Goal: Task Accomplishment & Management: Complete application form

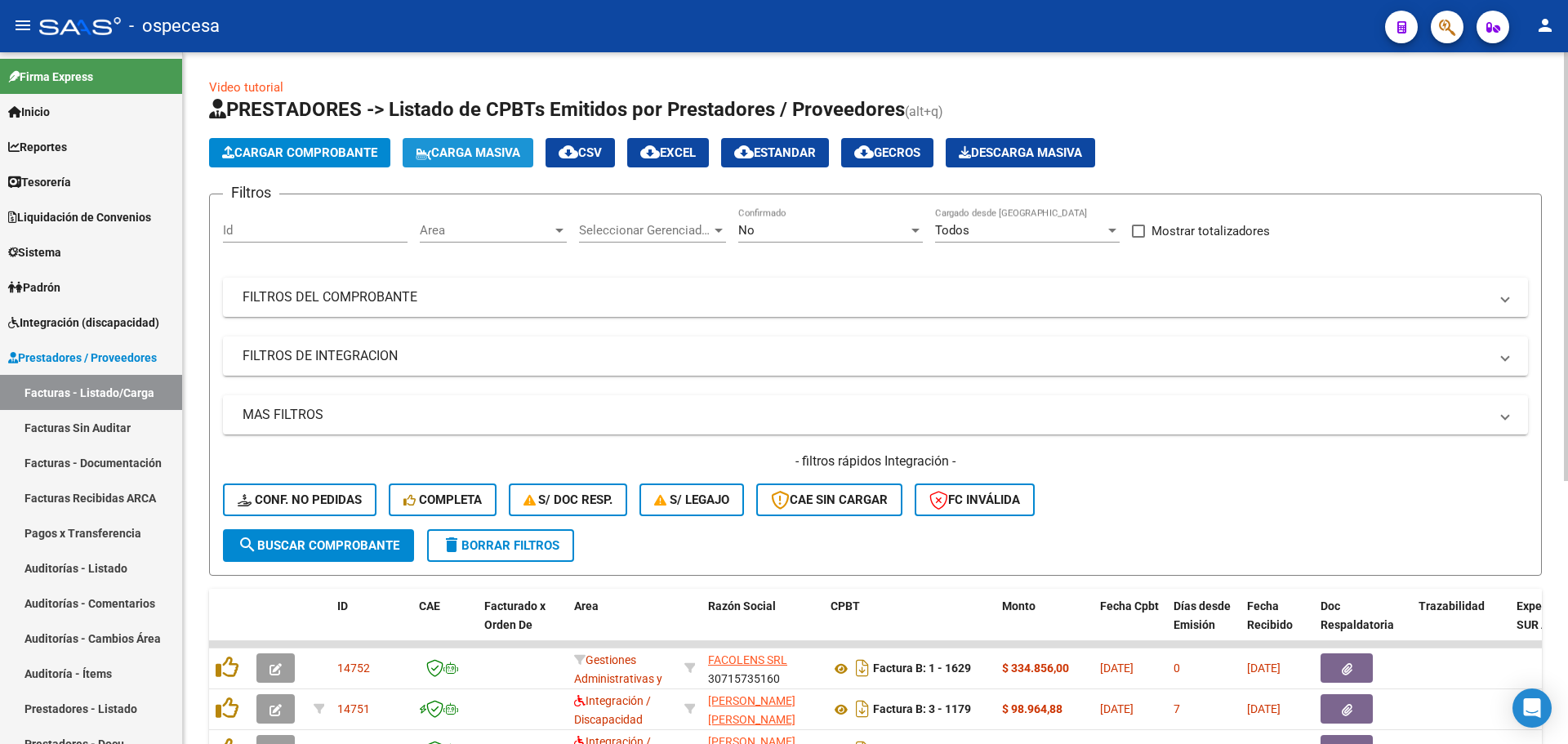
click at [510, 149] on span "Carga Masiva" at bounding box center [467, 153] width 104 height 15
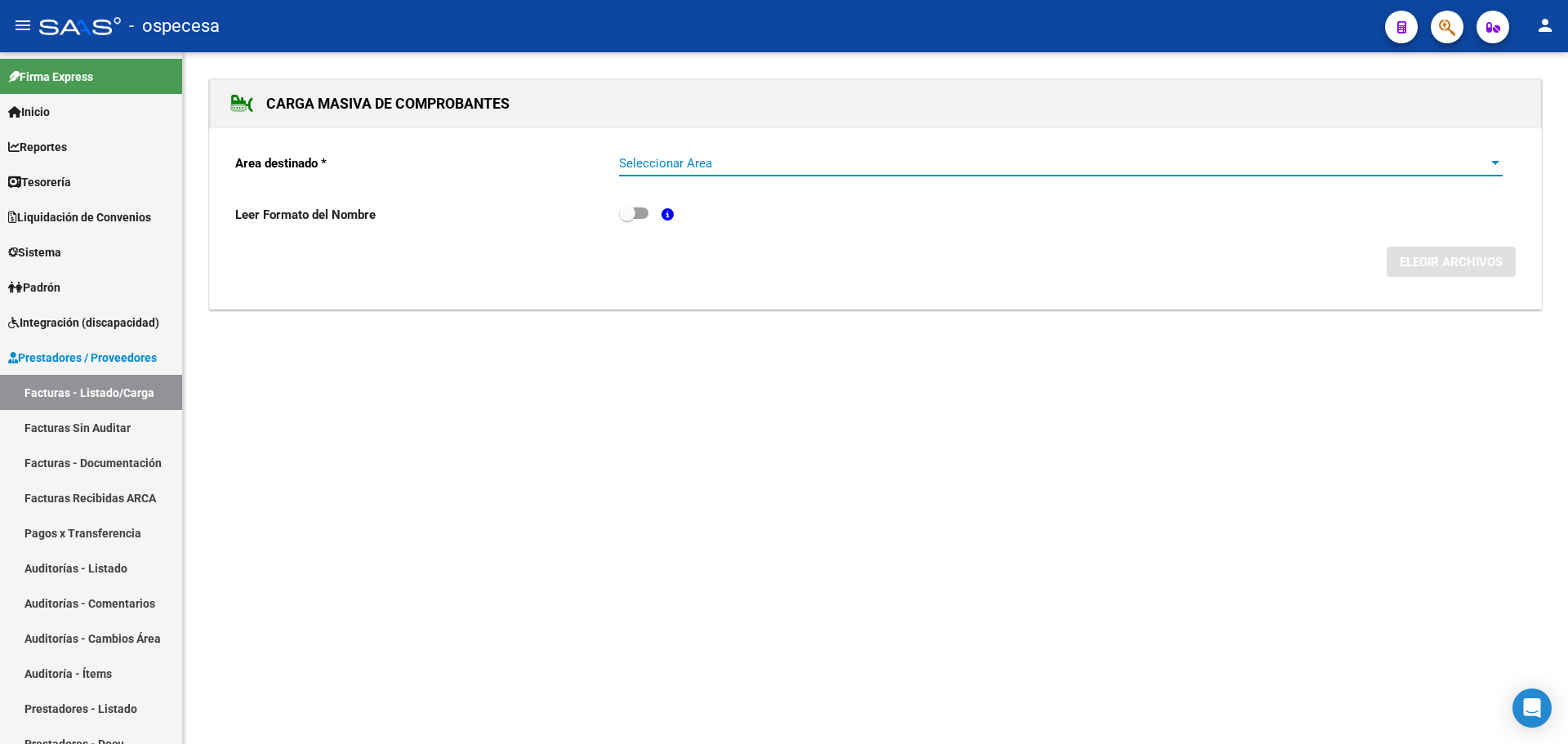
click at [666, 161] on span "Seleccionar Area" at bounding box center [1053, 164] width 869 height 15
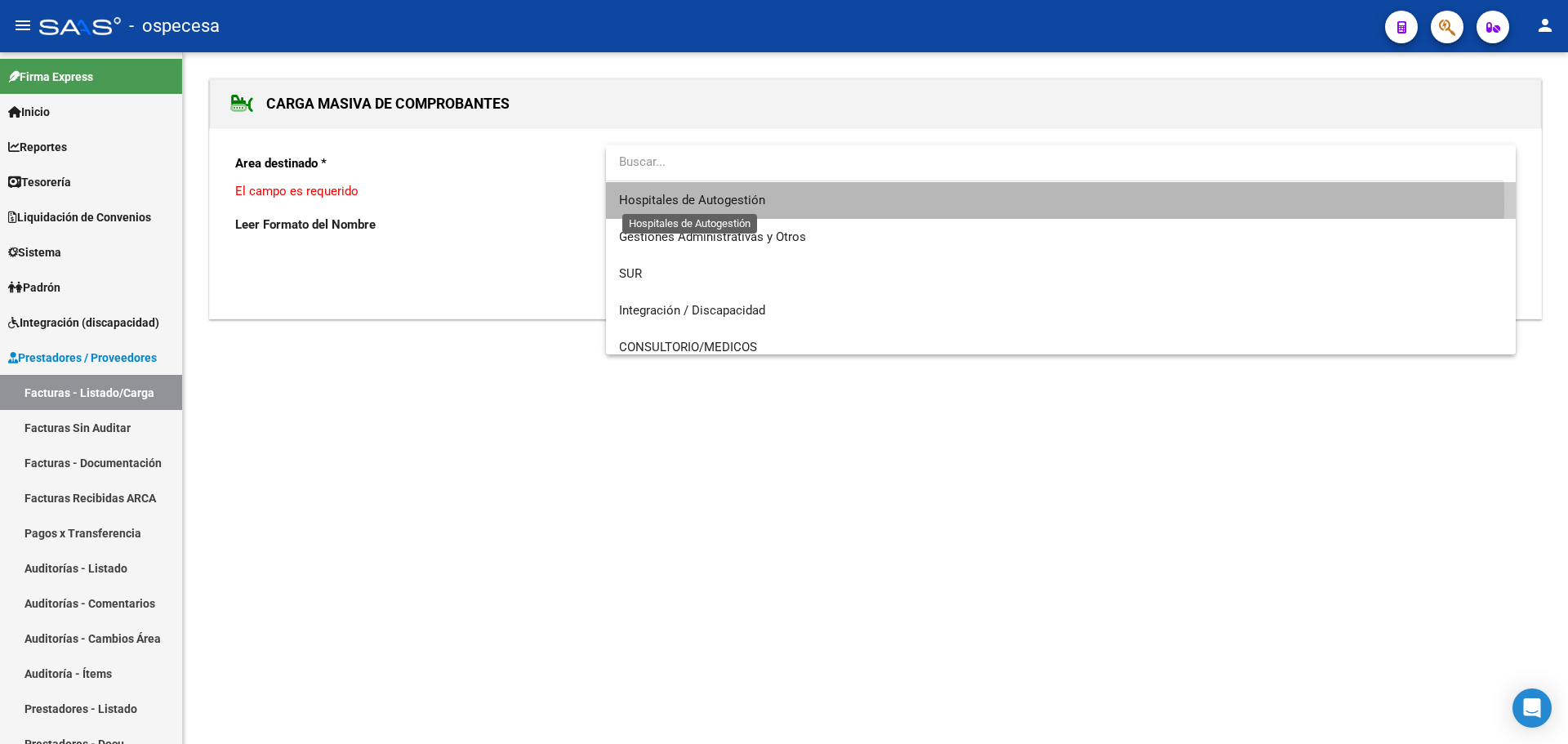
click at [701, 204] on span "Hospitales de Autogestión" at bounding box center [692, 200] width 146 height 15
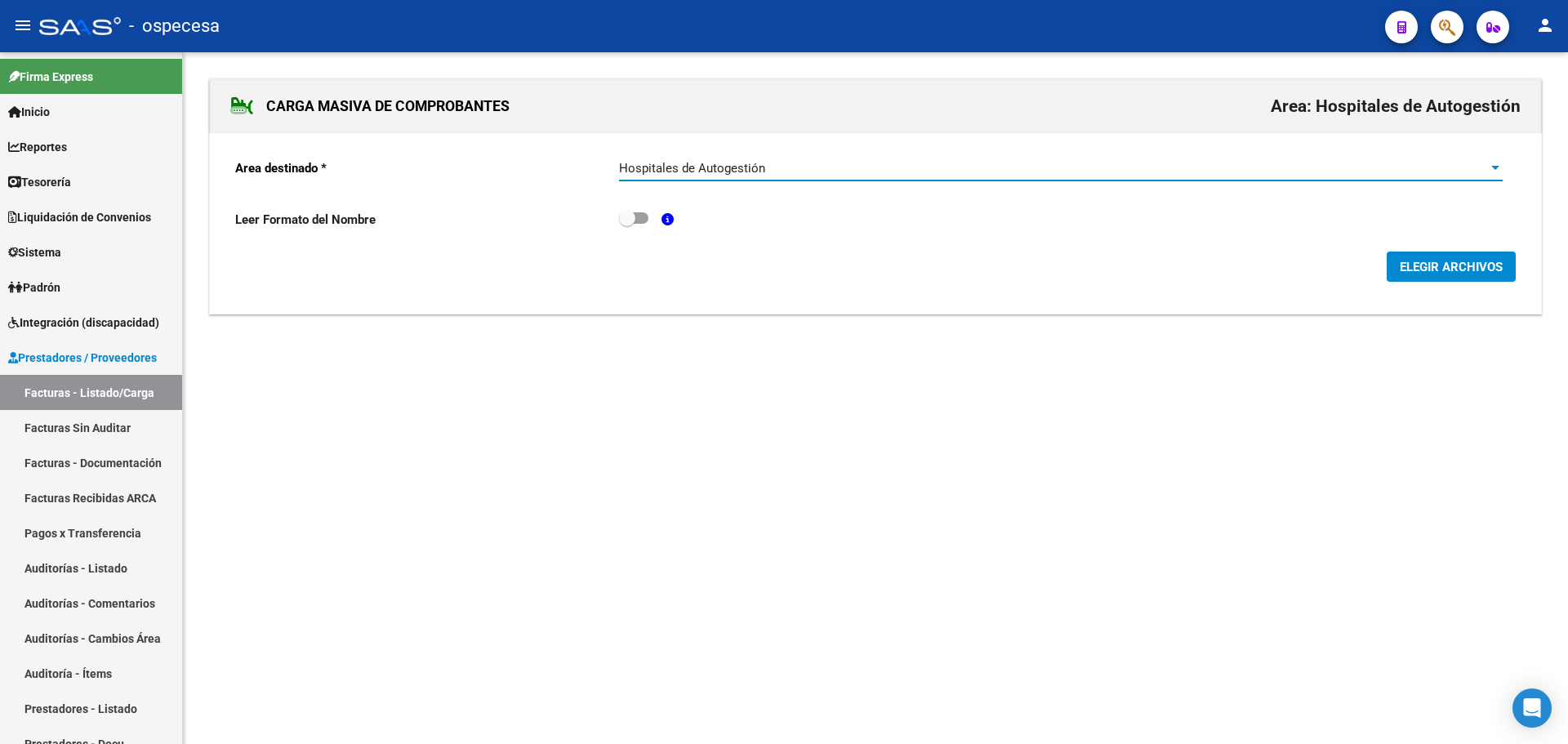
click at [1399, 274] on span "ELEGIR ARCHIVOS" at bounding box center [1450, 267] width 103 height 15
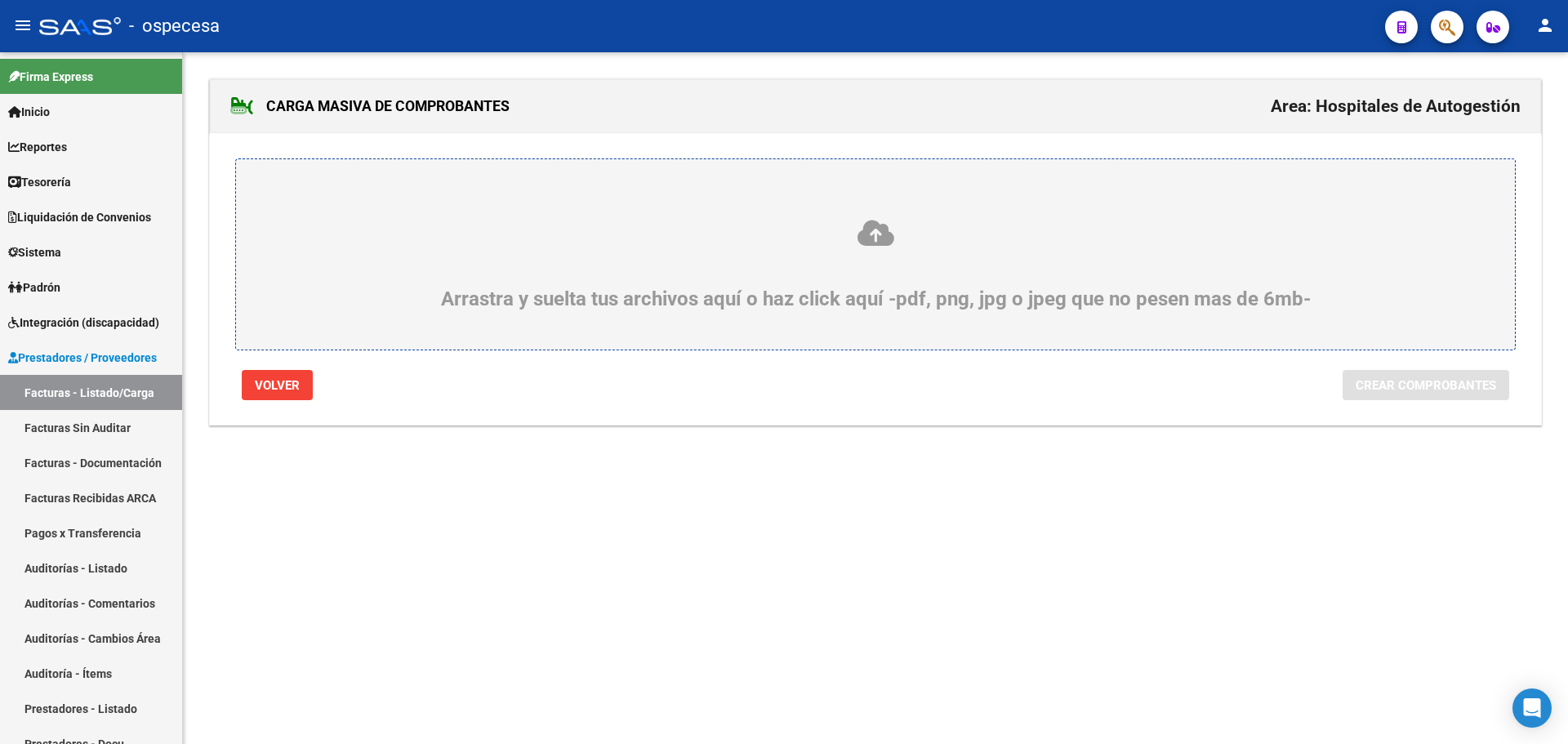
click at [668, 234] on icon at bounding box center [876, 233] width 1200 height 30
click at [0, 0] on input "Arrastra y suelta tus archivos aquí o haz click aquí -pdf, png, jpg o jpeg que …" at bounding box center [0, 0] width 0 height 0
click at [730, 214] on label "Arrastra y suelta tus archivos aquí o haz click aquí -pdf, png, jpg o jpeg que …" at bounding box center [876, 254] width 1200 height 112
click at [0, 0] on input "Arrastra y suelta tus archivos aquí o haz click aquí -pdf, png, jpg o jpeg que …" at bounding box center [0, 0] width 0 height 0
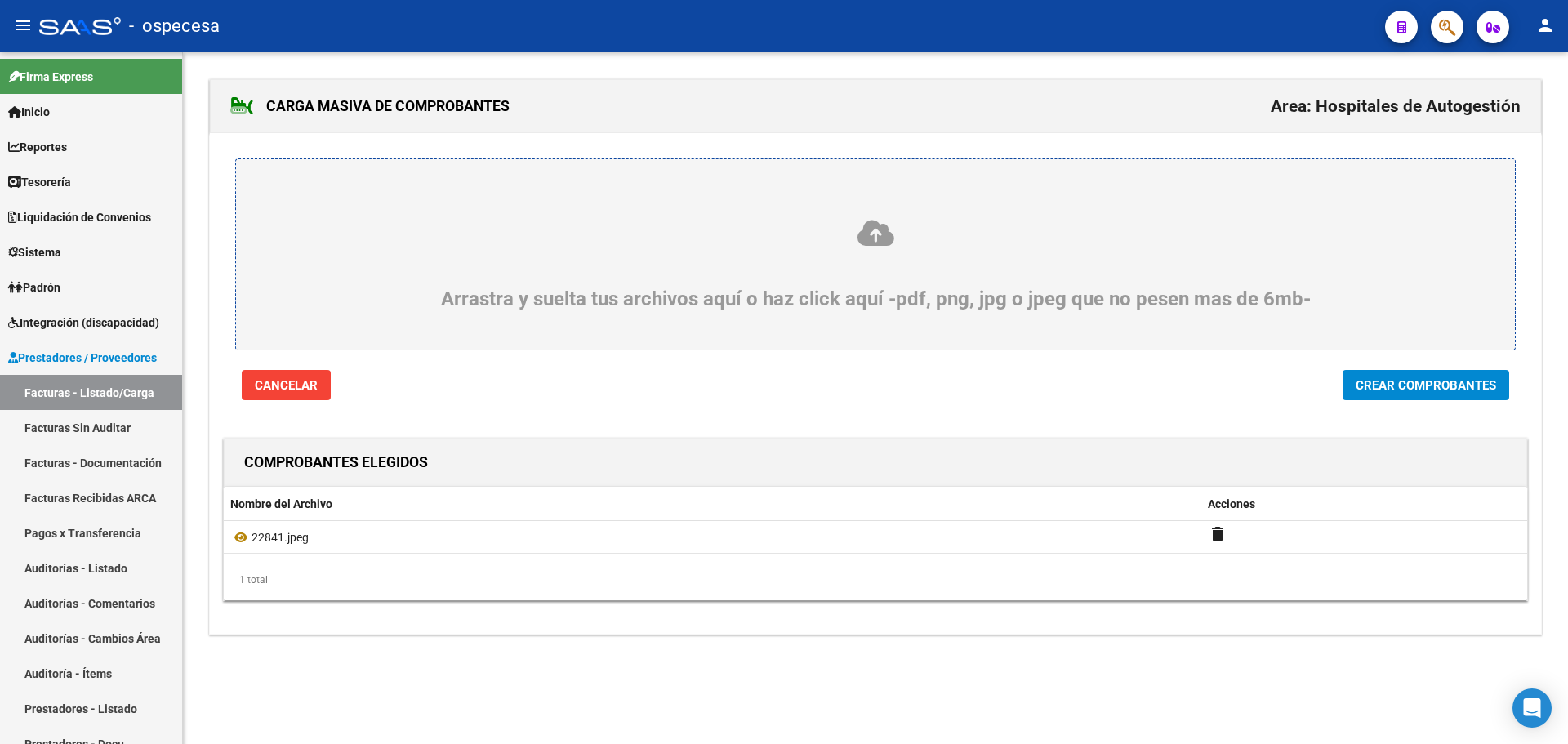
click at [1427, 344] on div "Arrastra y suelta tus archivos aquí o haz click aquí -pdf, png, jpg o jpeg que …" at bounding box center [875, 254] width 1280 height 192
click at [1420, 376] on button "Crear Comprobantes" at bounding box center [1426, 385] width 167 height 30
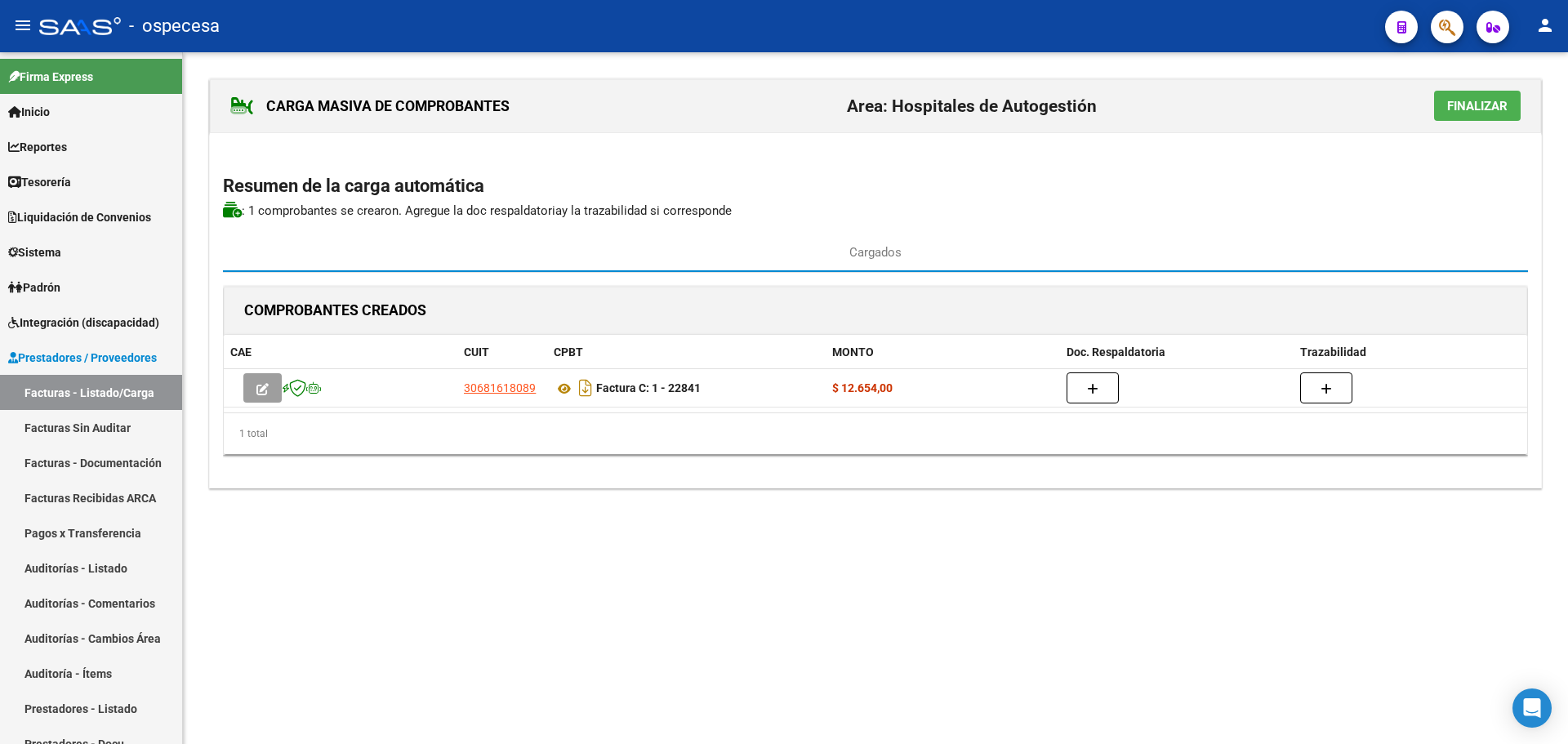
click at [1460, 104] on span "Finalizar" at bounding box center [1477, 106] width 60 height 15
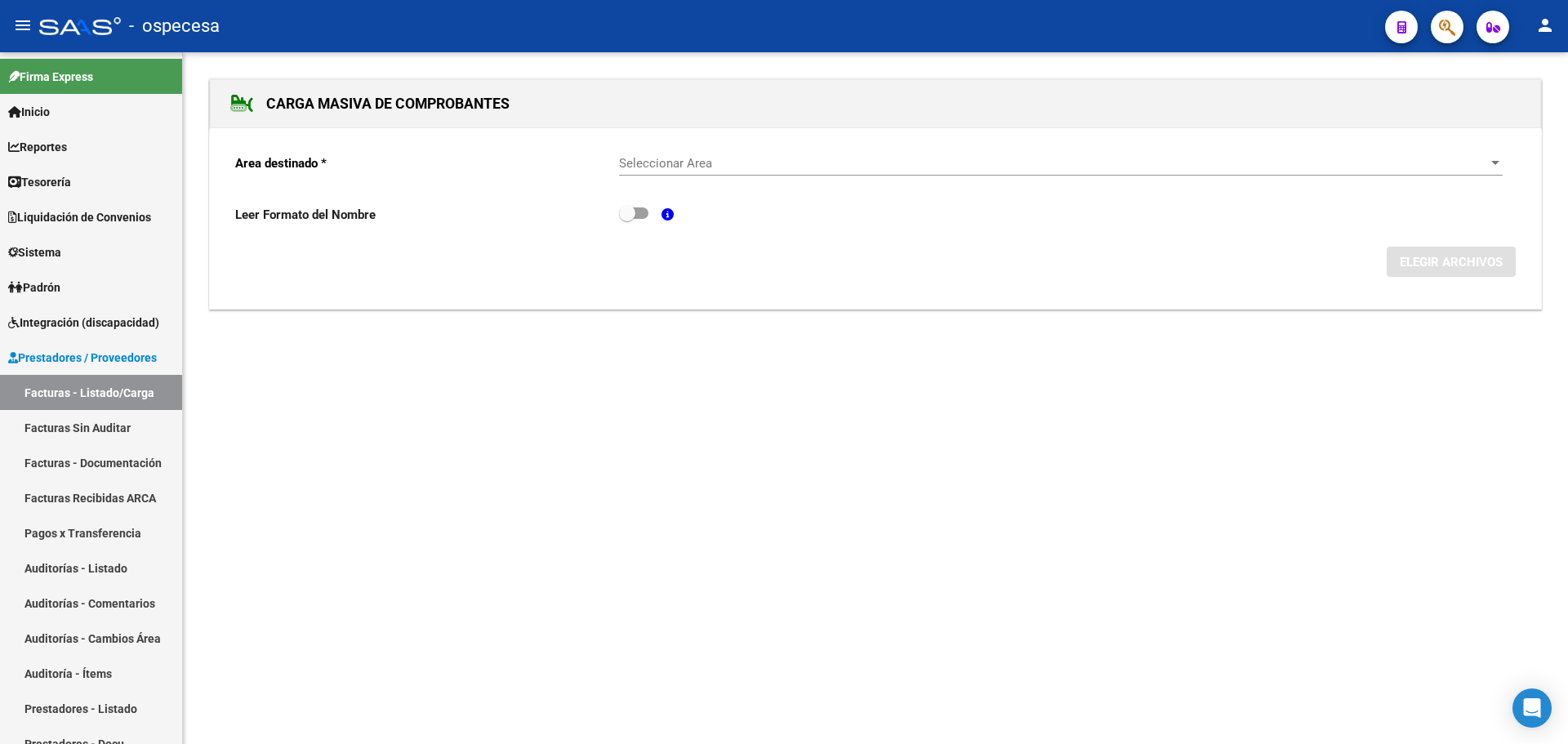
click at [816, 162] on span "Seleccionar Area" at bounding box center [1053, 164] width 869 height 15
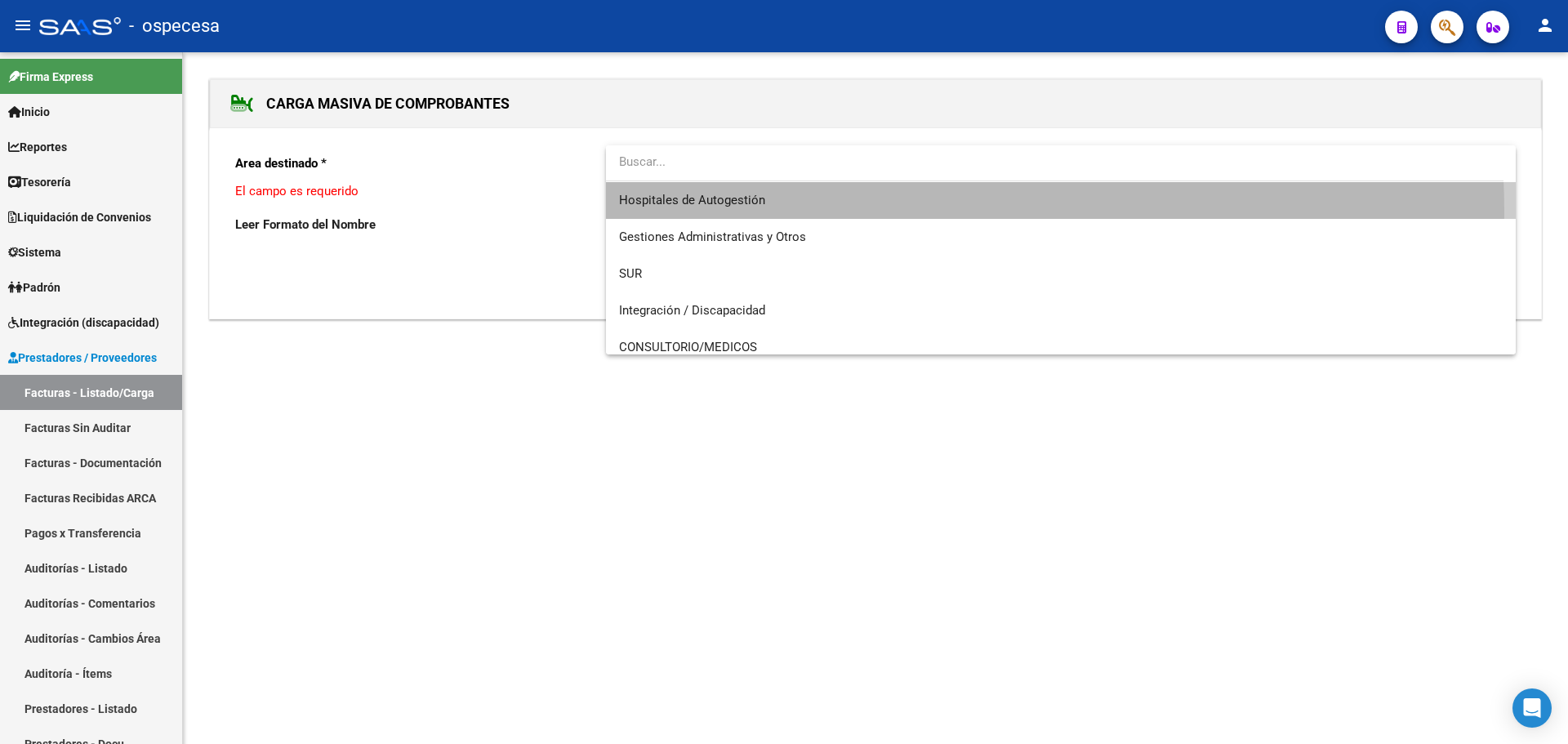
click at [765, 212] on span "Hospitales de Autogestión" at bounding box center [1061, 200] width 883 height 37
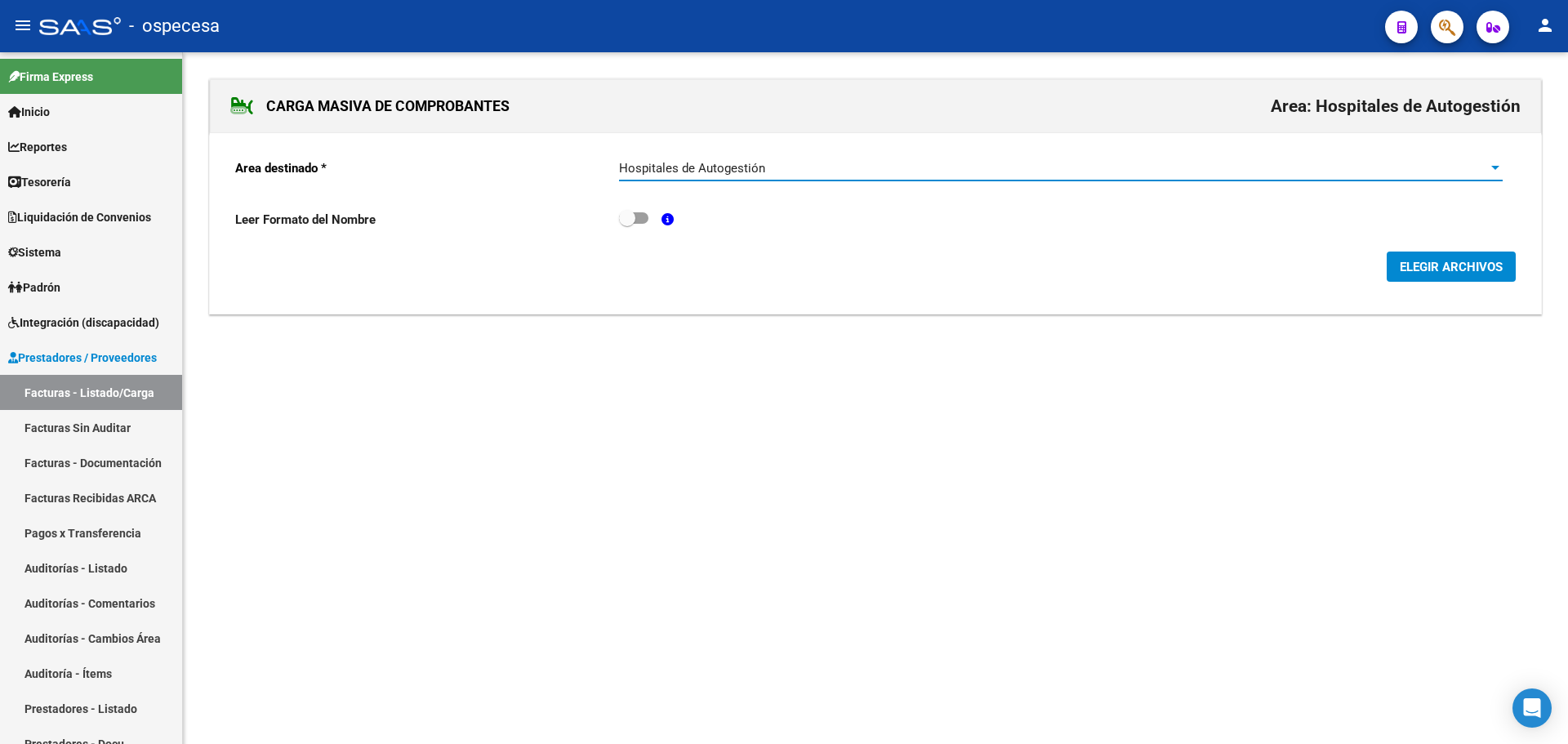
click at [1429, 262] on span "ELEGIR ARCHIVOS" at bounding box center [1450, 267] width 103 height 15
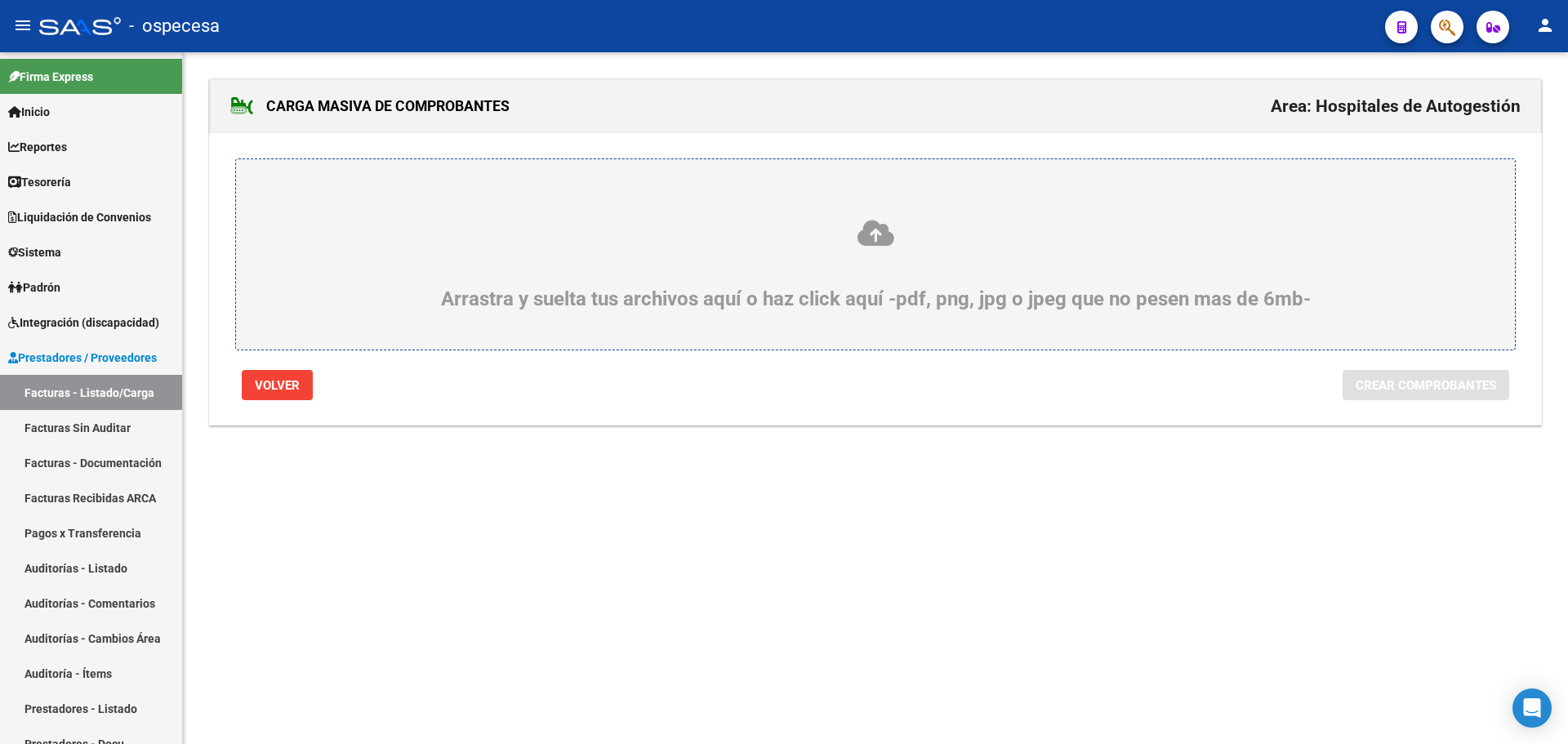
click at [877, 248] on div "Arrastra y suelta tus archivos aquí o haz click aquí -pdf, png, jpg o jpeg que …" at bounding box center [876, 264] width 1200 height 92
click at [0, 0] on input "Arrastra y suelta tus archivos aquí o haz click aquí -pdf, png, jpg o jpeg que …" at bounding box center [0, 0] width 0 height 0
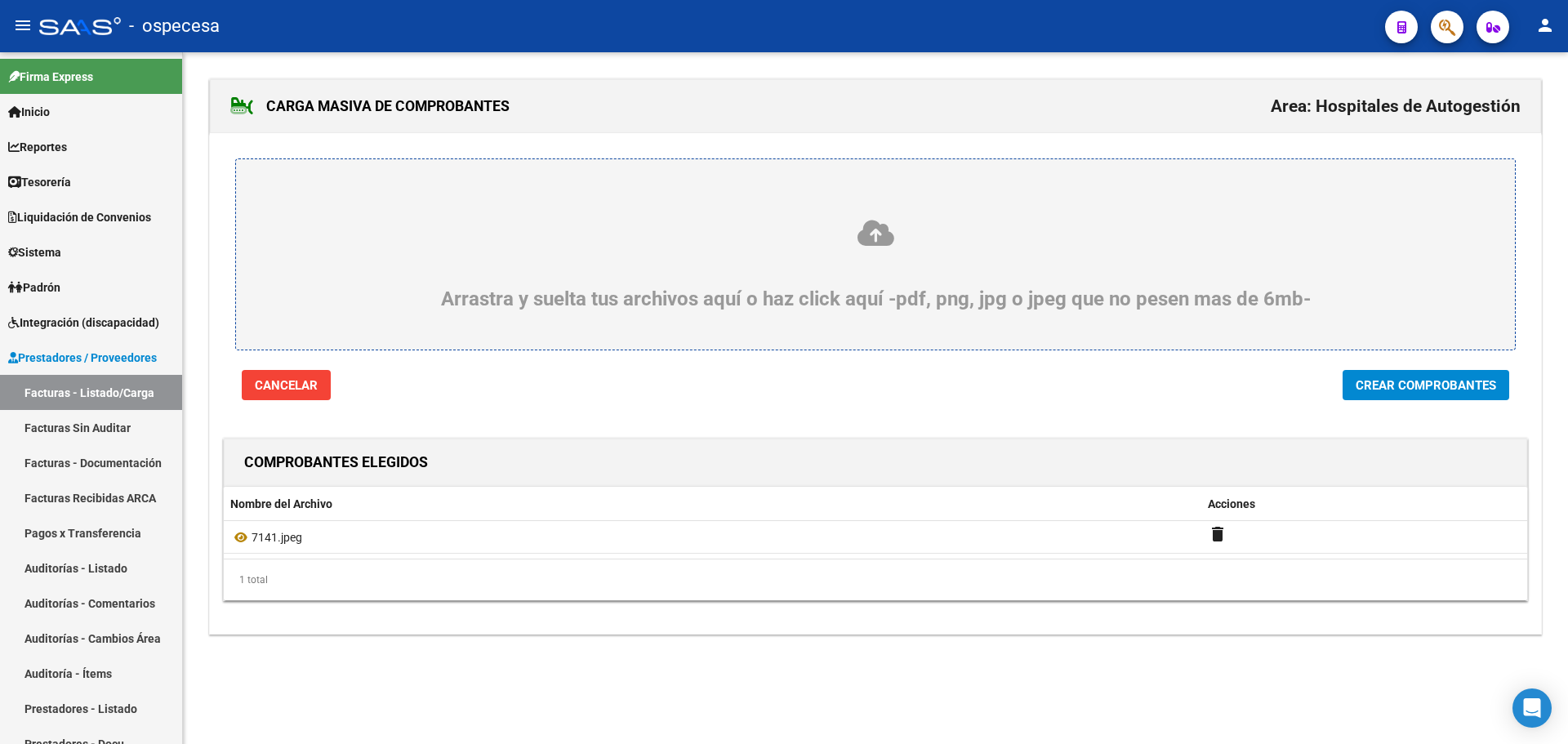
click at [1444, 391] on span "Crear Comprobantes" at bounding box center [1425, 386] width 141 height 15
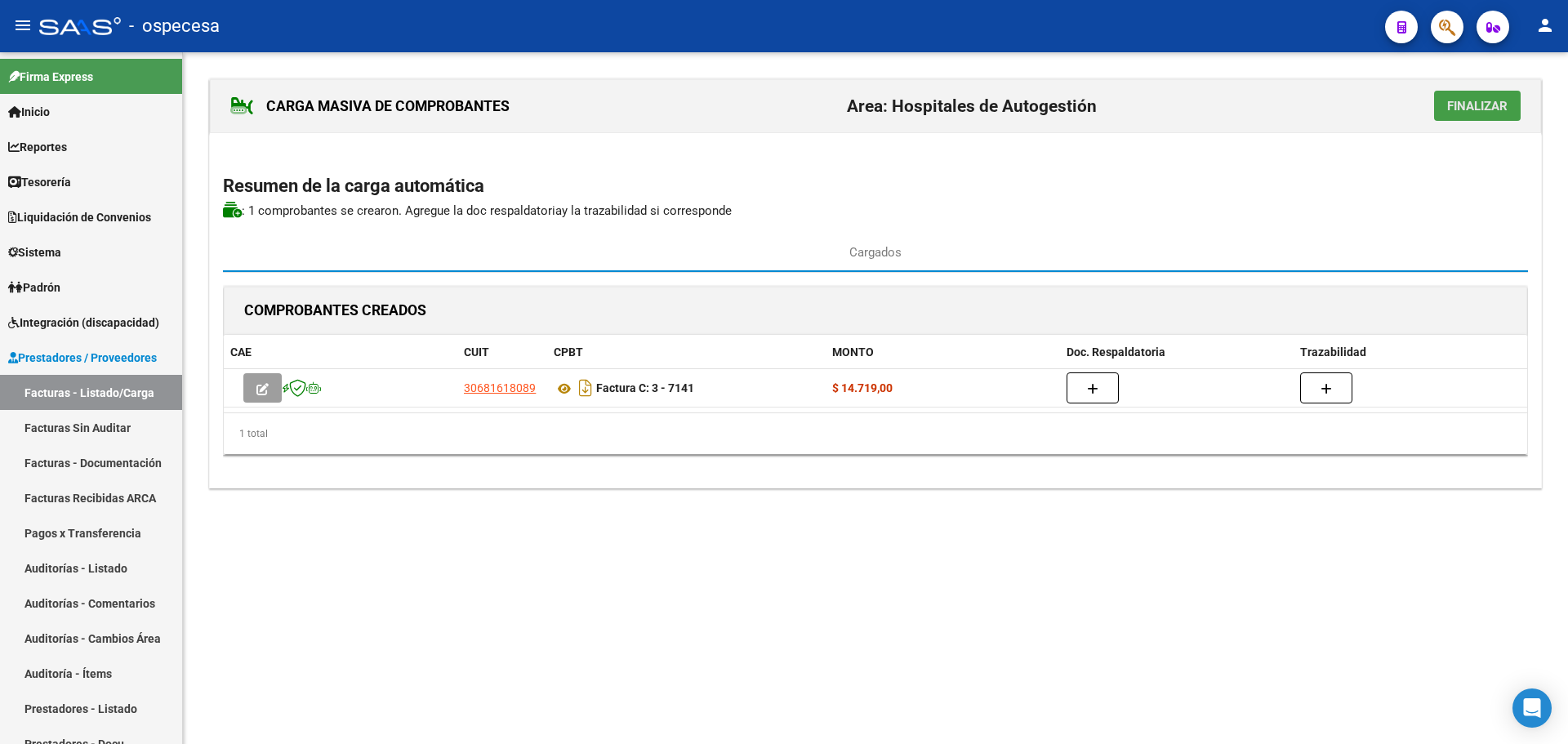
click at [1457, 102] on span "Finalizar" at bounding box center [1477, 106] width 60 height 15
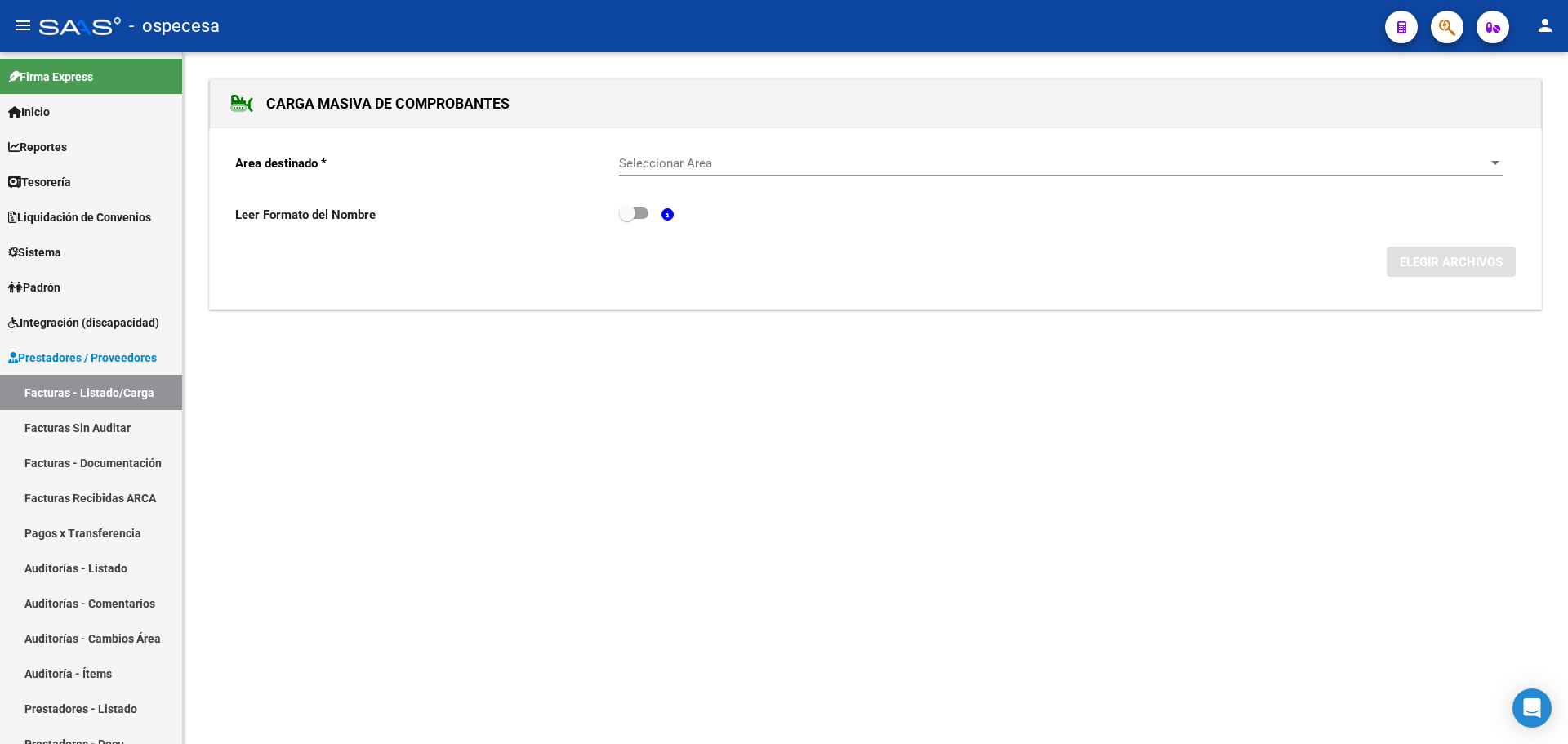
click at [739, 144] on div "Seleccionar Area Seleccionar Area" at bounding box center [1061, 158] width 883 height 35
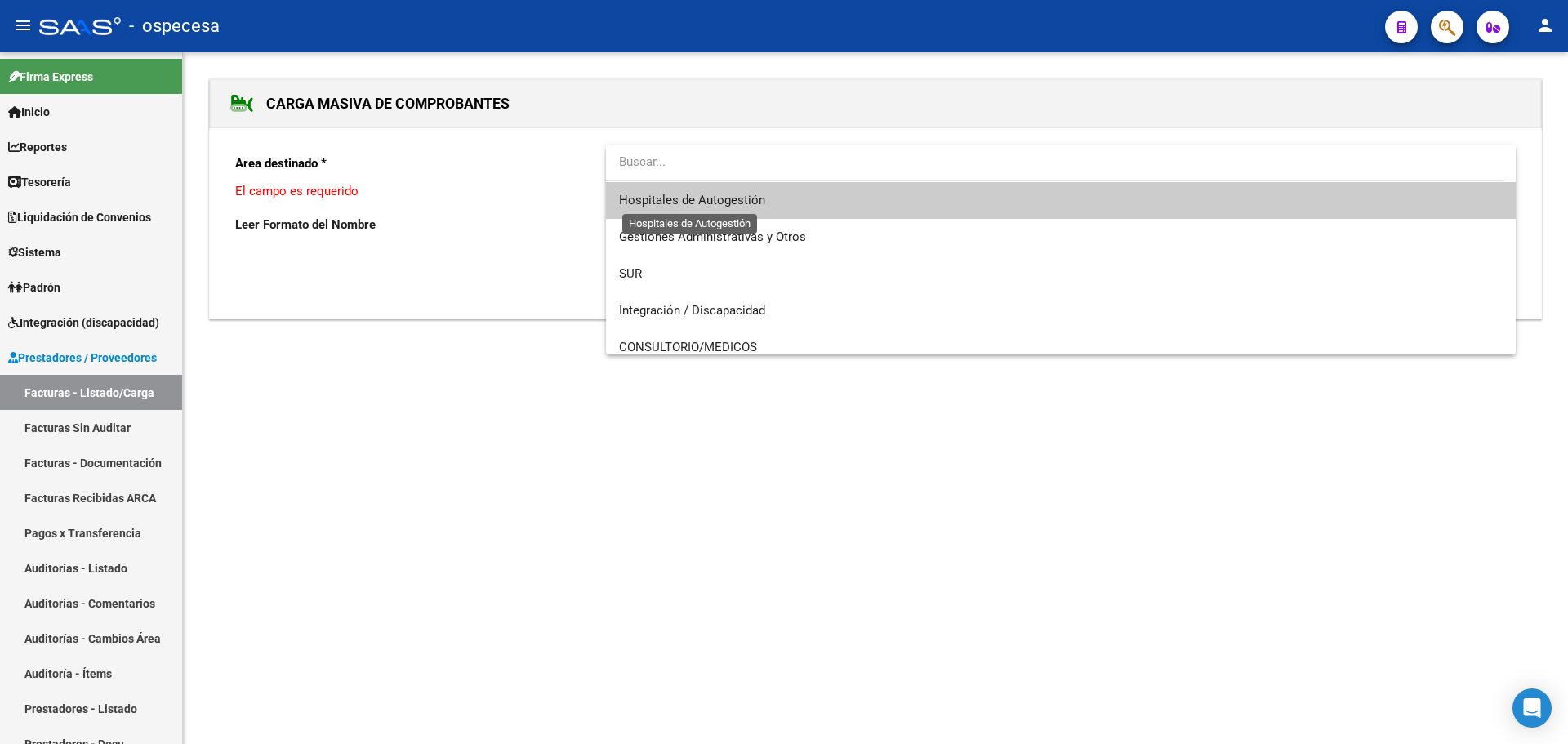
click at [728, 203] on span "Hospitales de Autogestión" at bounding box center [692, 200] width 146 height 15
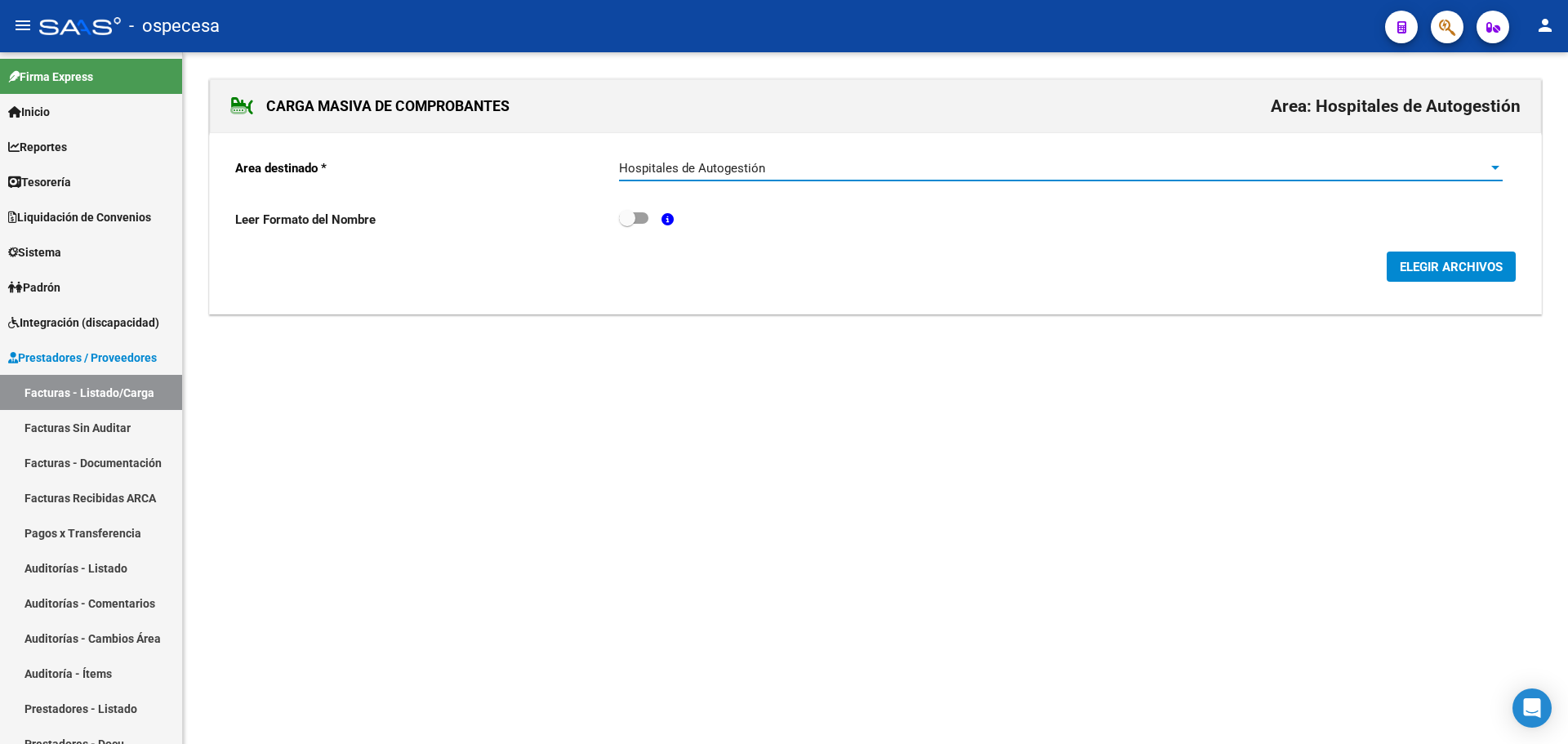
click at [1427, 273] on span "ELEGIR ARCHIVOS" at bounding box center [1450, 267] width 103 height 15
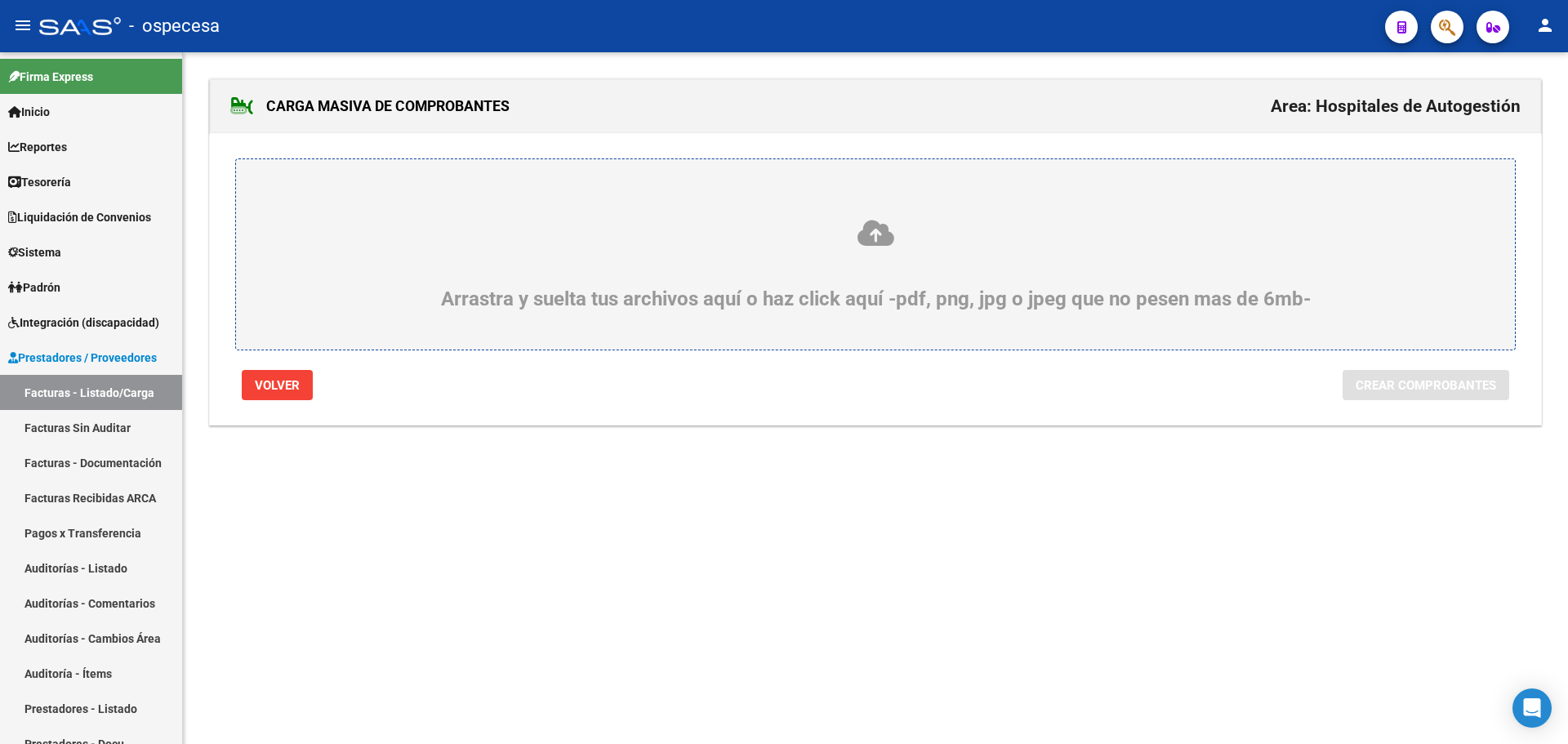
click at [730, 191] on div "Arrastra y suelta tus archivos aquí o haz click aquí -pdf, png, jpg o jpeg que …" at bounding box center [875, 254] width 1280 height 192
click at [870, 271] on div "Arrastra y suelta tus archivos aquí o haz click aquí -pdf, png, jpg o jpeg que …" at bounding box center [876, 264] width 1200 height 92
click at [0, 0] on input "Arrastra y suelta tus archivos aquí o haz click aquí -pdf, png, jpg o jpeg que …" at bounding box center [0, 0] width 0 height 0
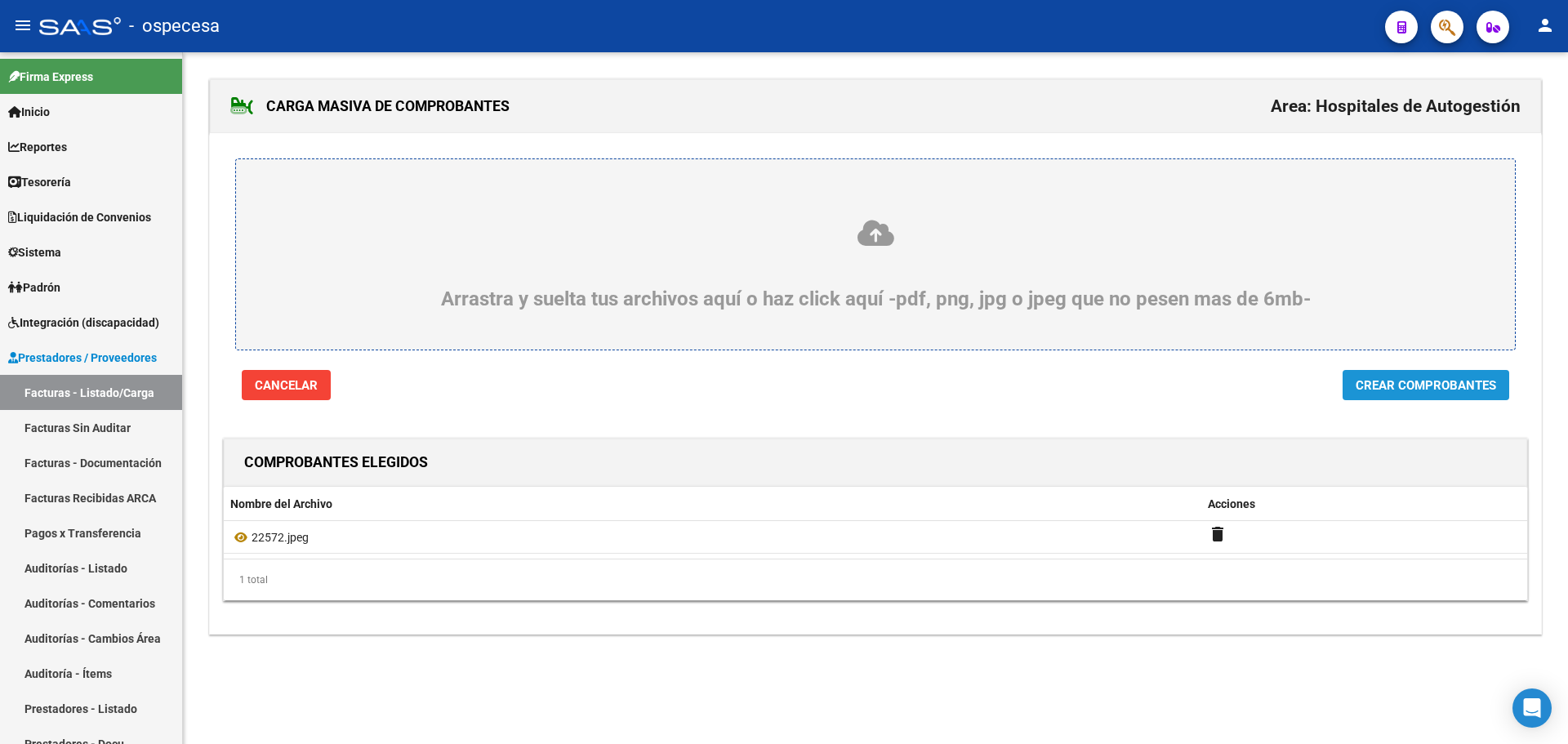
click at [1430, 375] on button "Crear Comprobantes" at bounding box center [1426, 385] width 167 height 30
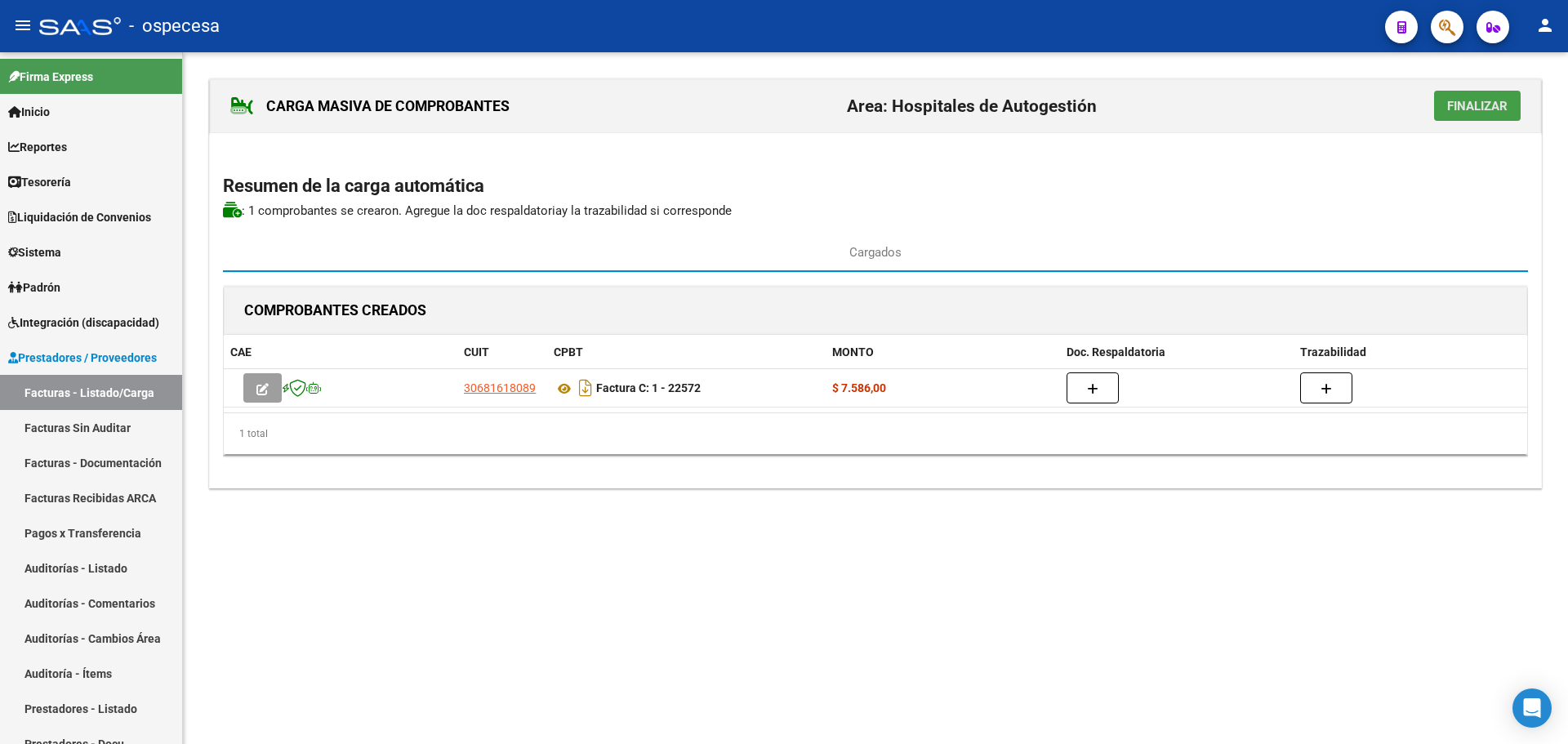
click at [1450, 107] on span "Finalizar" at bounding box center [1477, 106] width 60 height 15
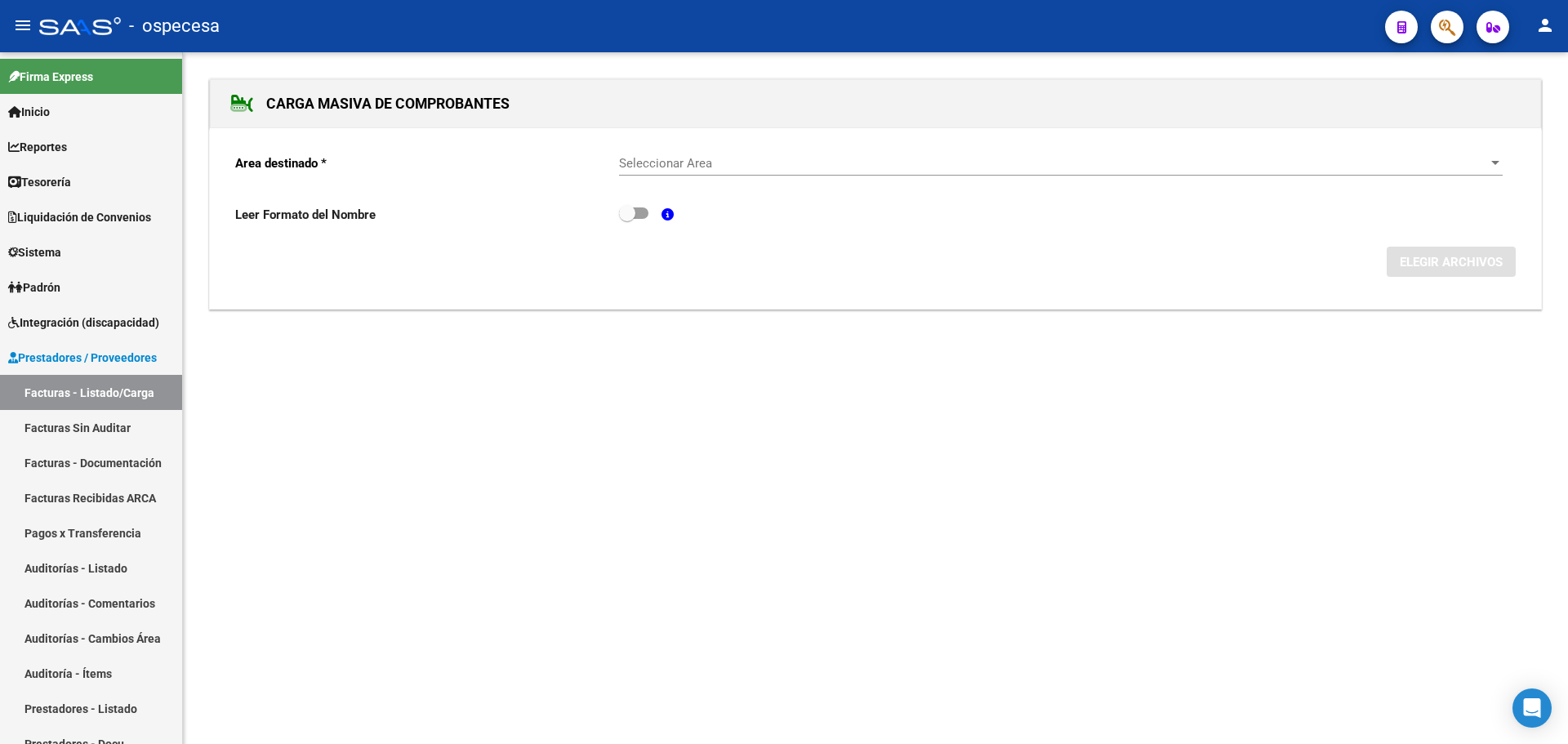
click at [736, 146] on div "Seleccionar Area Seleccionar Area" at bounding box center [1061, 158] width 883 height 35
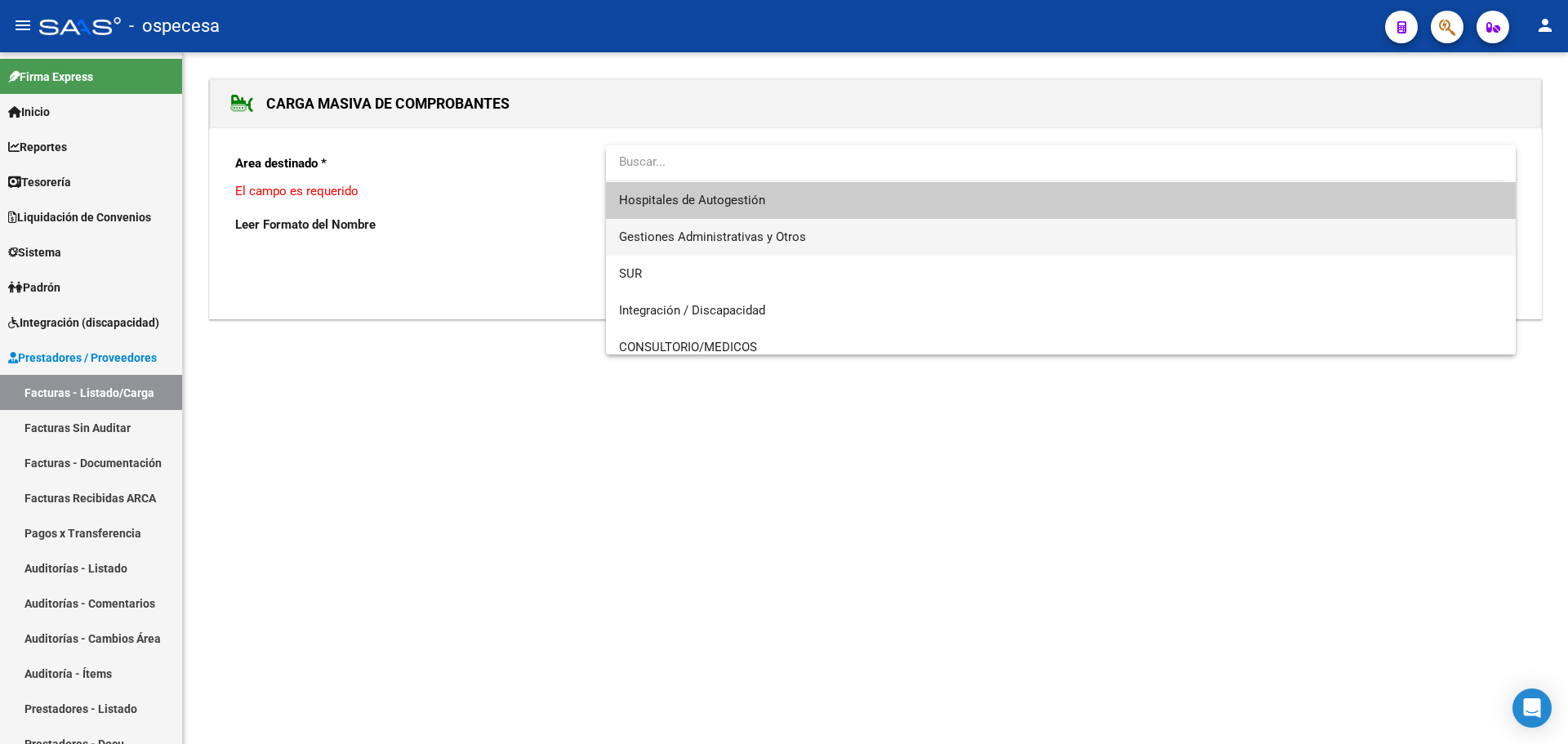
click at [773, 220] on span "Gestiones Administrativas y Otros" at bounding box center [1061, 237] width 883 height 37
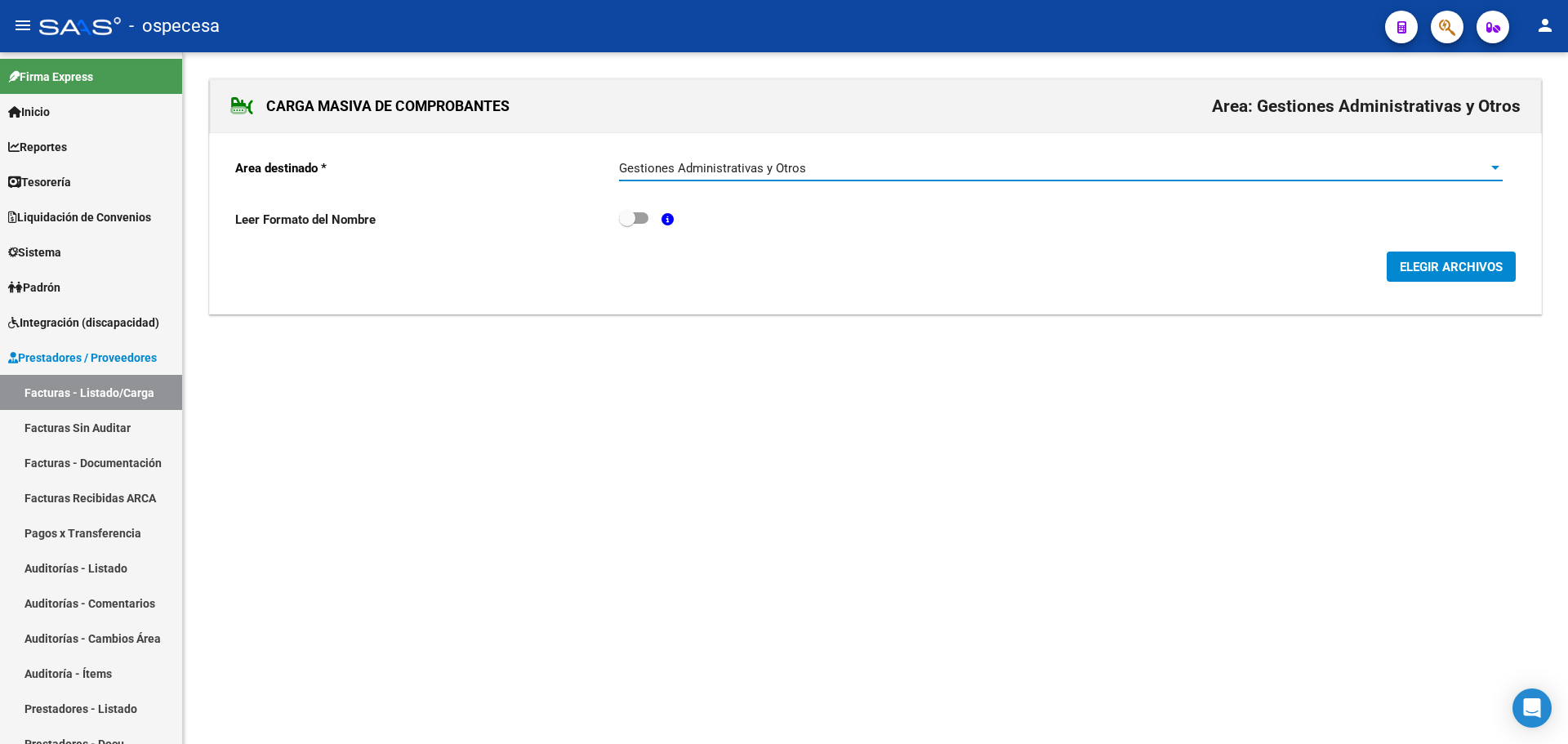
click at [1433, 272] on span "ELEGIR ARCHIVOS" at bounding box center [1450, 267] width 103 height 15
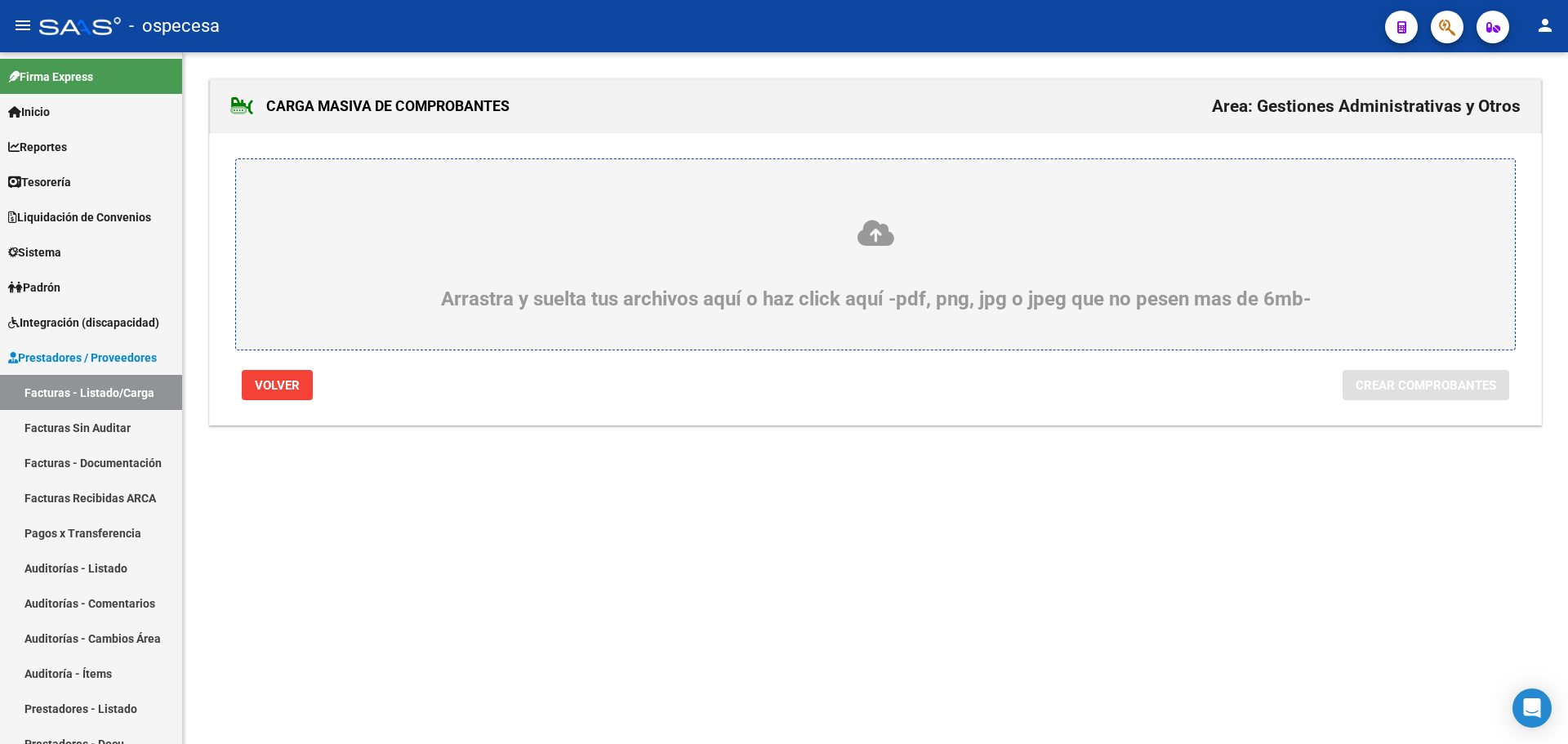
click at [841, 224] on icon at bounding box center [876, 233] width 1200 height 30
click at [0, 0] on input "Arrastra y suelta tus archivos aquí o haz click aquí -pdf, png, jpg o jpeg que …" at bounding box center [0, 0] width 0 height 0
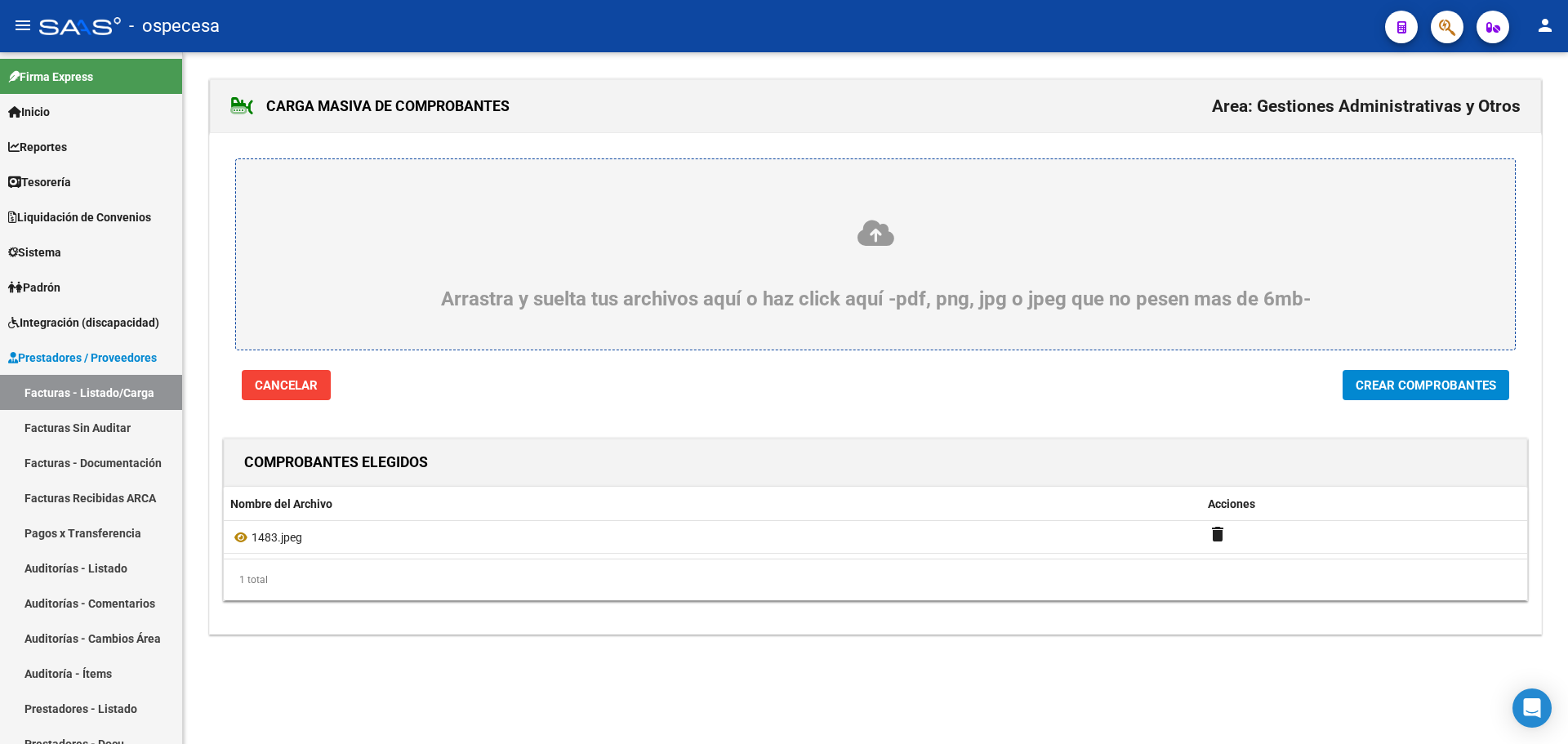
click at [1445, 390] on span "Crear Comprobantes" at bounding box center [1425, 386] width 141 height 15
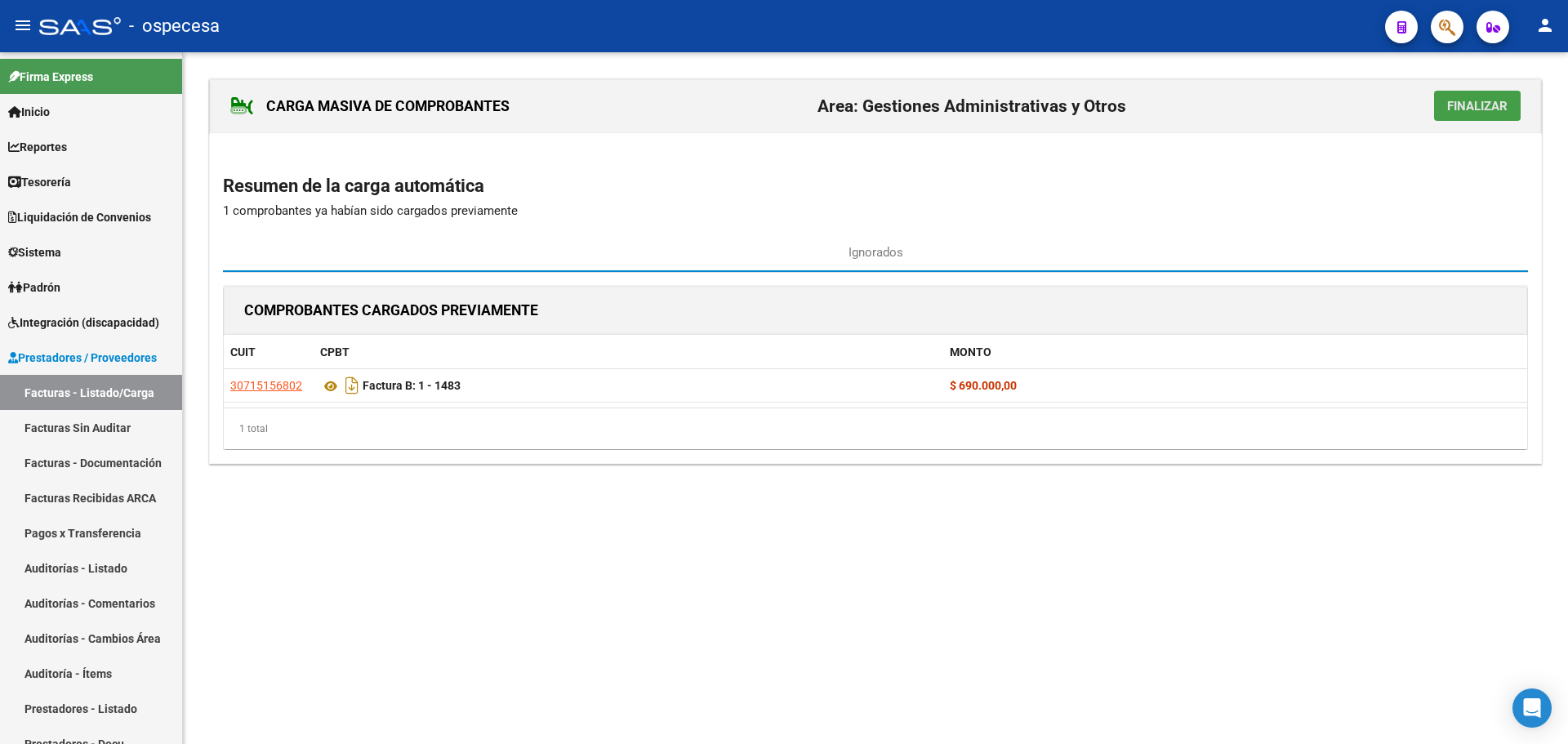
click at [1469, 107] on span "Finalizar" at bounding box center [1477, 106] width 60 height 15
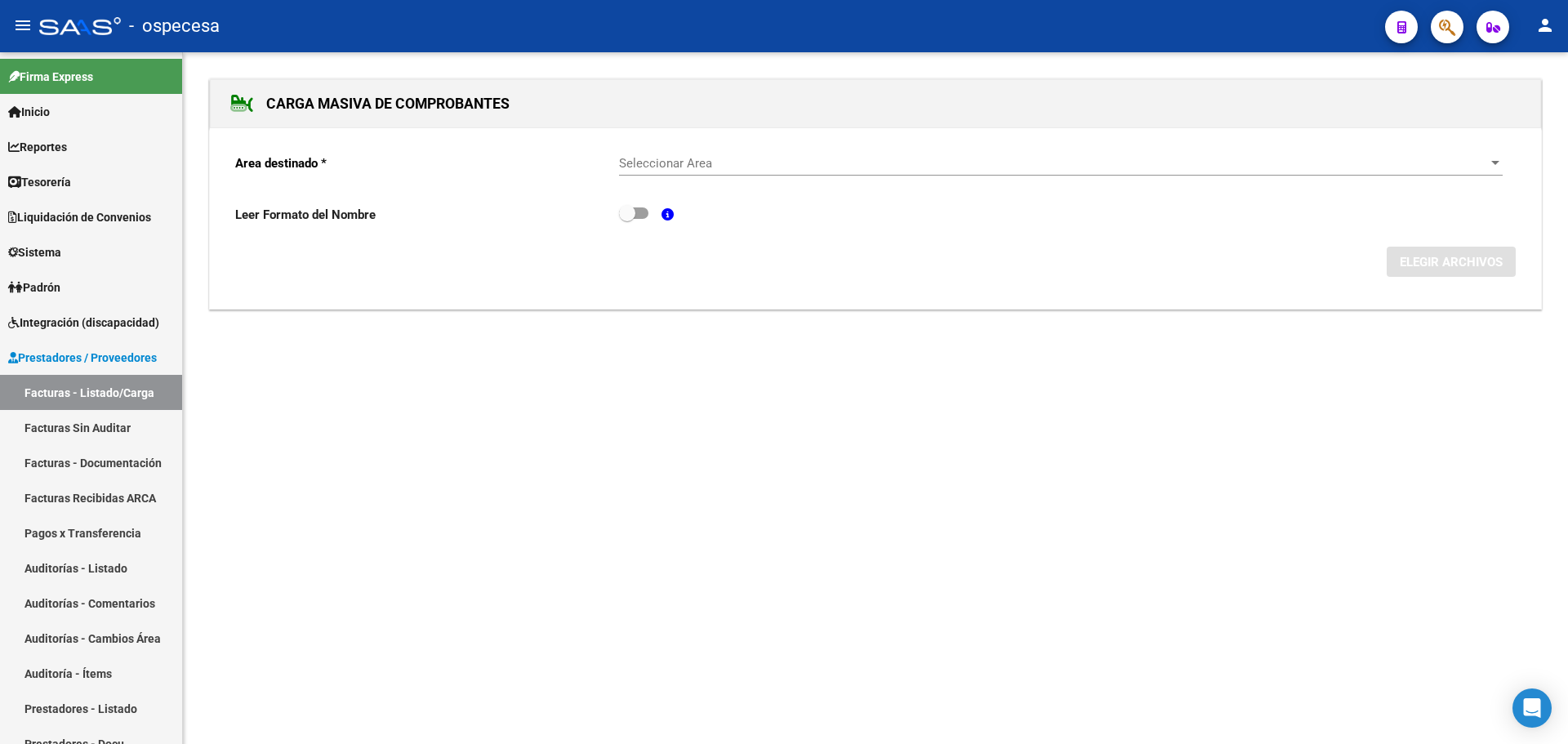
click at [701, 151] on div "Seleccionar Area Seleccionar Area" at bounding box center [1061, 158] width 883 height 35
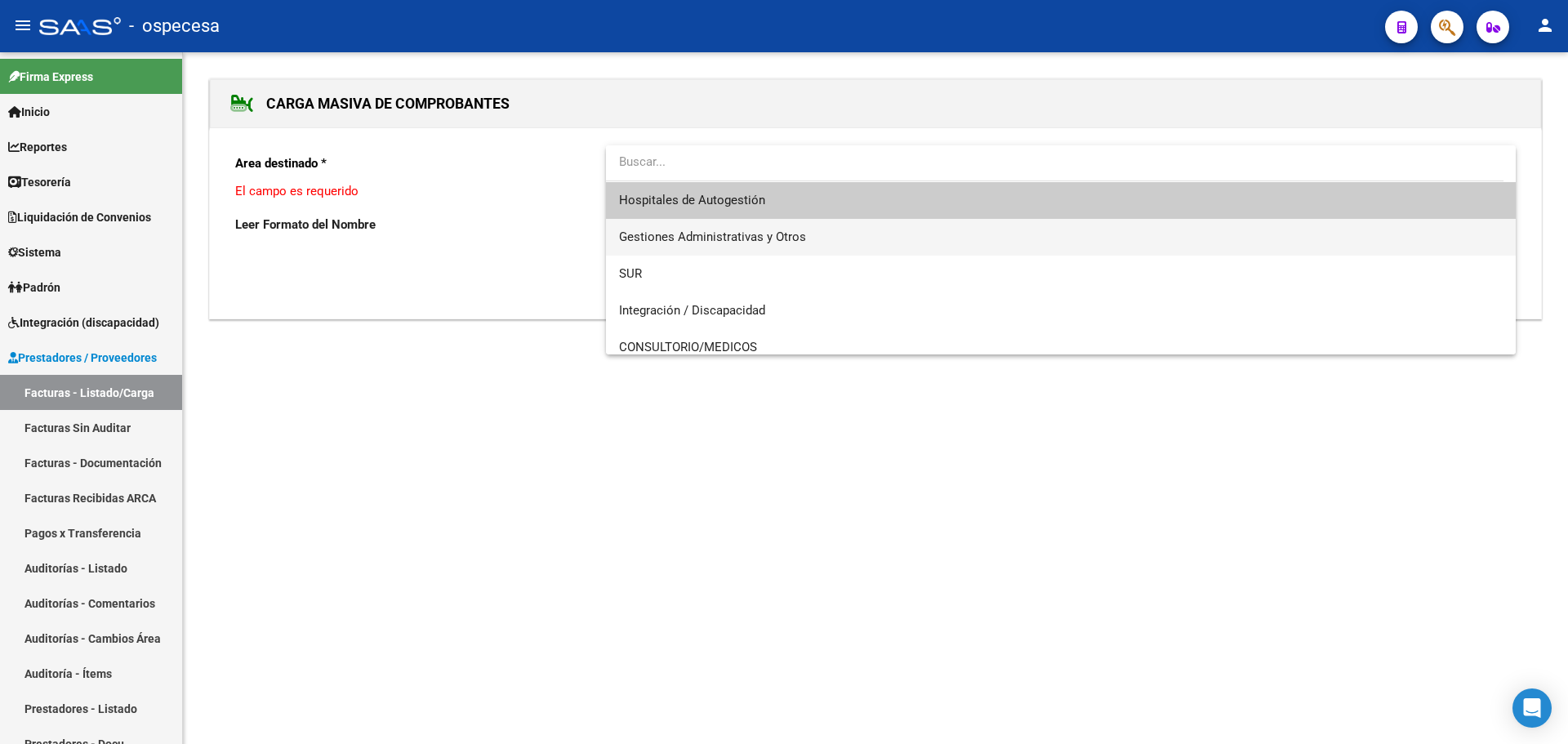
click at [708, 224] on span "Gestiones Administrativas y Otros" at bounding box center [1061, 237] width 883 height 37
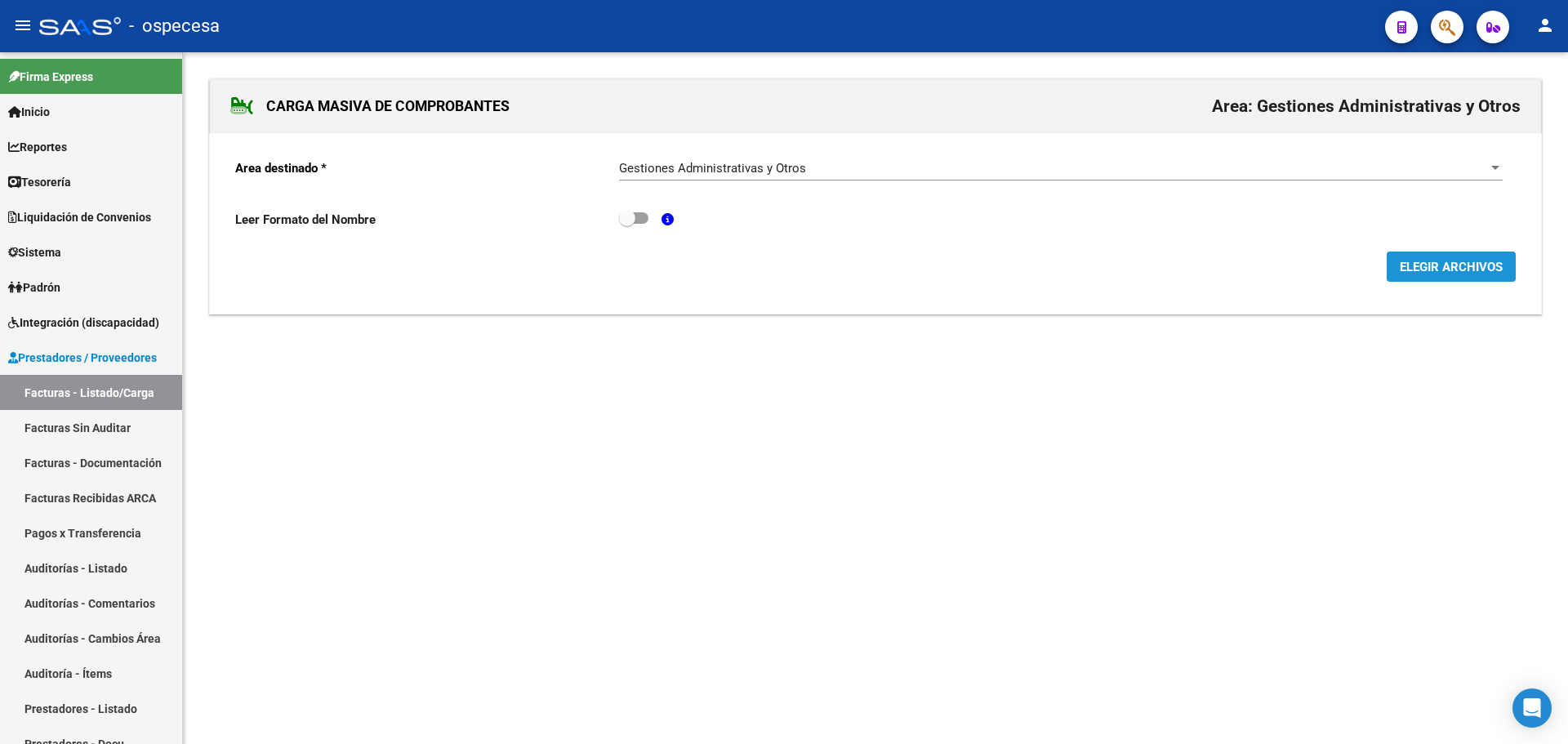
click at [1476, 270] on span "ELEGIR ARCHIVOS" at bounding box center [1450, 267] width 103 height 15
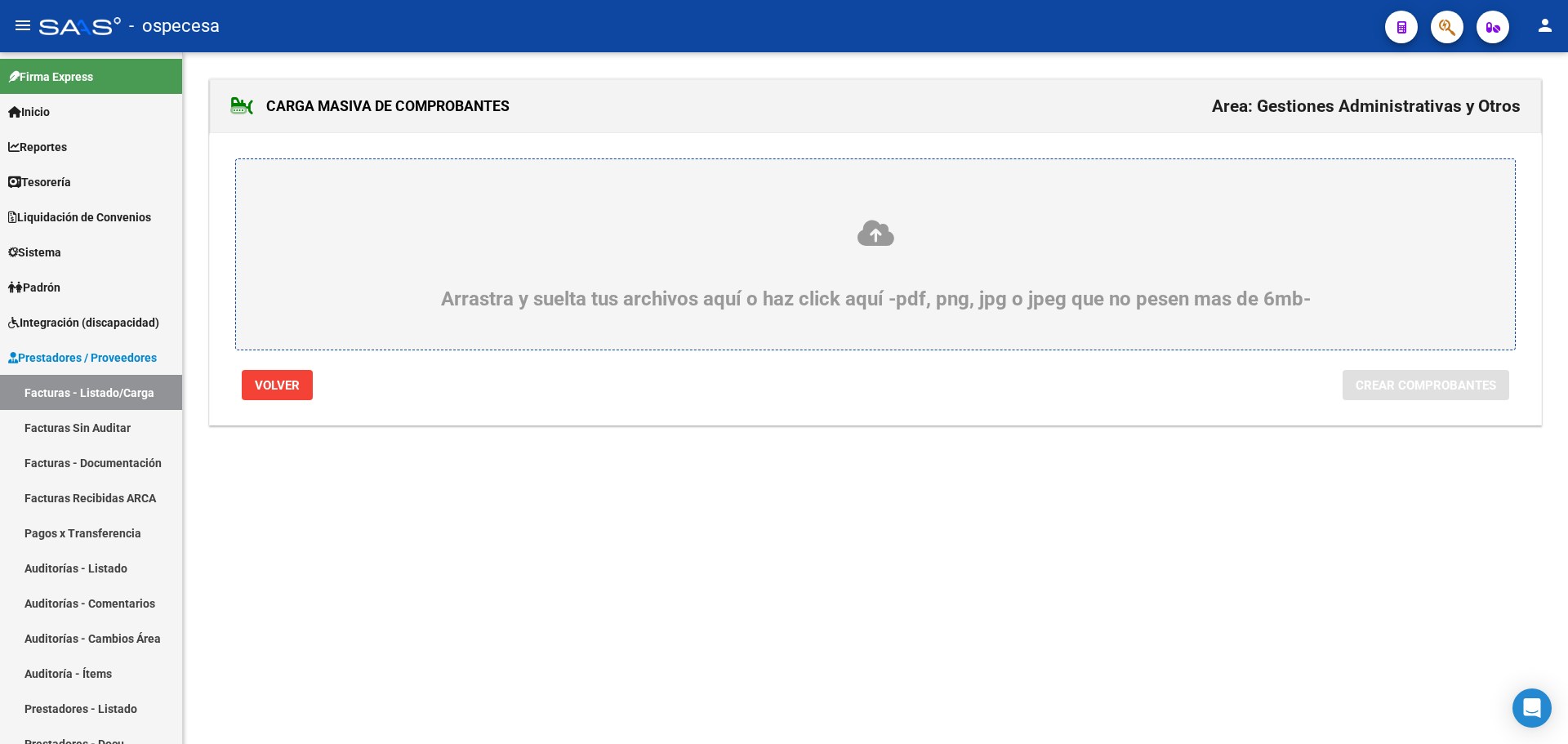
click at [812, 250] on div "Arrastra y suelta tus archivos aquí o haz click aquí -pdf, png, jpg o jpeg que …" at bounding box center [876, 264] width 1200 height 92
click at [0, 0] on input "Arrastra y suelta tus archivos aquí o haz click aquí -pdf, png, jpg o jpeg que …" at bounding box center [0, 0] width 0 height 0
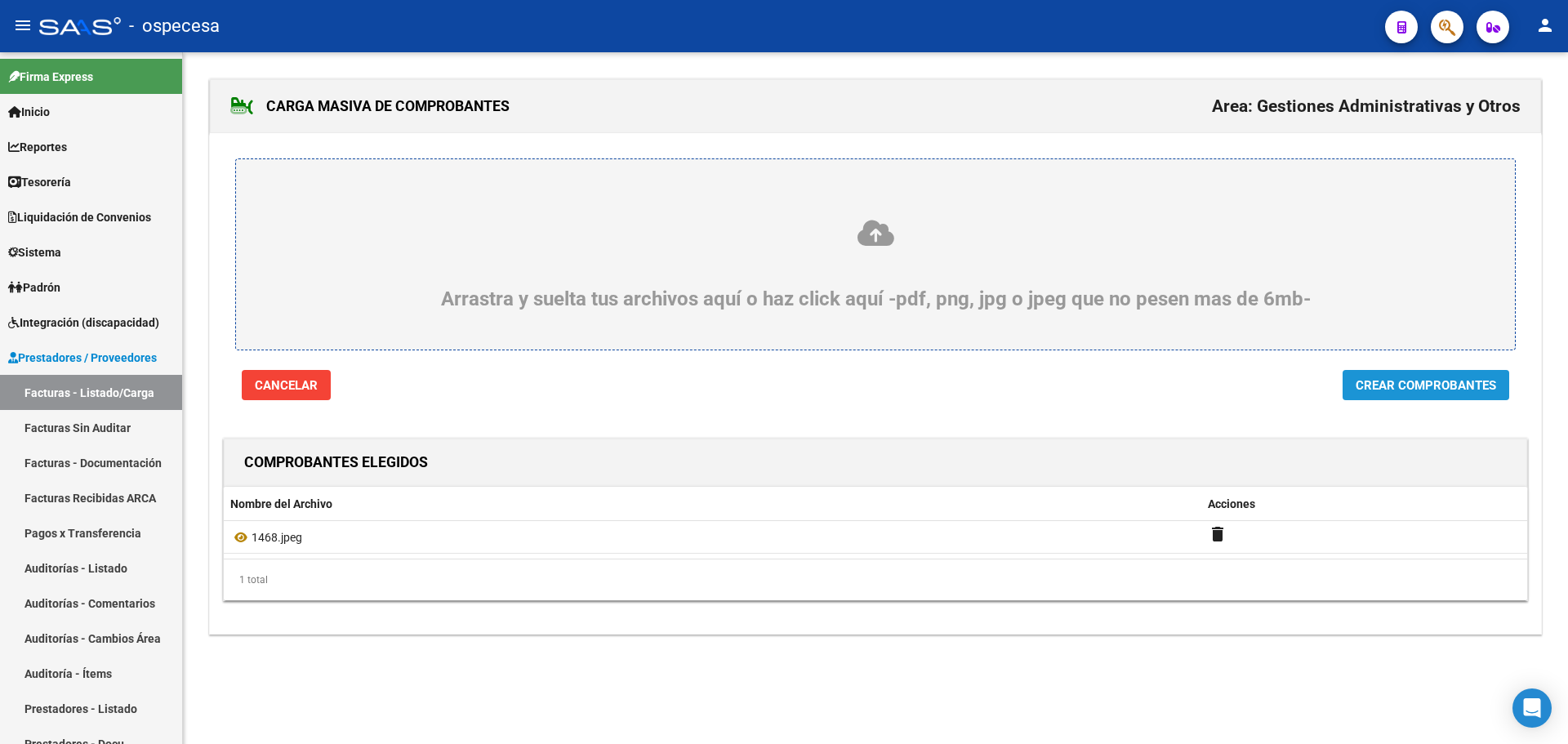
click at [1424, 392] on span "Crear Comprobantes" at bounding box center [1425, 386] width 141 height 15
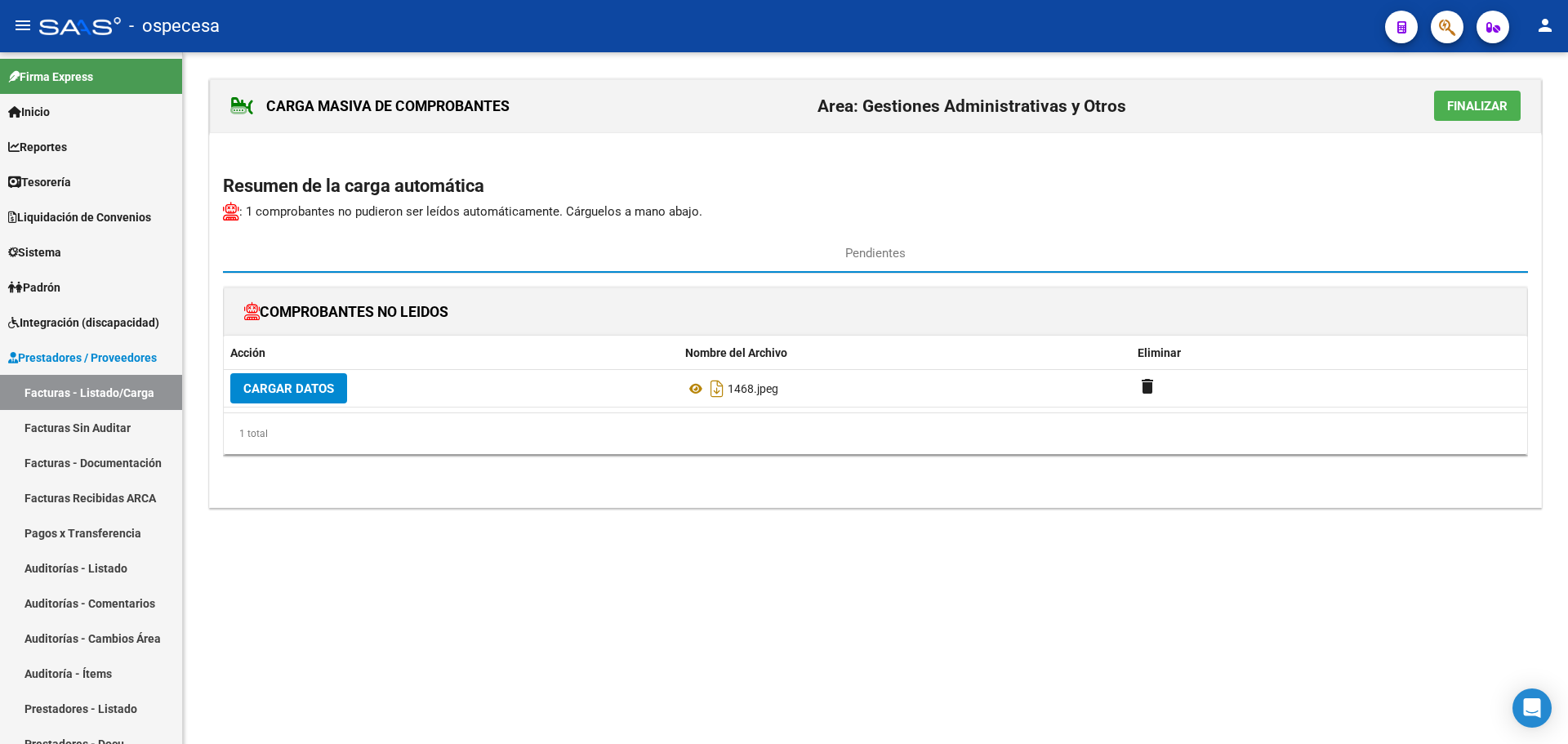
click at [1491, 112] on span "Finalizar" at bounding box center [1477, 106] width 60 height 15
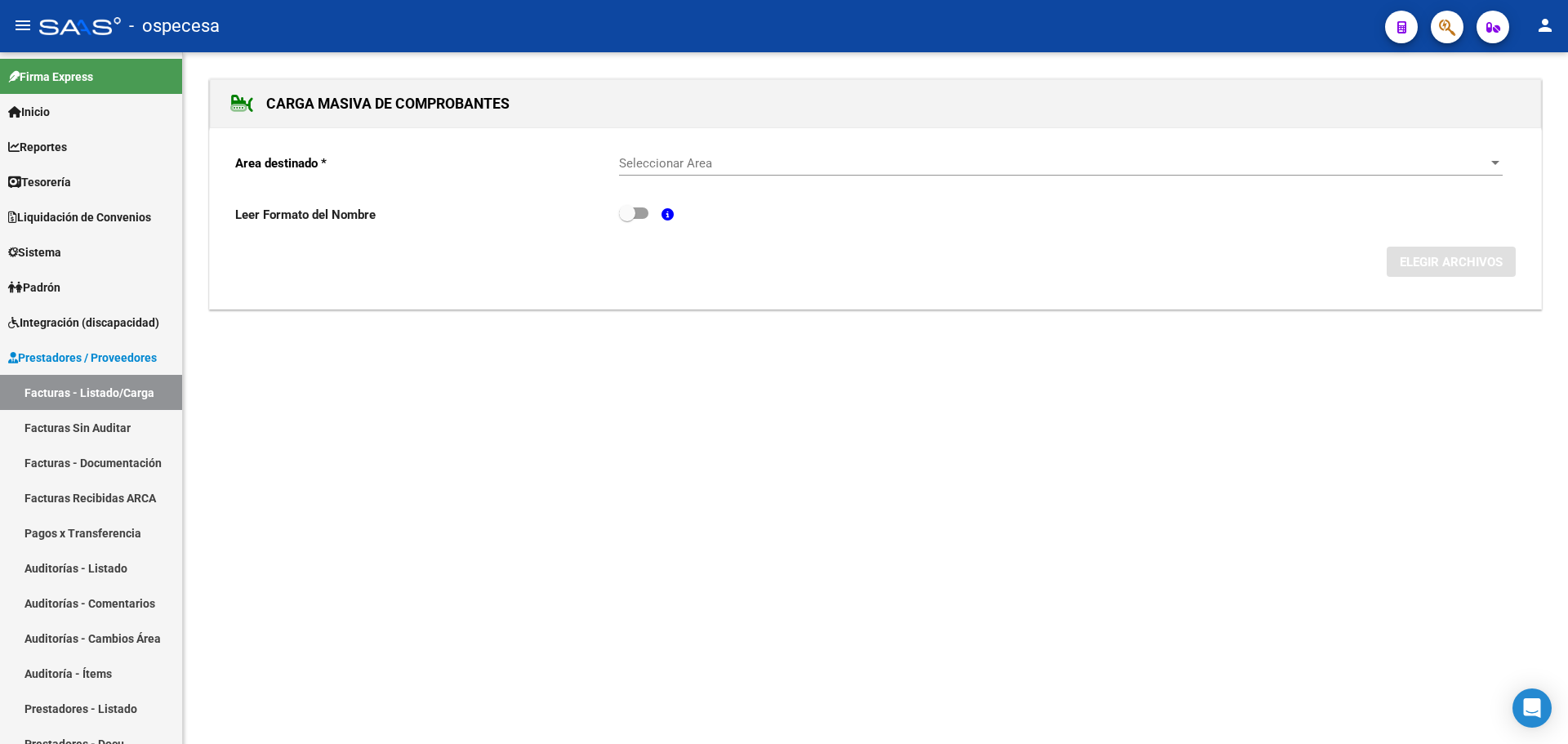
click at [644, 156] on span "Seleccionar Area" at bounding box center [1053, 164] width 869 height 15
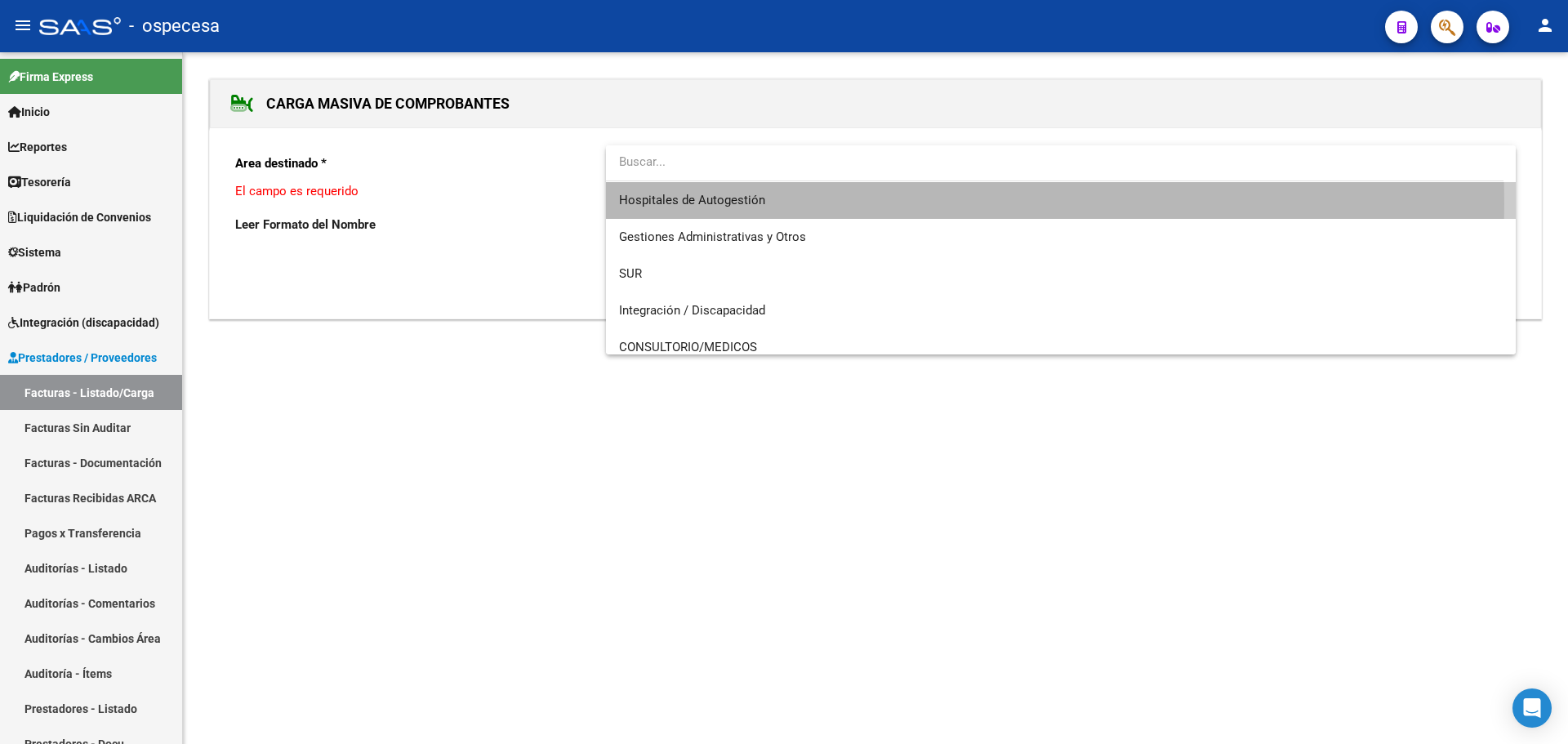
click at [775, 203] on span "Hospitales de Autogestión" at bounding box center [1061, 200] width 883 height 37
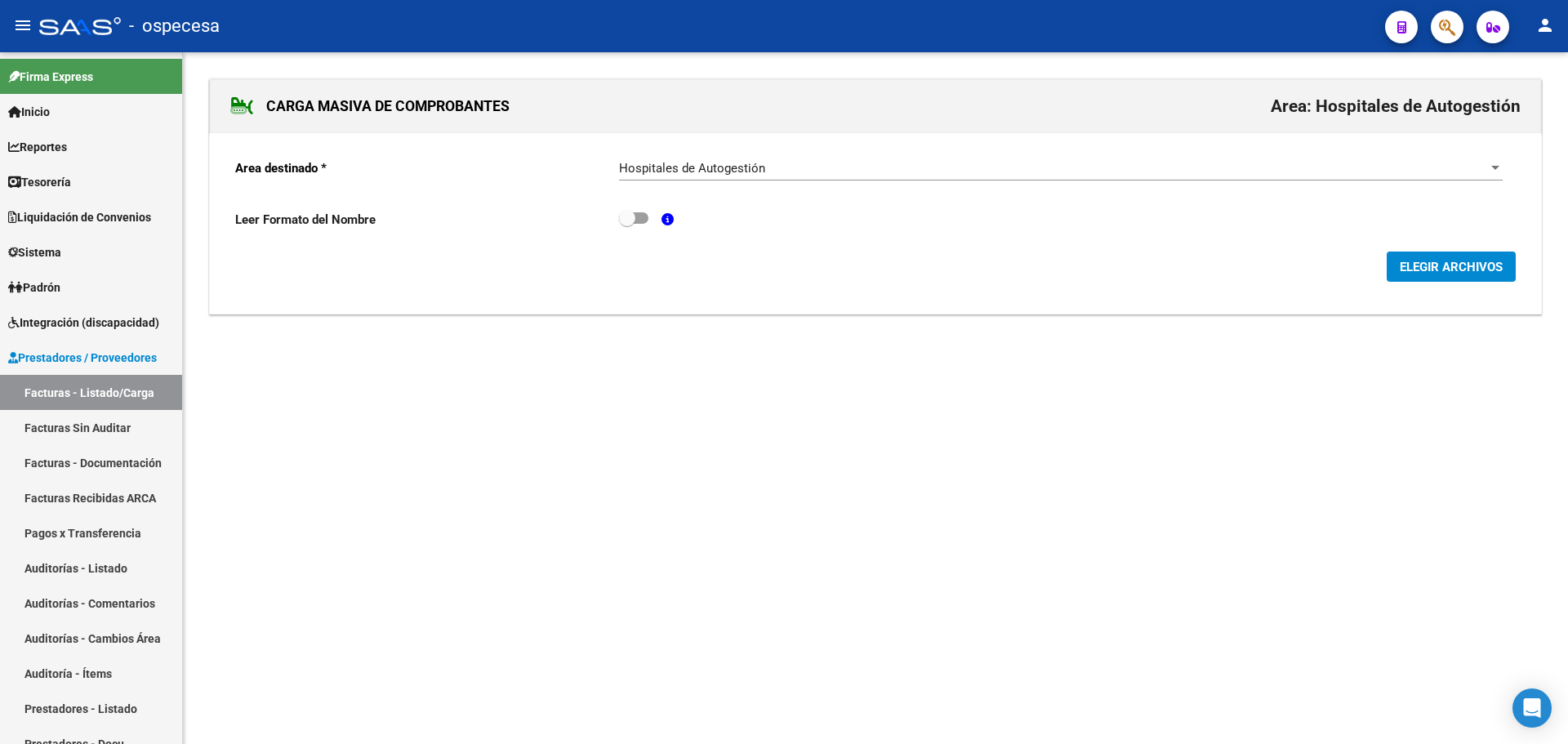
click at [1380, 261] on div "ELEGIR ARCHIVOS" at bounding box center [875, 266] width 1280 height 30
click at [1394, 264] on button "ELEGIR ARCHIVOS" at bounding box center [1450, 266] width 129 height 30
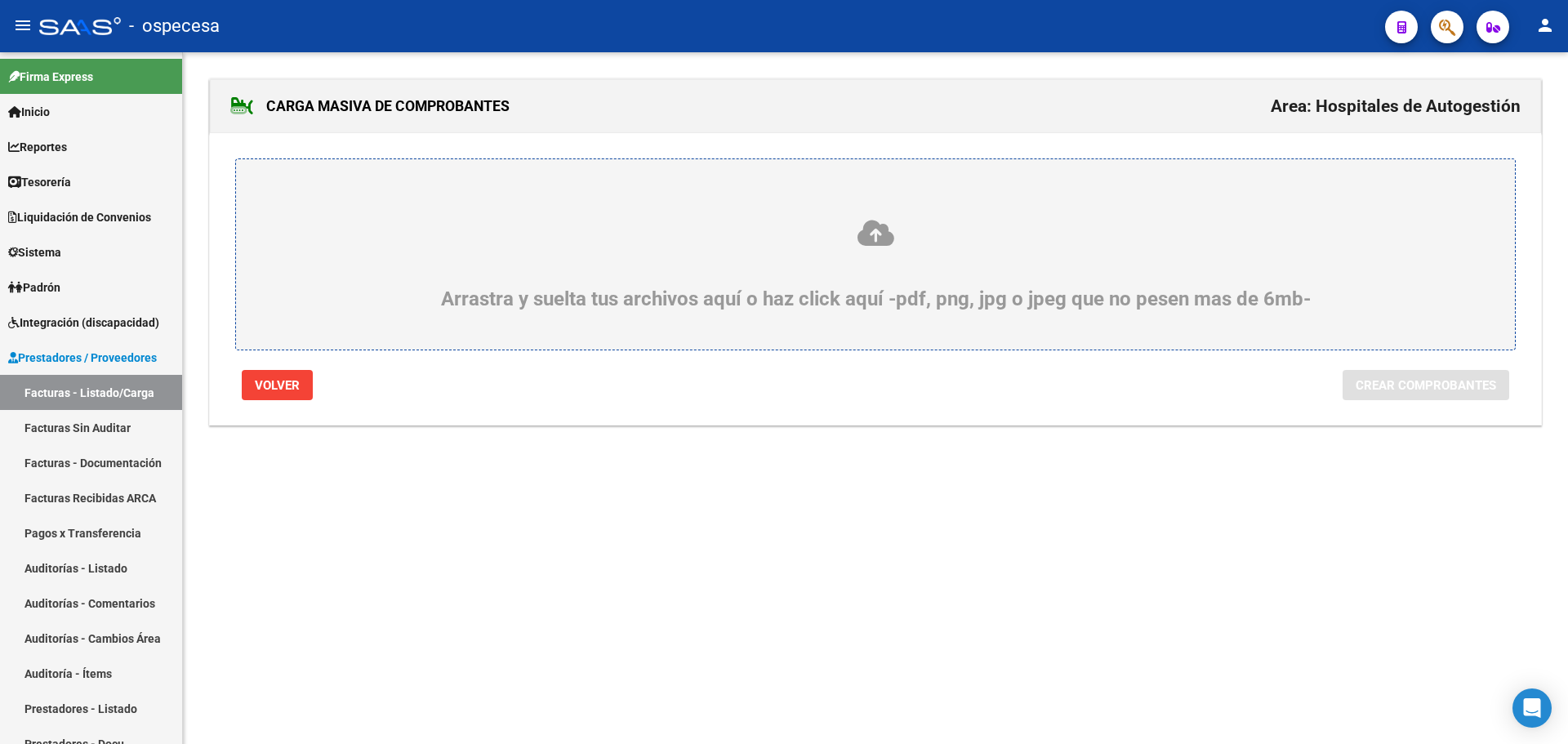
click at [700, 210] on label "Arrastra y suelta tus archivos aquí o haz click aquí -pdf, png, jpg o jpeg que …" at bounding box center [876, 254] width 1200 height 112
click at [0, 0] on input "Arrastra y suelta tus archivos aquí o haz click aquí -pdf, png, jpg o jpeg que …" at bounding box center [0, 0] width 0 height 0
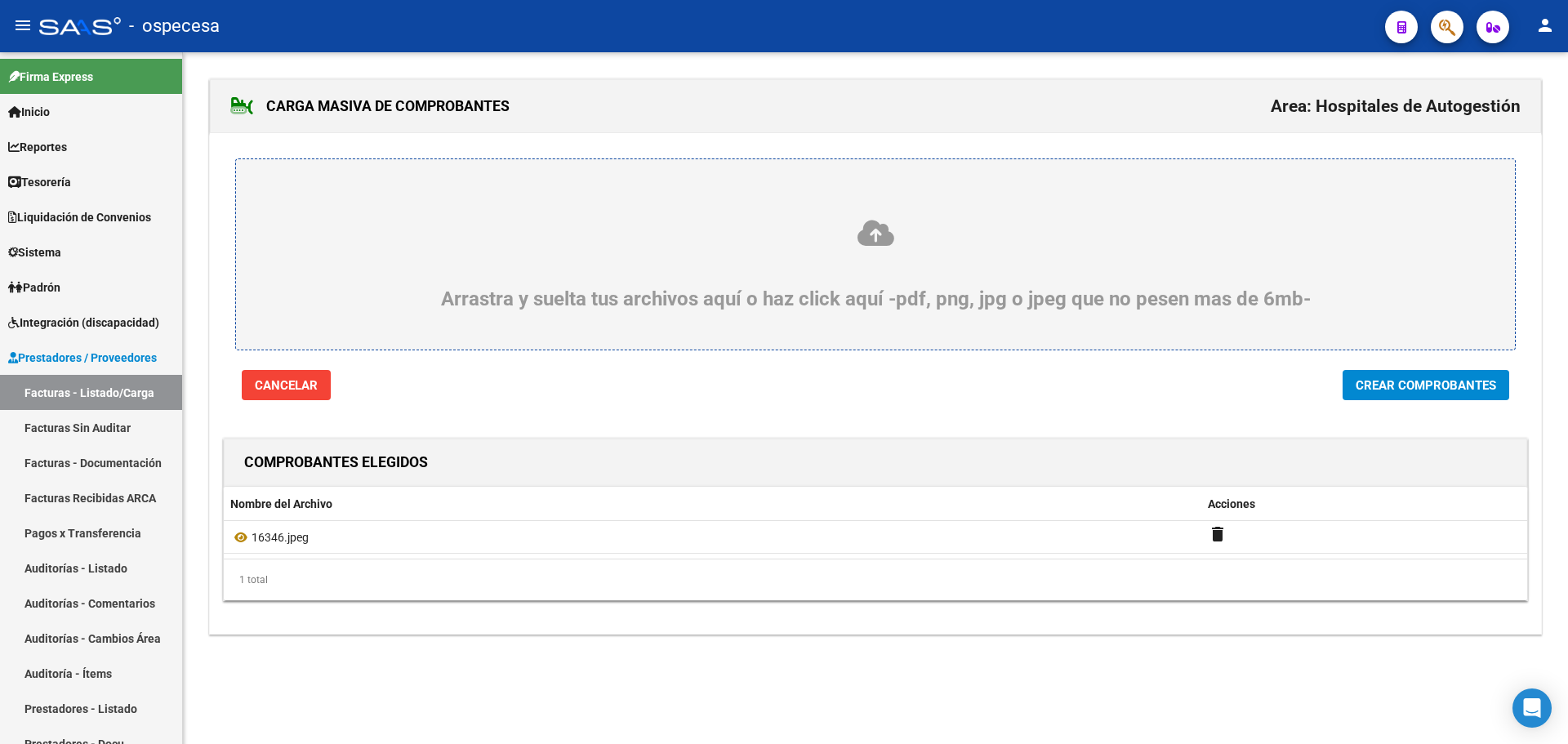
click at [1452, 379] on span "Crear Comprobantes" at bounding box center [1425, 386] width 141 height 15
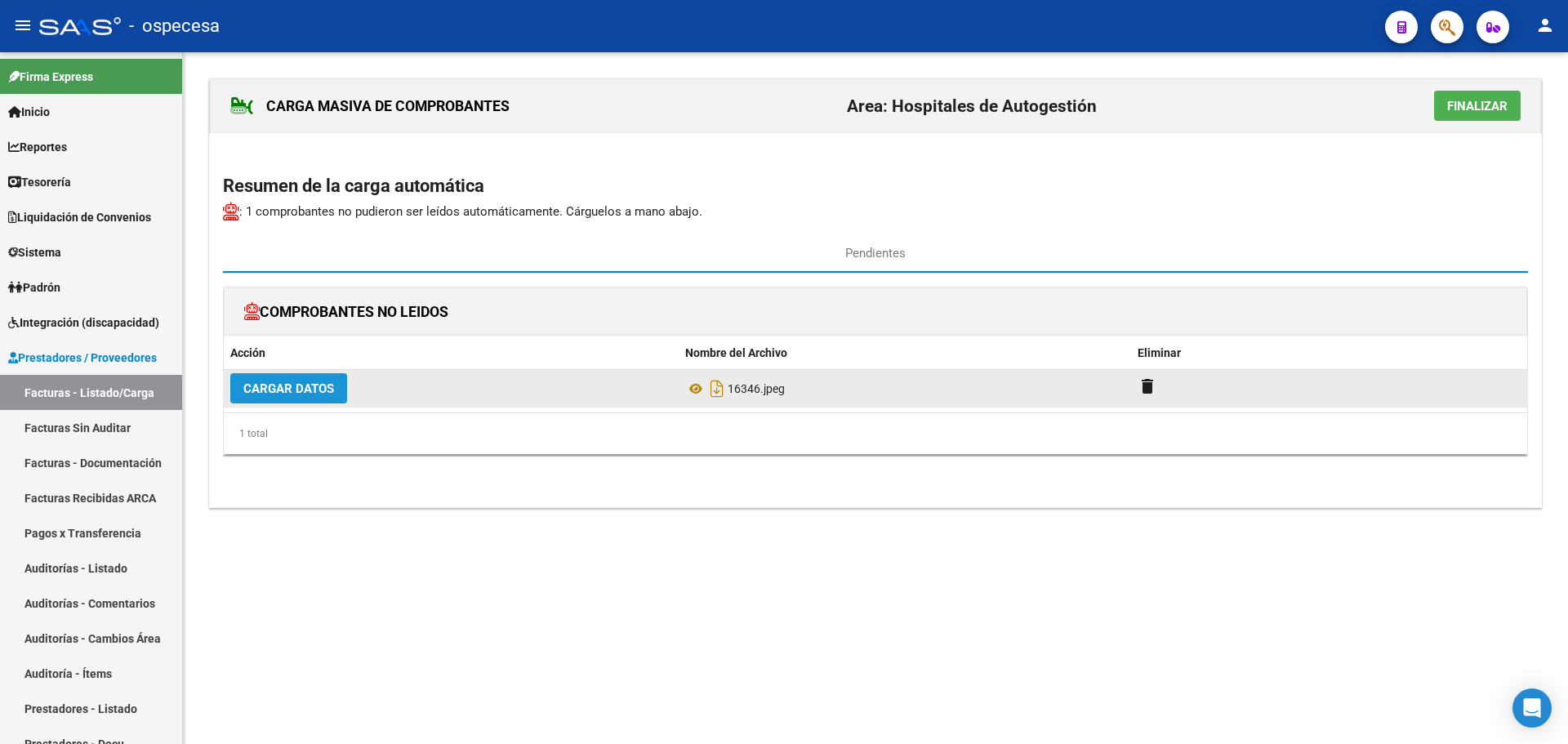
click at [307, 391] on span "Cargar Datos" at bounding box center [289, 389] width 90 height 15
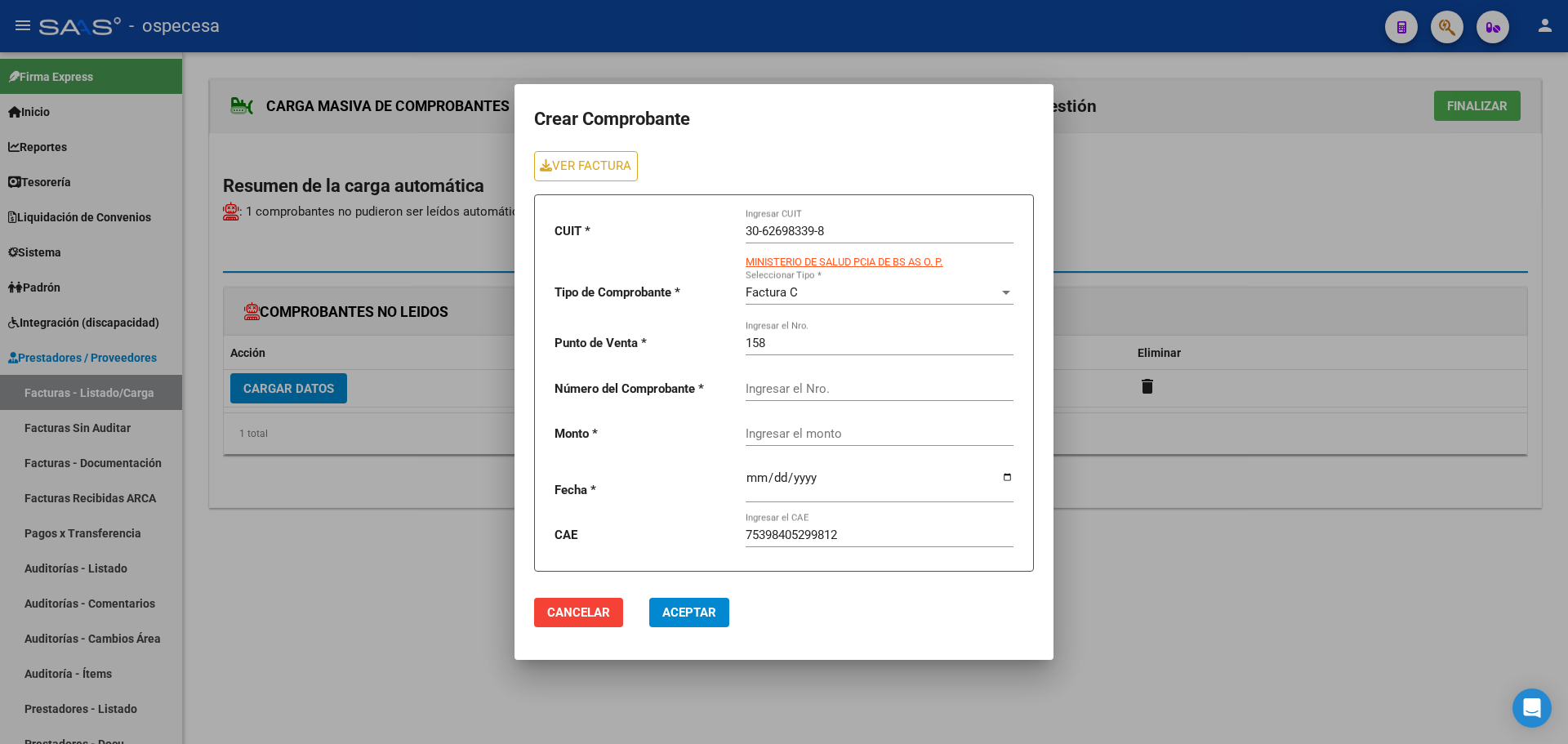
click at [774, 385] on input "Ingresar el Nro." at bounding box center [880, 389] width 268 height 15
type input "16346"
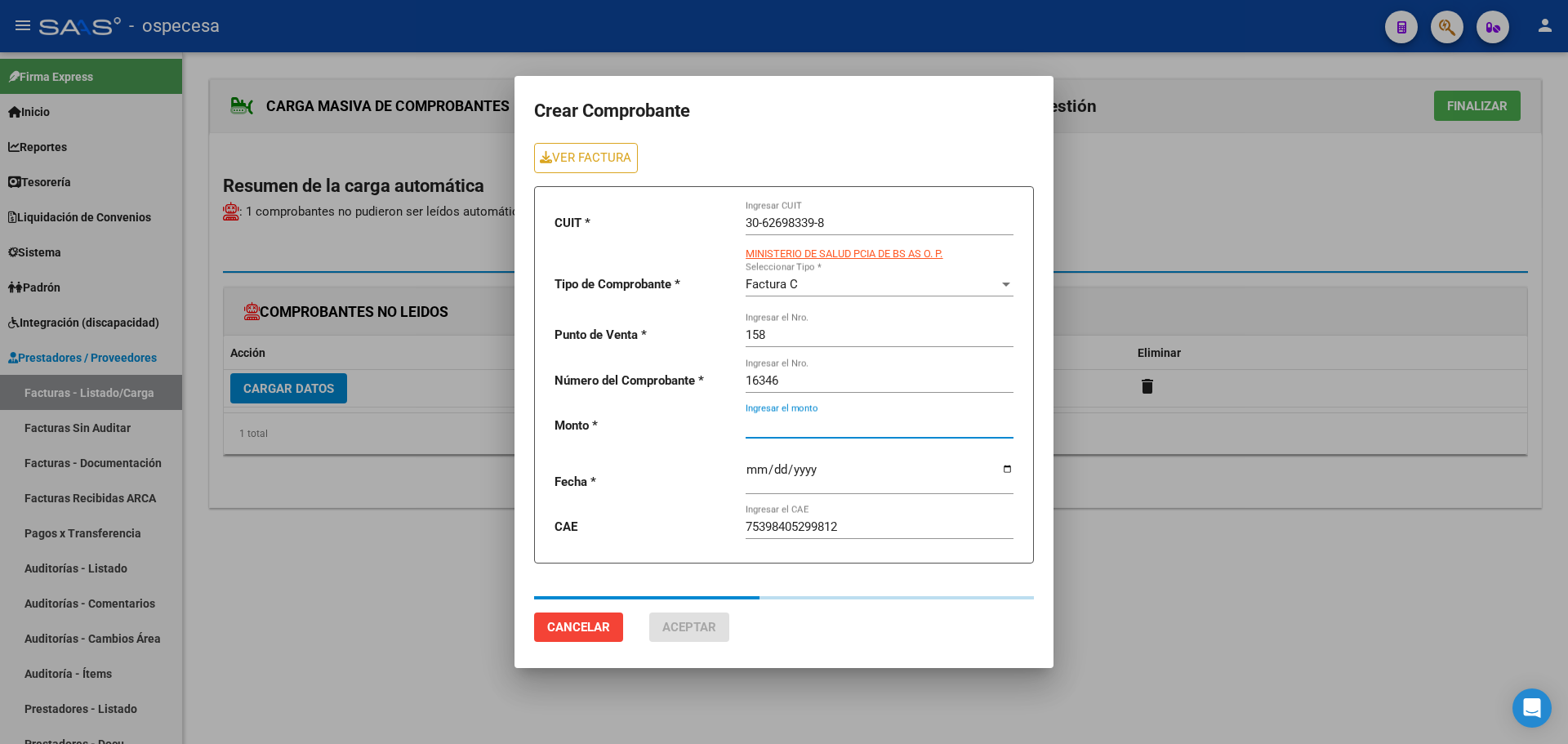
click at [817, 439] on div "Ingresar el monto" at bounding box center [880, 428] width 268 height 51
type input "33208"
type input "[DATE]"
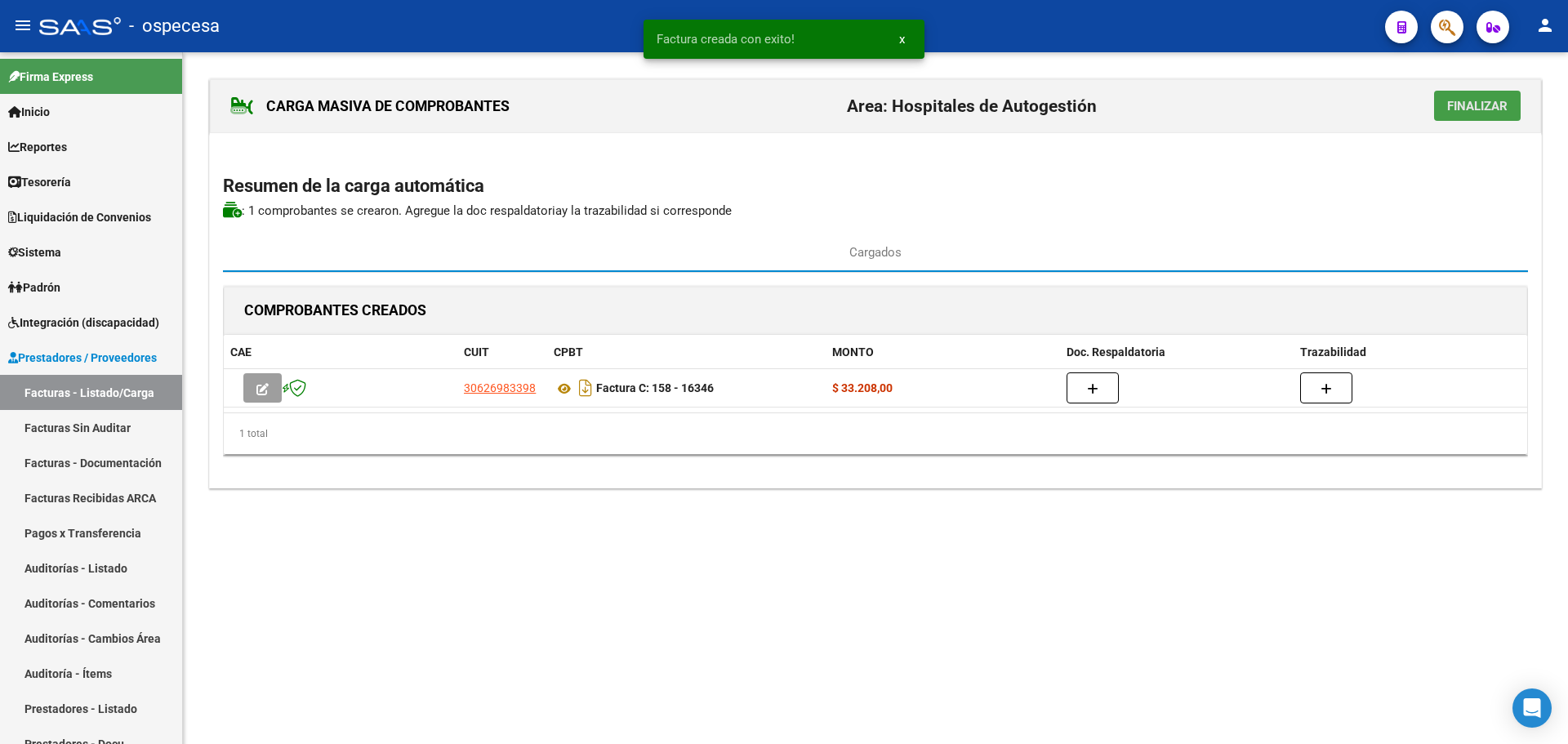
click at [1458, 117] on button "Finalizar" at bounding box center [1477, 105] width 86 height 30
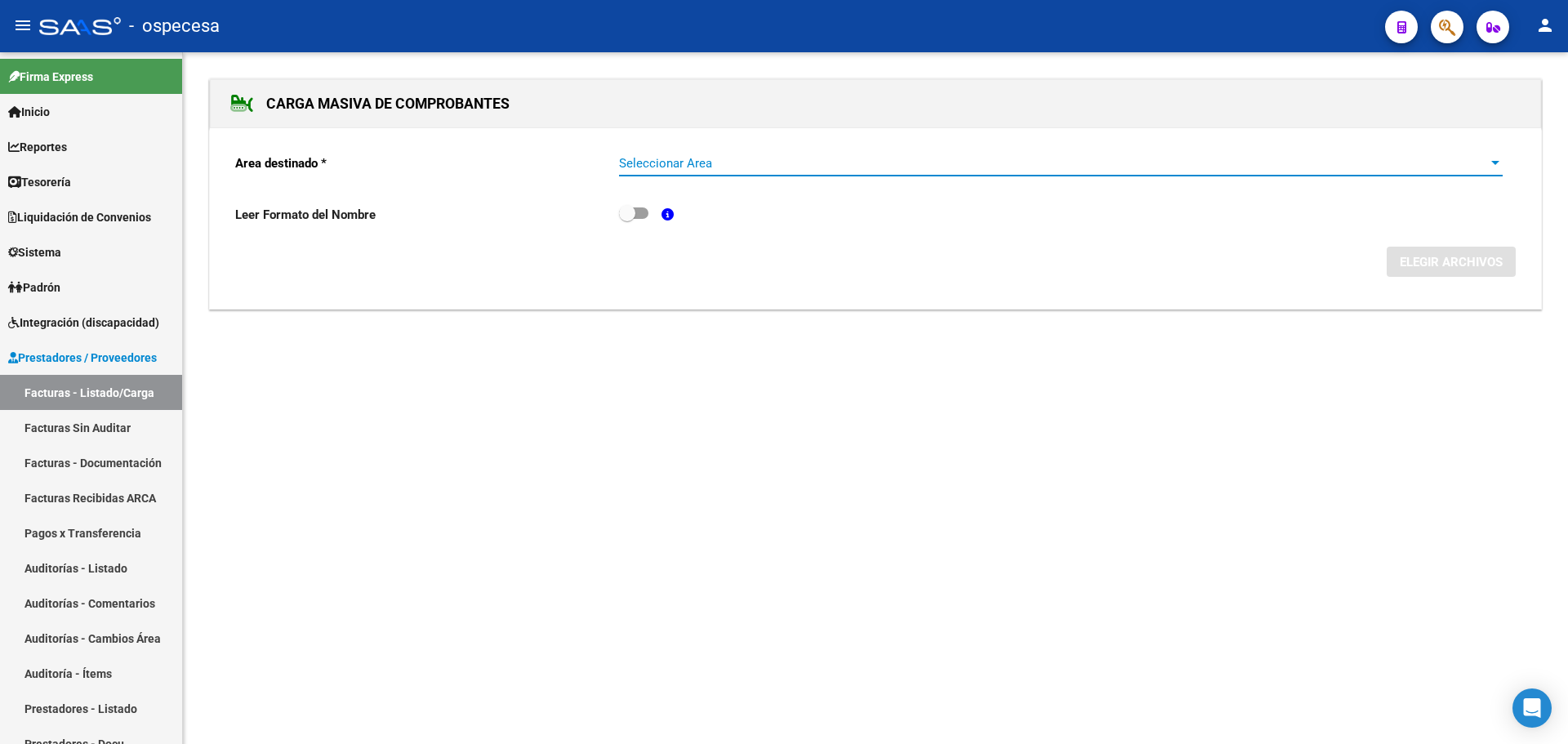
click at [738, 169] on span "Seleccionar Area" at bounding box center [1053, 164] width 869 height 15
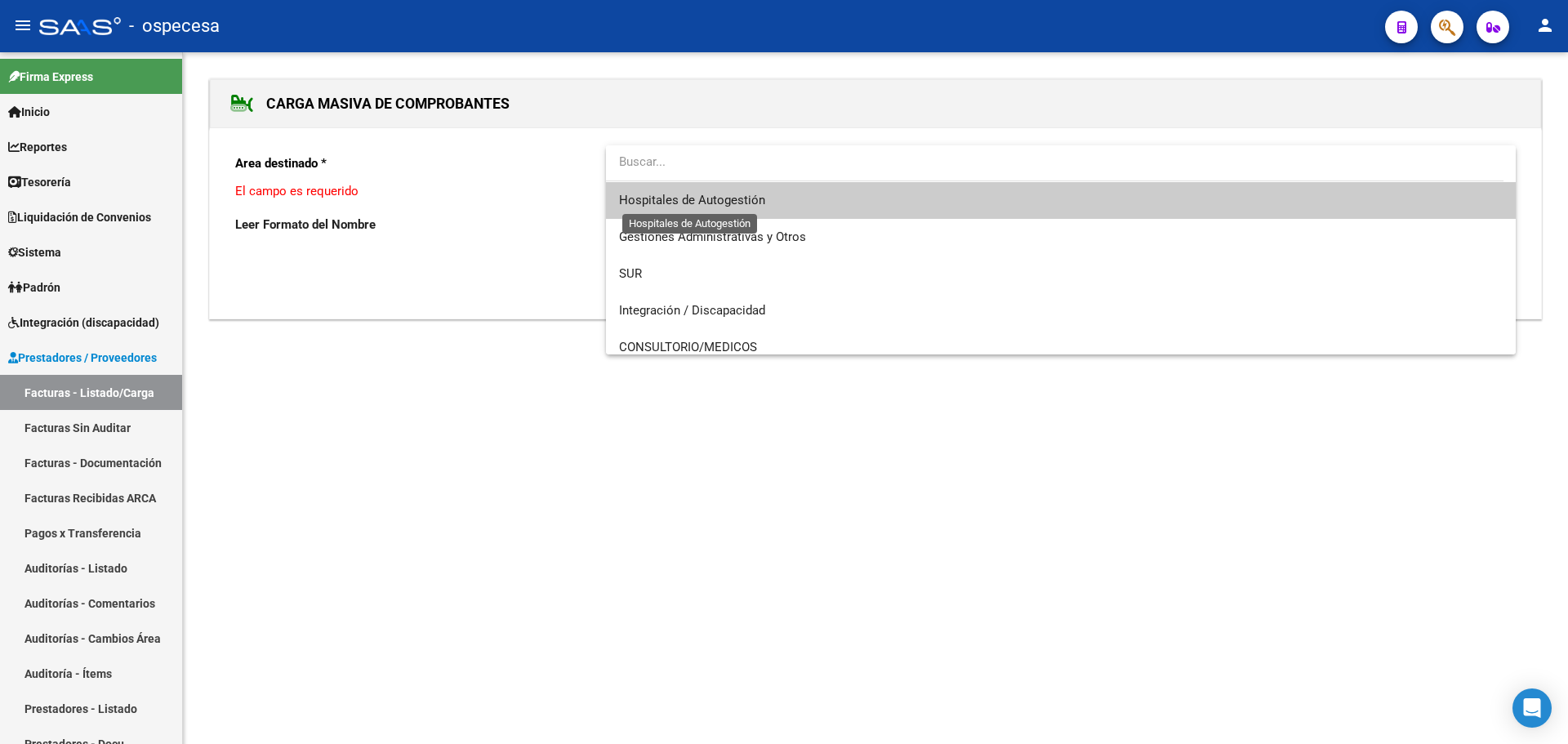
click at [763, 201] on span "Hospitales de Autogestión" at bounding box center [692, 200] width 146 height 15
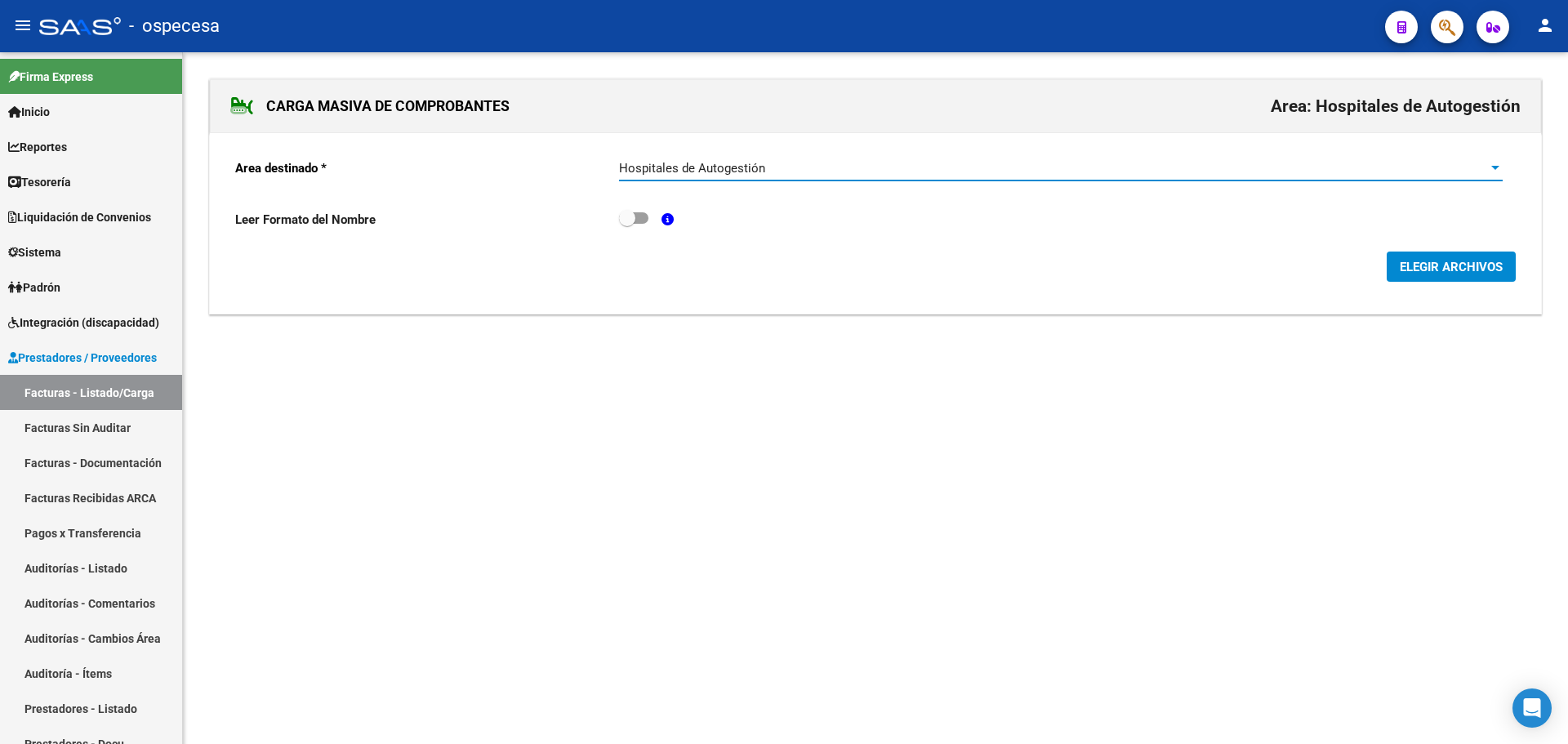
click at [1500, 260] on span "ELEGIR ARCHIVOS" at bounding box center [1450, 267] width 103 height 15
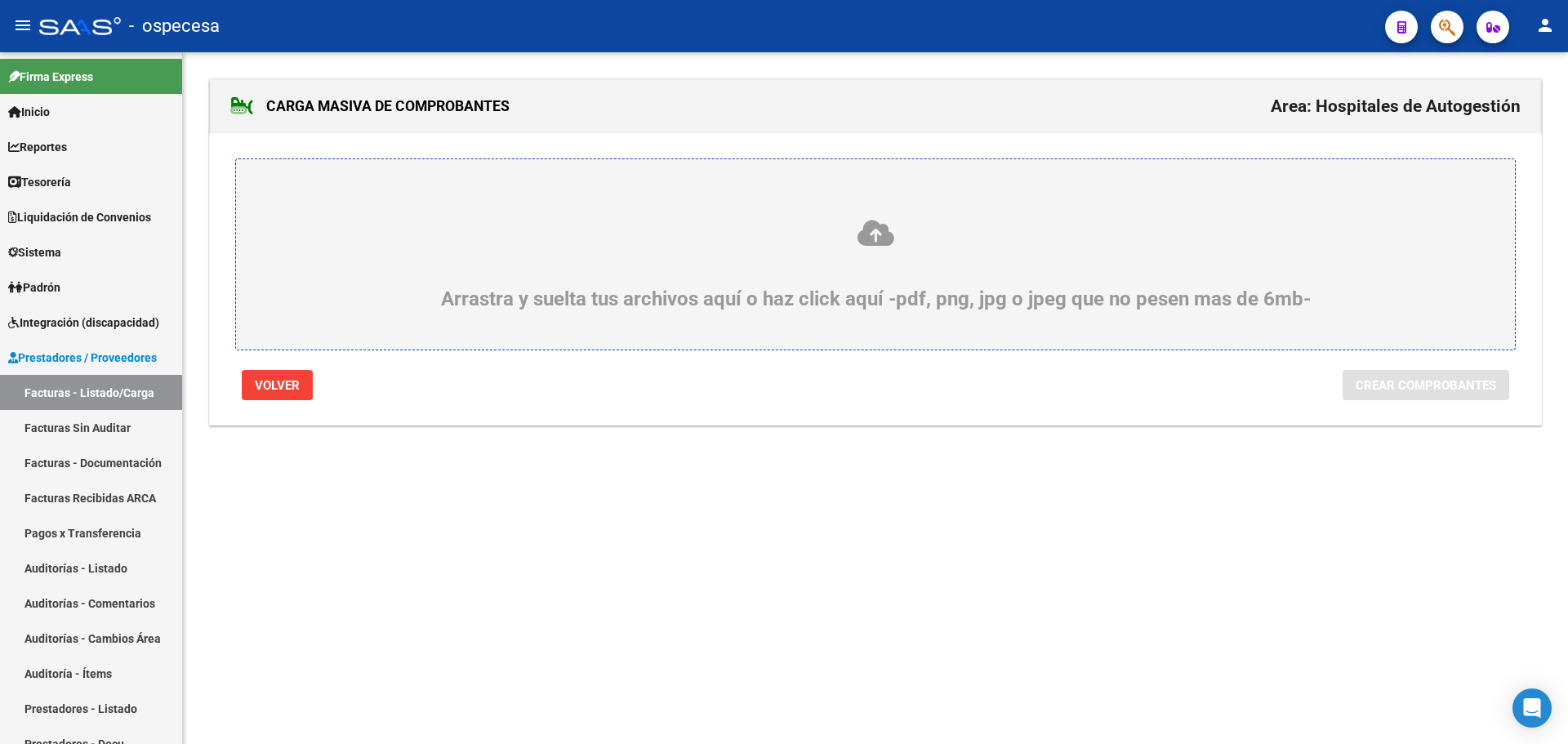
click at [890, 284] on div "Arrastra y suelta tus archivos aquí o haz click aquí -pdf, png, jpg o jpeg que …" at bounding box center [876, 264] width 1200 height 92
click at [0, 0] on input "Arrastra y suelta tus archivos aquí o haz click aquí -pdf, png, jpg o jpeg que …" at bounding box center [0, 0] width 0 height 0
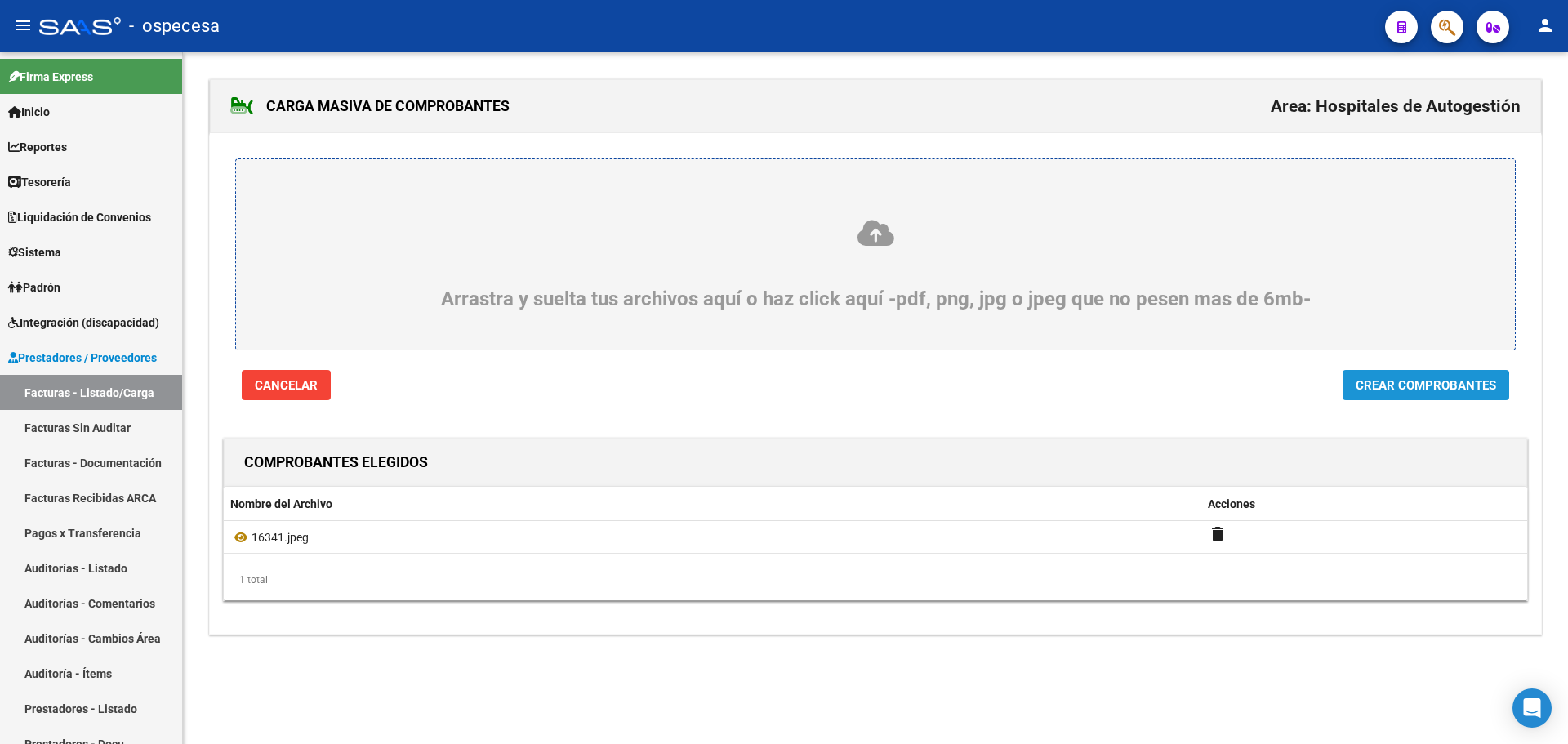
click at [1416, 389] on span "Crear Comprobantes" at bounding box center [1425, 386] width 141 height 15
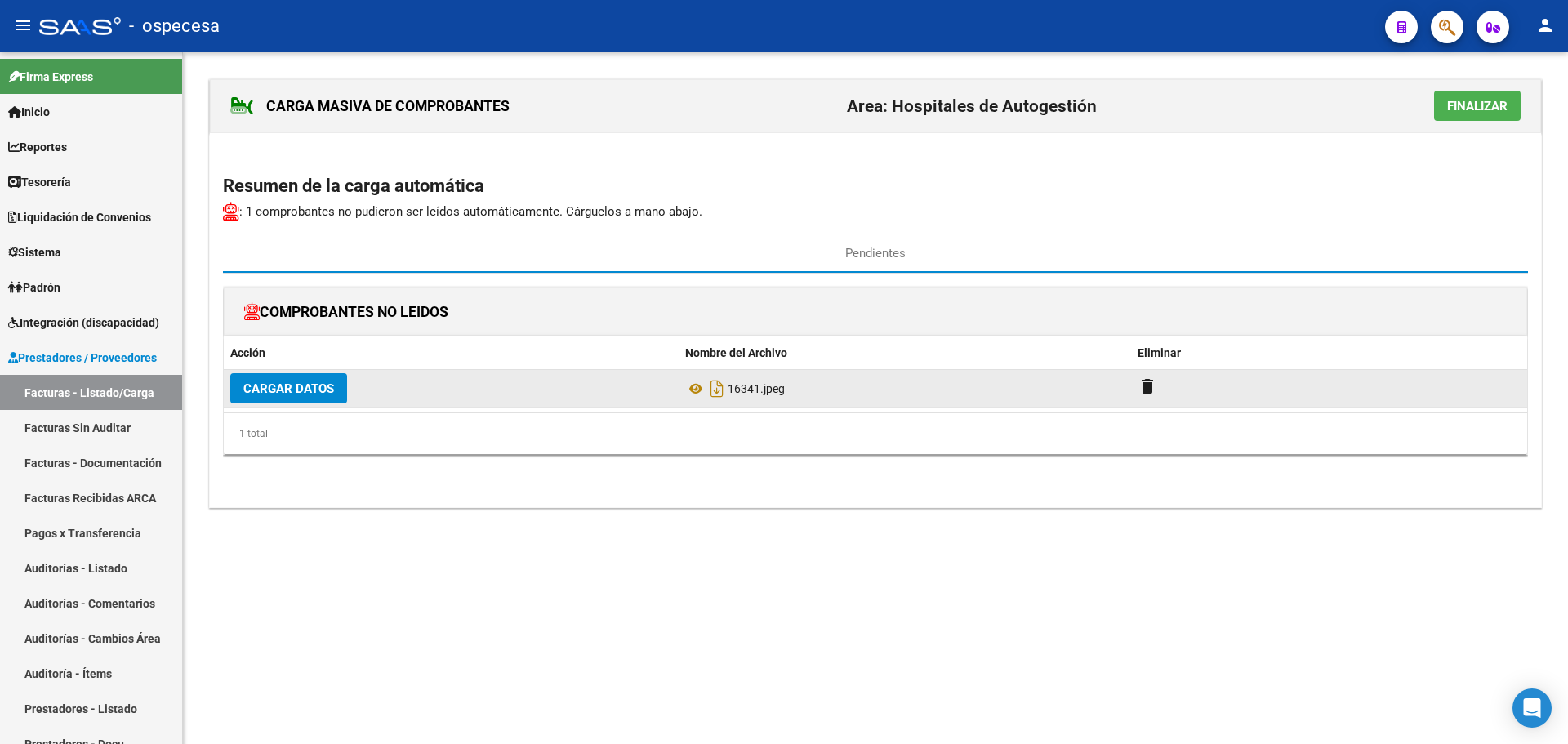
click at [286, 383] on span "Cargar Datos" at bounding box center [289, 389] width 90 height 15
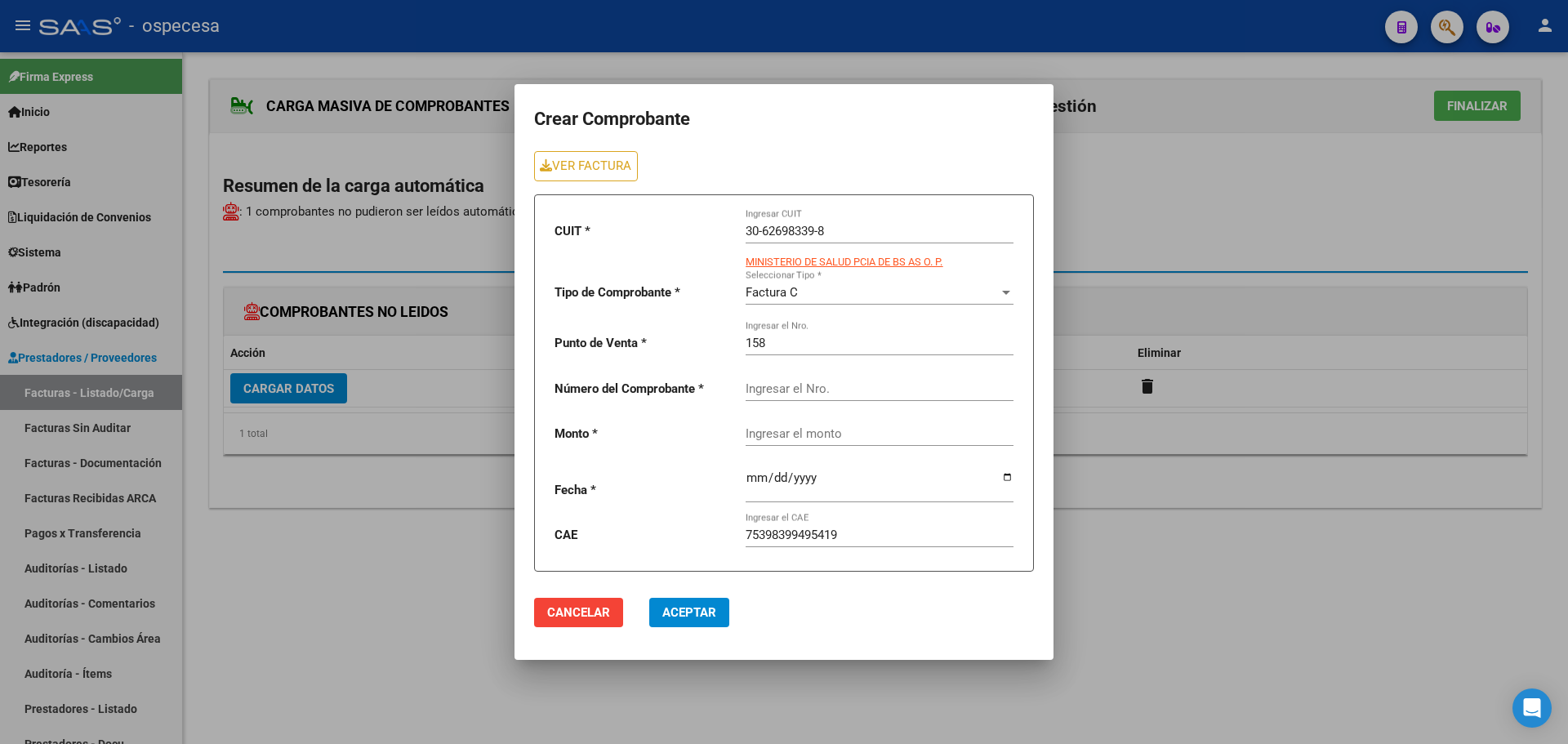
click at [811, 377] on div "Ingresar el Nro." at bounding box center [880, 383] width 268 height 35
type input "16341"
click at [829, 430] on input "Ingresar el monto" at bounding box center [880, 433] width 268 height 15
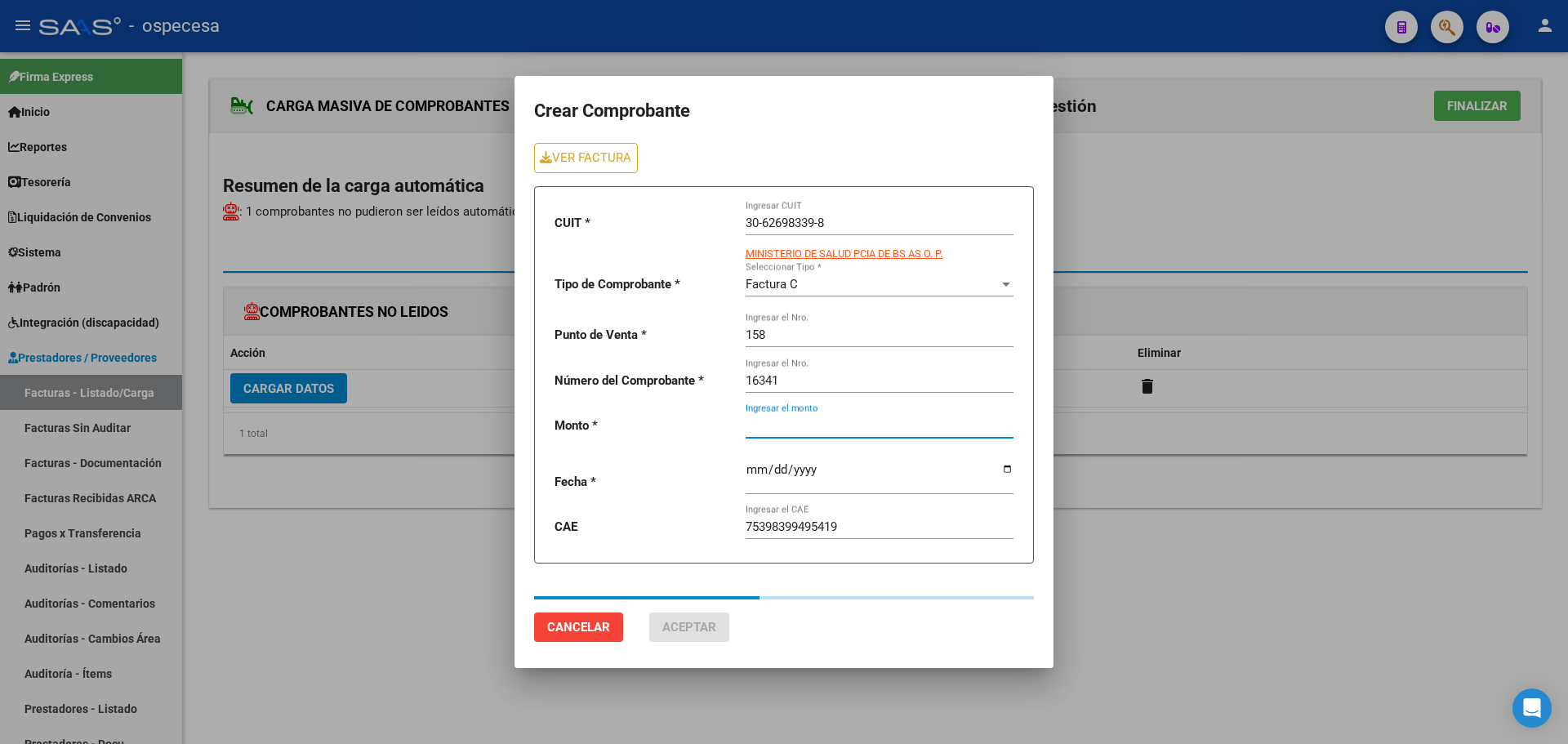
type input "130779"
type input "[DATE]"
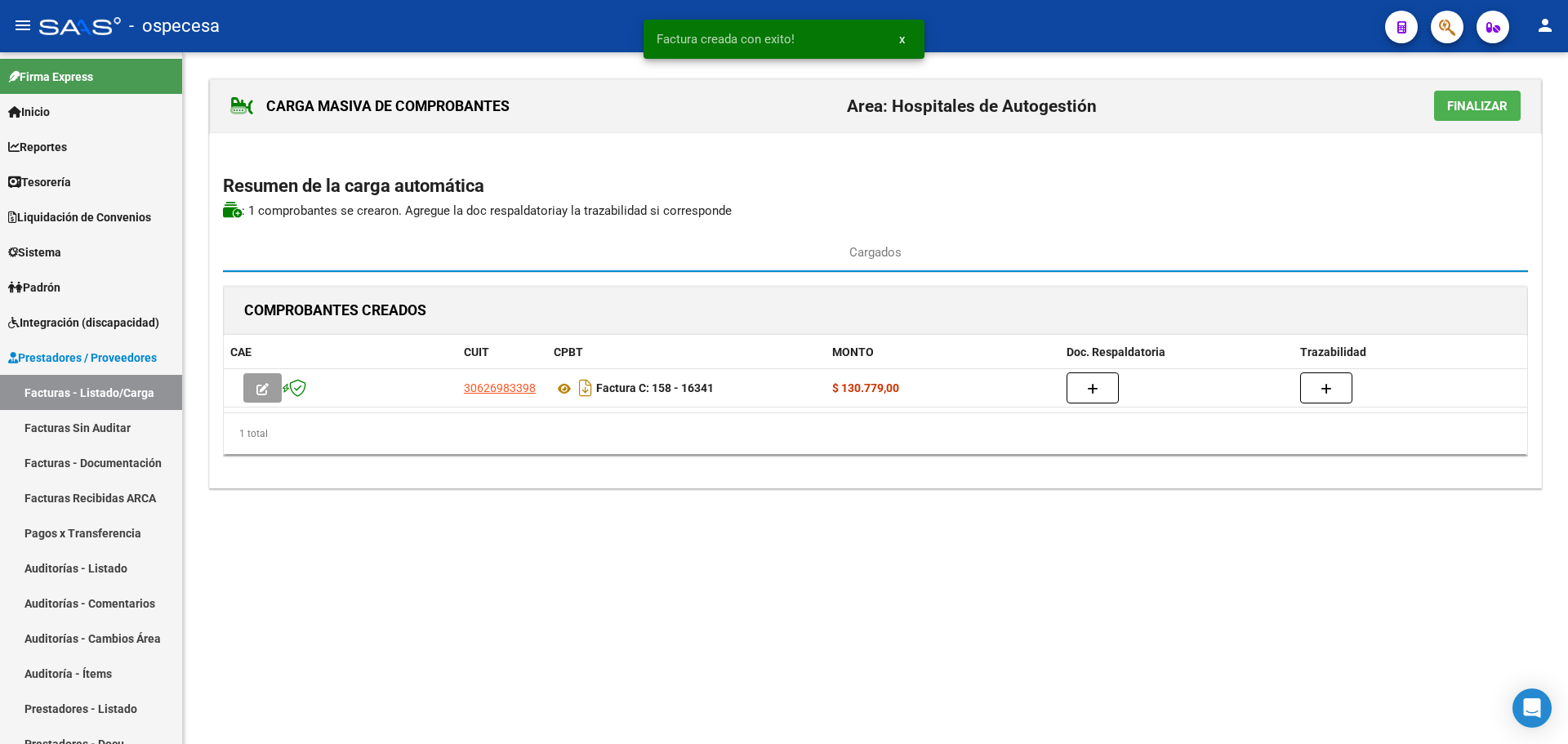
click at [1489, 101] on span "Finalizar" at bounding box center [1477, 106] width 60 height 15
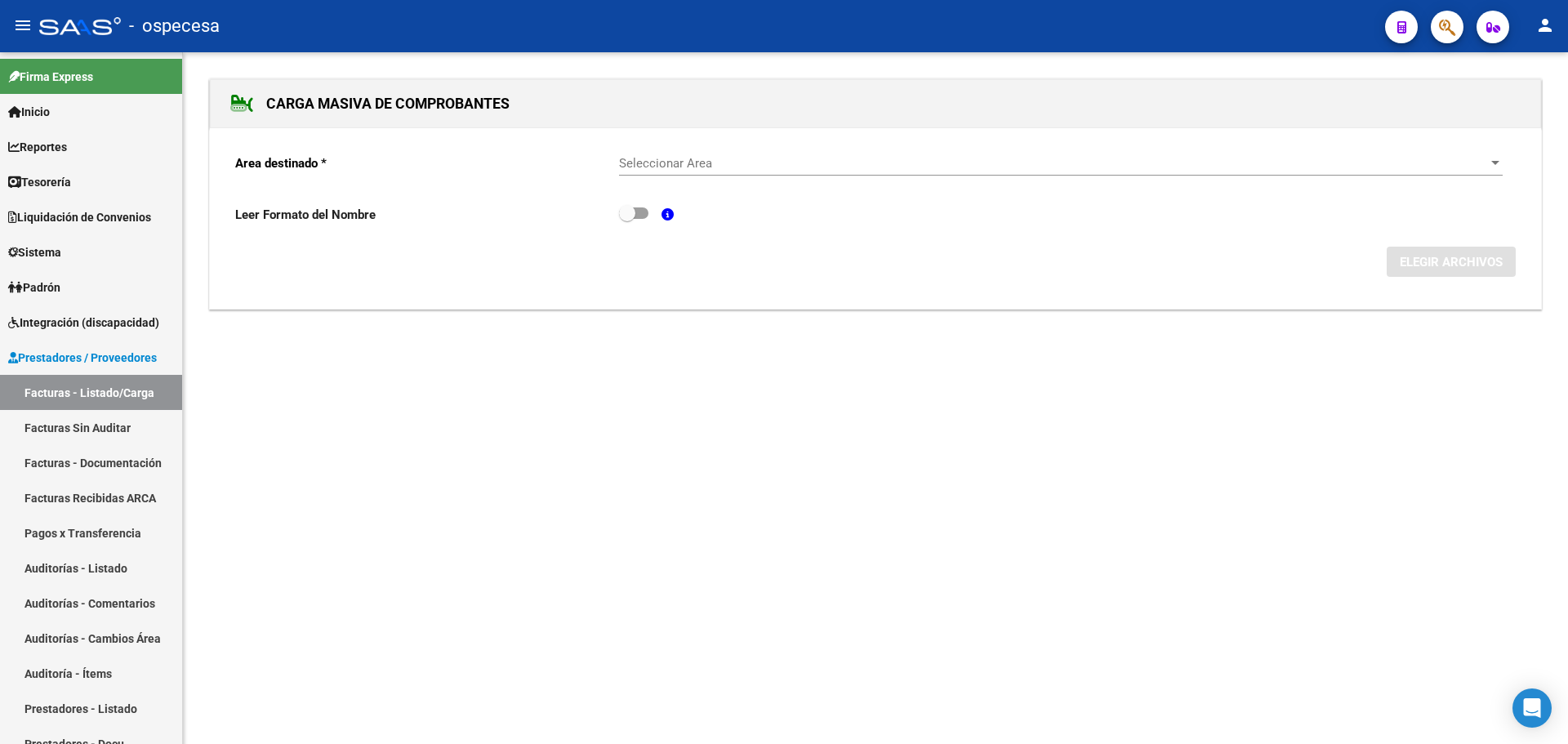
click at [774, 160] on span "Seleccionar Area" at bounding box center [1053, 164] width 869 height 15
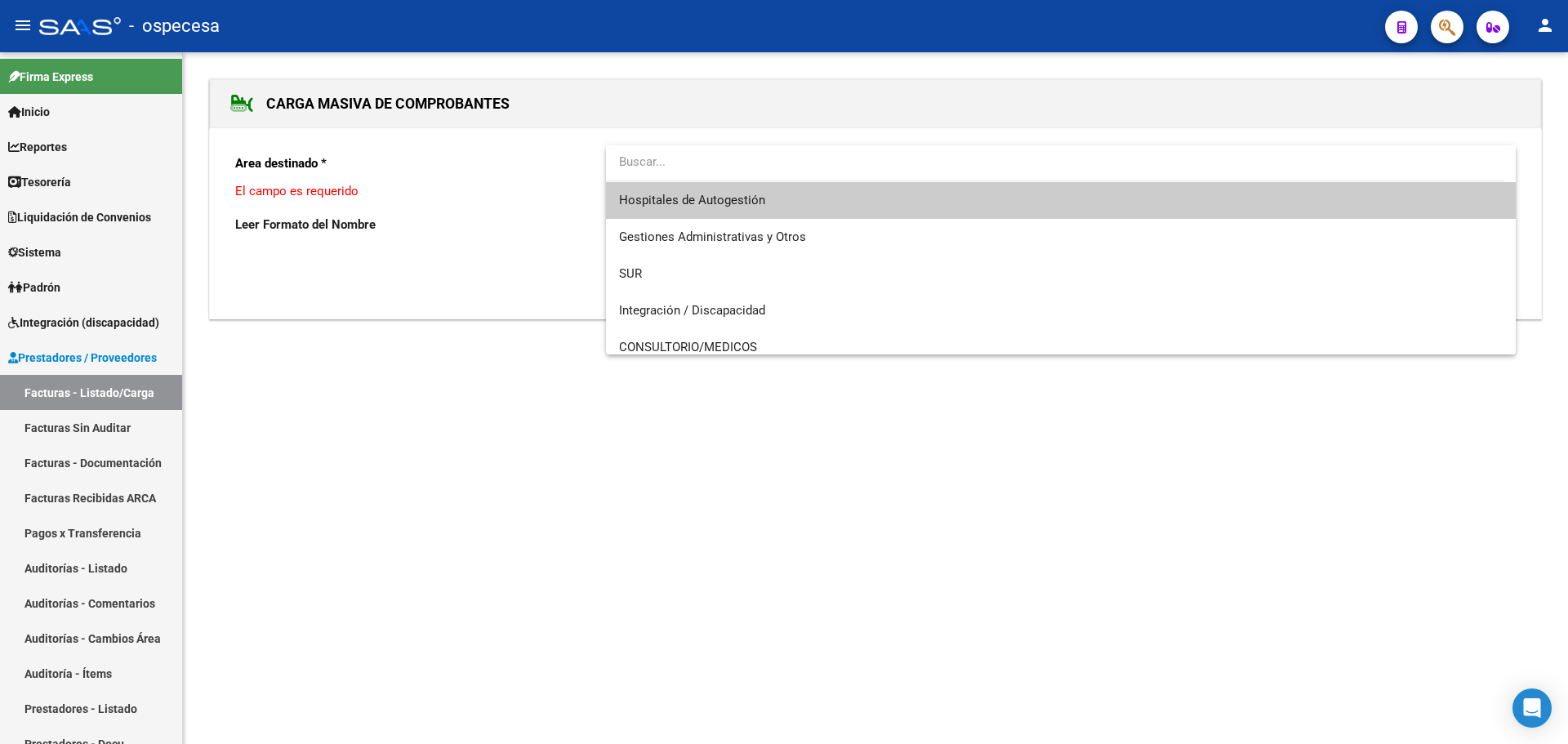
click at [779, 209] on span "Hospitales de Autogestión" at bounding box center [1061, 200] width 883 height 37
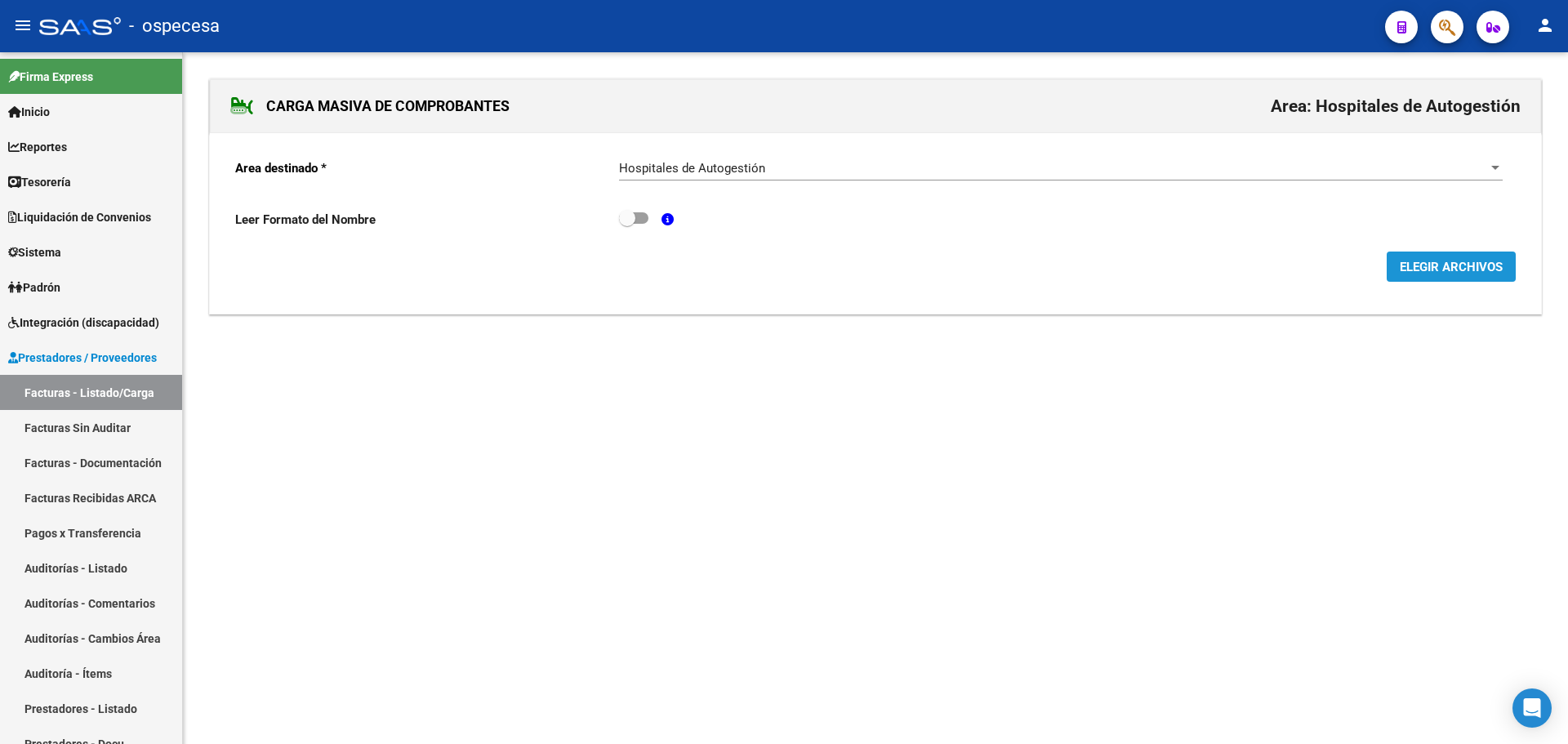
click at [1434, 279] on button "ELEGIR ARCHIVOS" at bounding box center [1450, 266] width 129 height 30
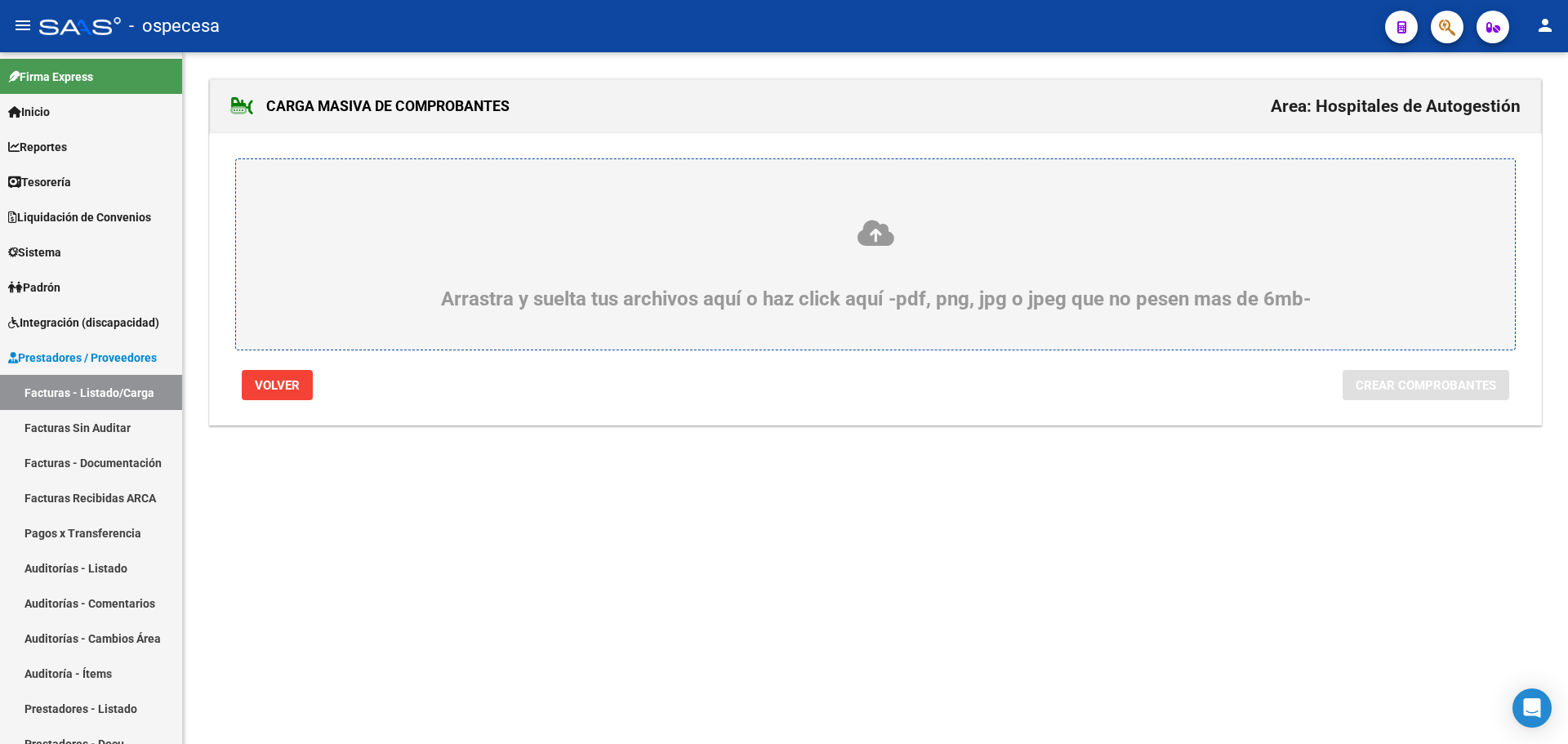
click at [778, 266] on div "Arrastra y suelta tus archivos aquí o haz click aquí -pdf, png, jpg o jpeg que …" at bounding box center [876, 264] width 1200 height 92
click at [0, 0] on input "Arrastra y suelta tus archivos aquí o haz click aquí -pdf, png, jpg o jpeg que …" at bounding box center [0, 0] width 0 height 0
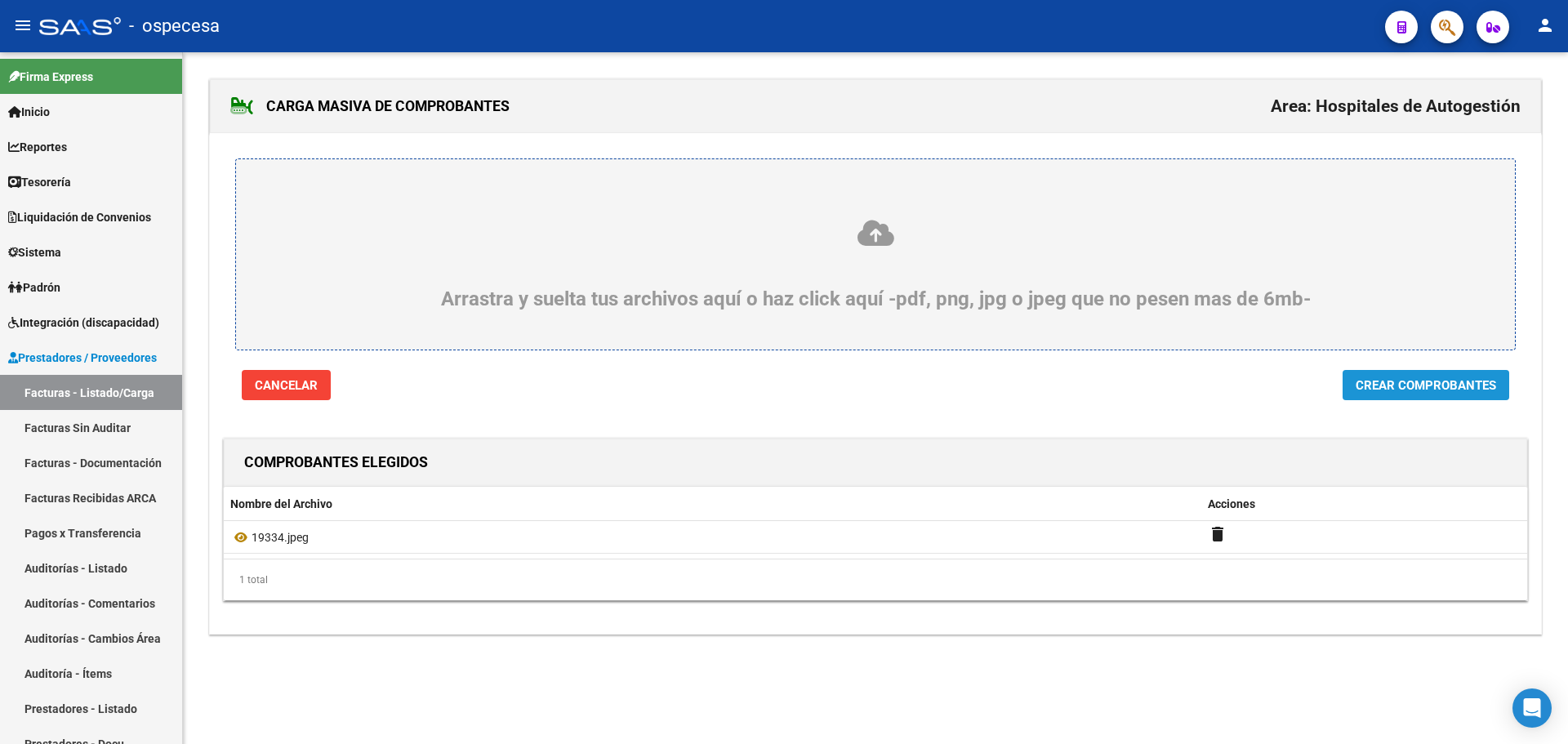
click at [1448, 380] on span "Crear Comprobantes" at bounding box center [1425, 386] width 141 height 15
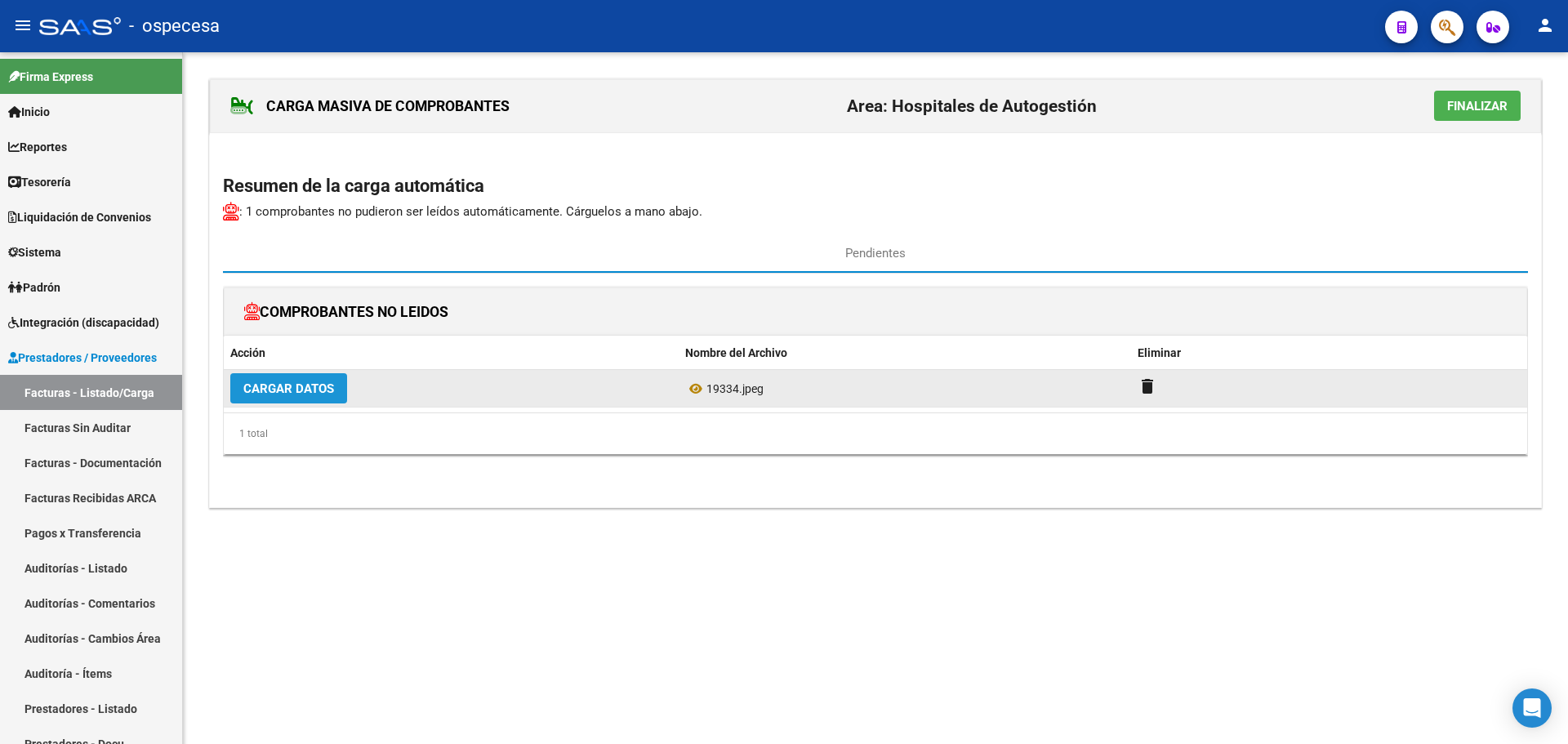
click at [314, 395] on span "Cargar Datos" at bounding box center [289, 389] width 90 height 15
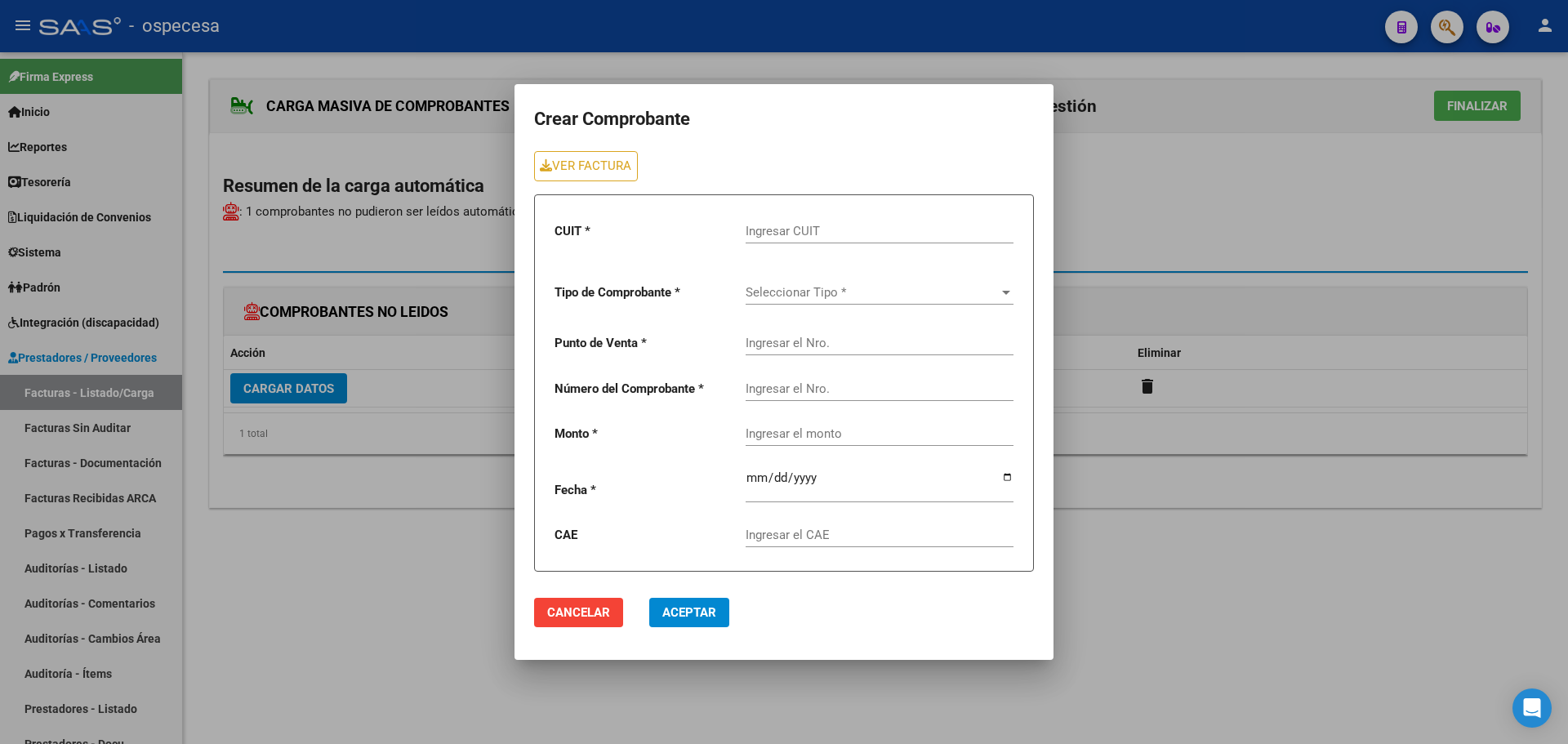
click at [794, 236] on input "Ingresar CUIT" at bounding box center [880, 231] width 268 height 15
click at [819, 530] on input "Ingresar el CAE" at bounding box center [880, 535] width 268 height 15
type input "75398838987674"
click at [808, 230] on input "Ingresar CUIT" at bounding box center [880, 231] width 268 height 15
type input "30-62698339-8"
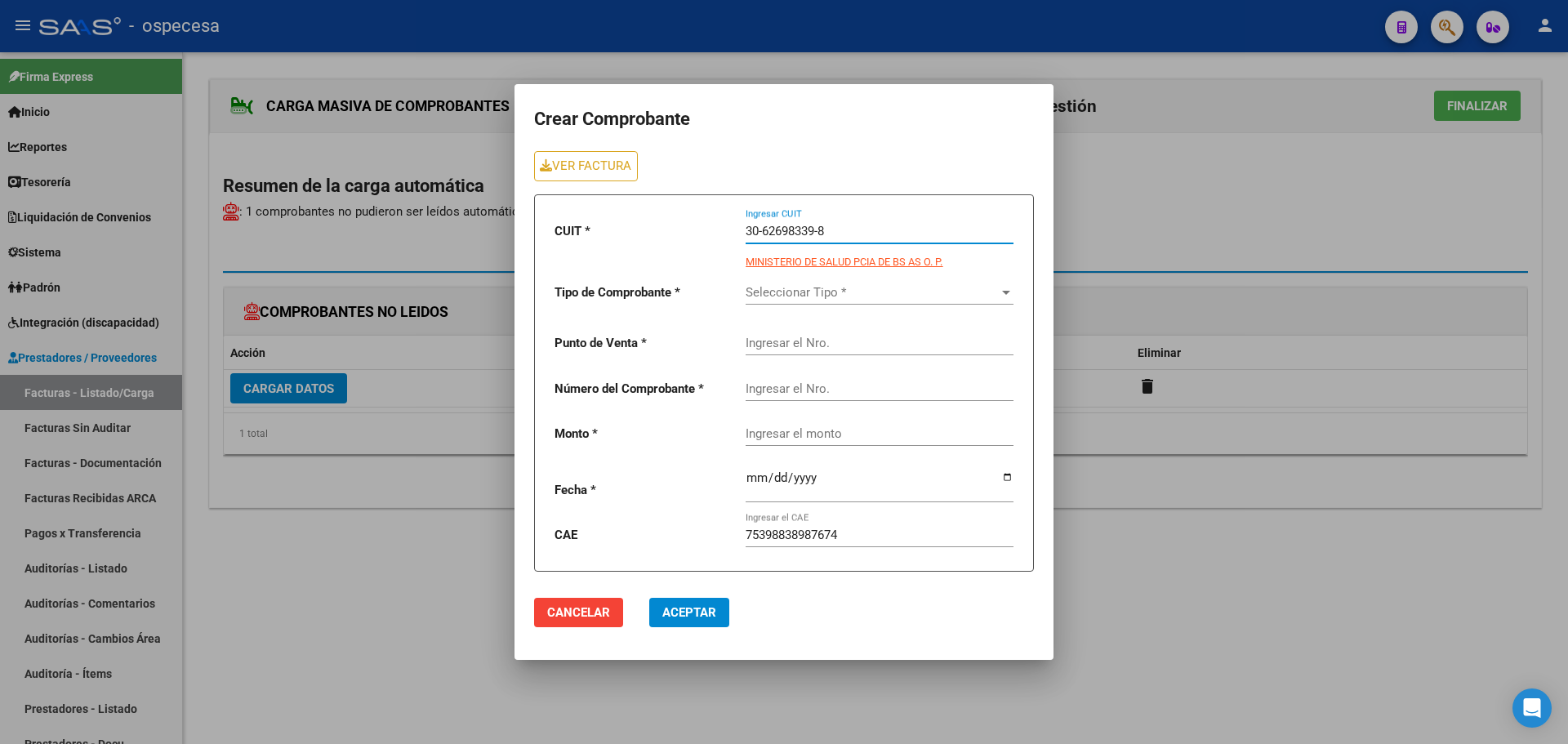
click at [804, 287] on span "Seleccionar Tipo *" at bounding box center [872, 293] width 253 height 15
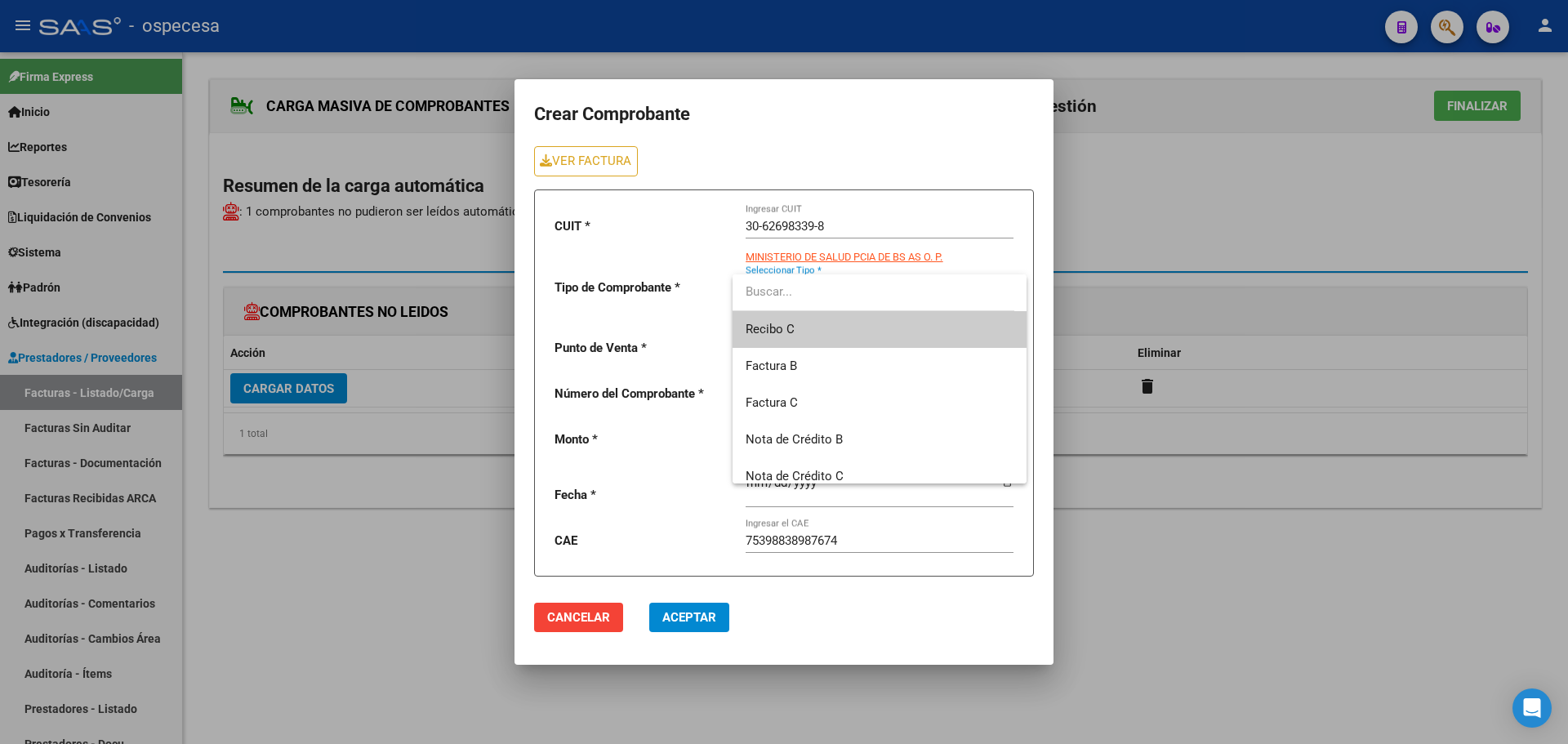
click at [815, 324] on span "Recibo C" at bounding box center [880, 329] width 268 height 37
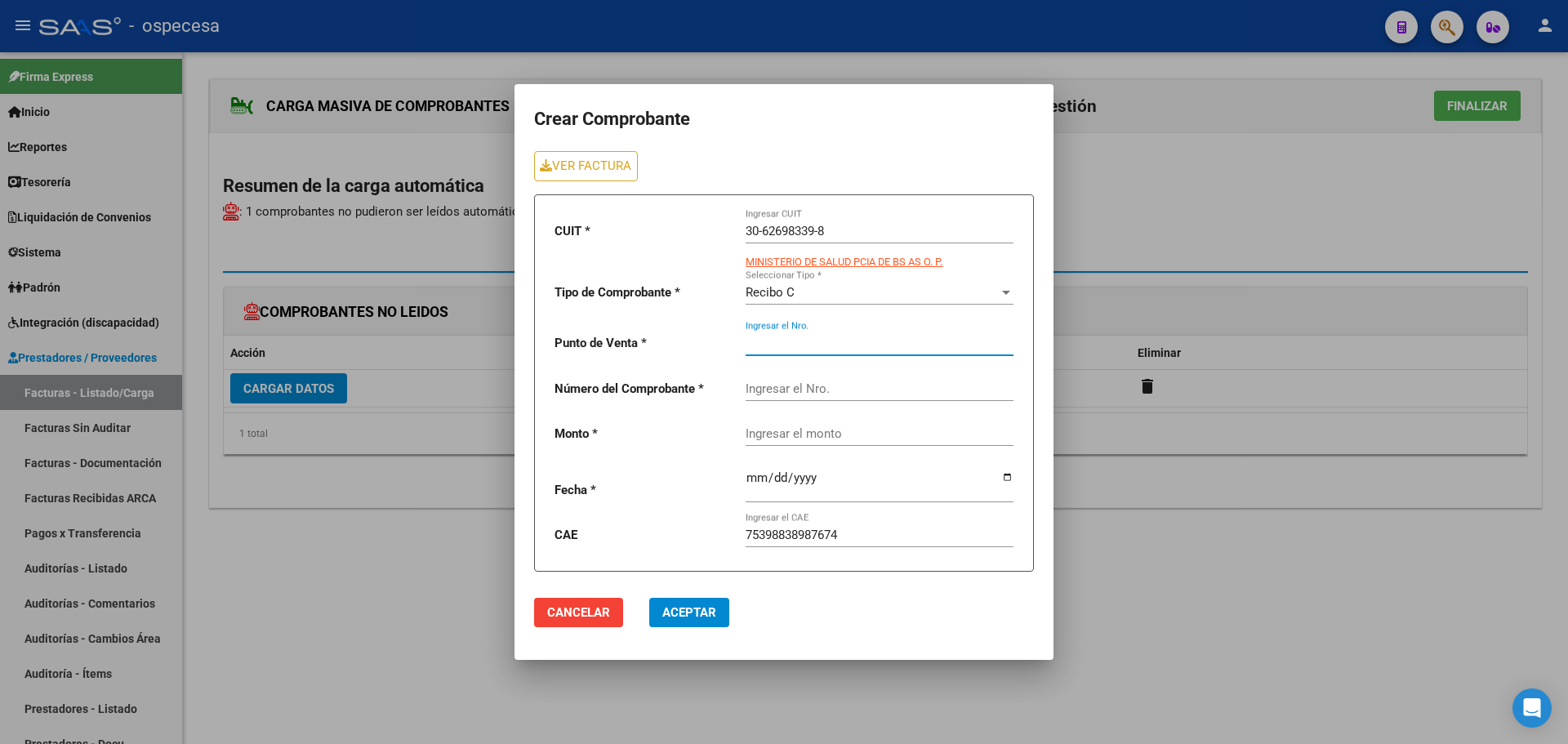
click at [802, 344] on input "Ingresar el Nro." at bounding box center [880, 343] width 268 height 15
type input "131"
click at [788, 393] on input "Ingresar el Nro." at bounding box center [880, 389] width 268 height 15
type input "19334"
click at [821, 432] on input "Ingresar el monto" at bounding box center [880, 433] width 268 height 15
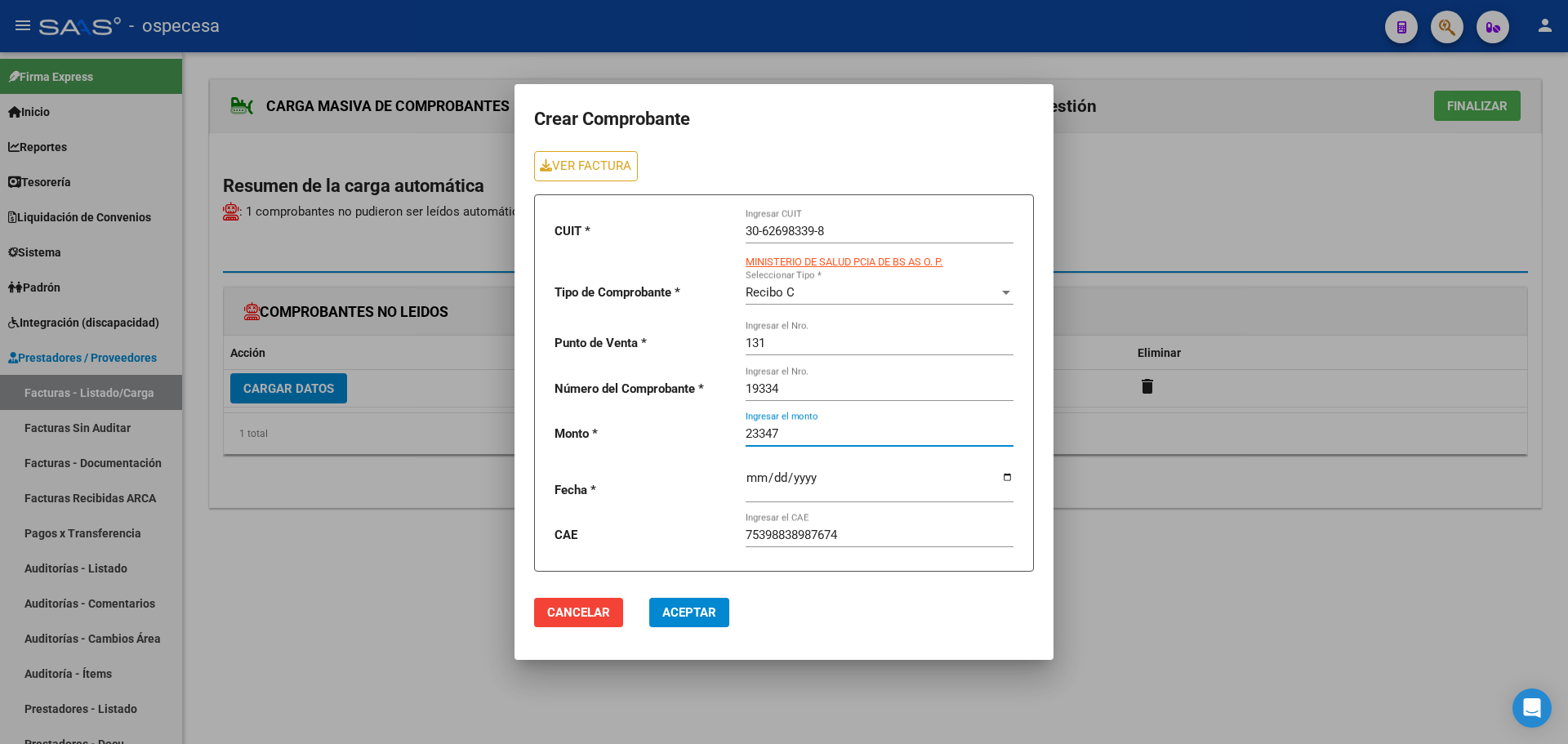
type input "23347"
click at [843, 491] on input "date" at bounding box center [880, 484] width 268 height 26
click at [1009, 477] on input "date" at bounding box center [880, 484] width 268 height 26
type input "[DATE]"
click at [691, 616] on span "Aceptar" at bounding box center [689, 612] width 54 height 15
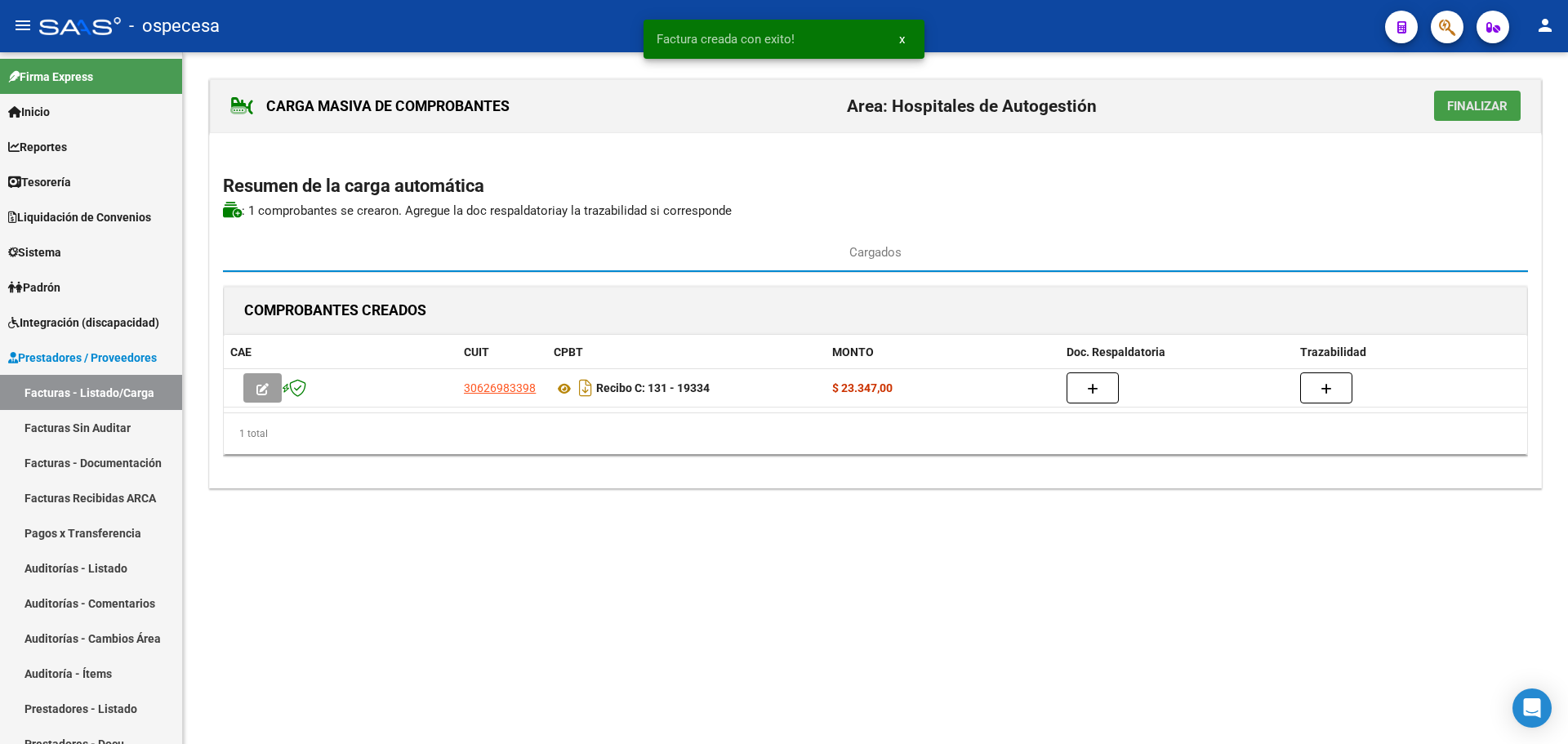
click at [1459, 101] on span "Finalizar" at bounding box center [1477, 106] width 60 height 15
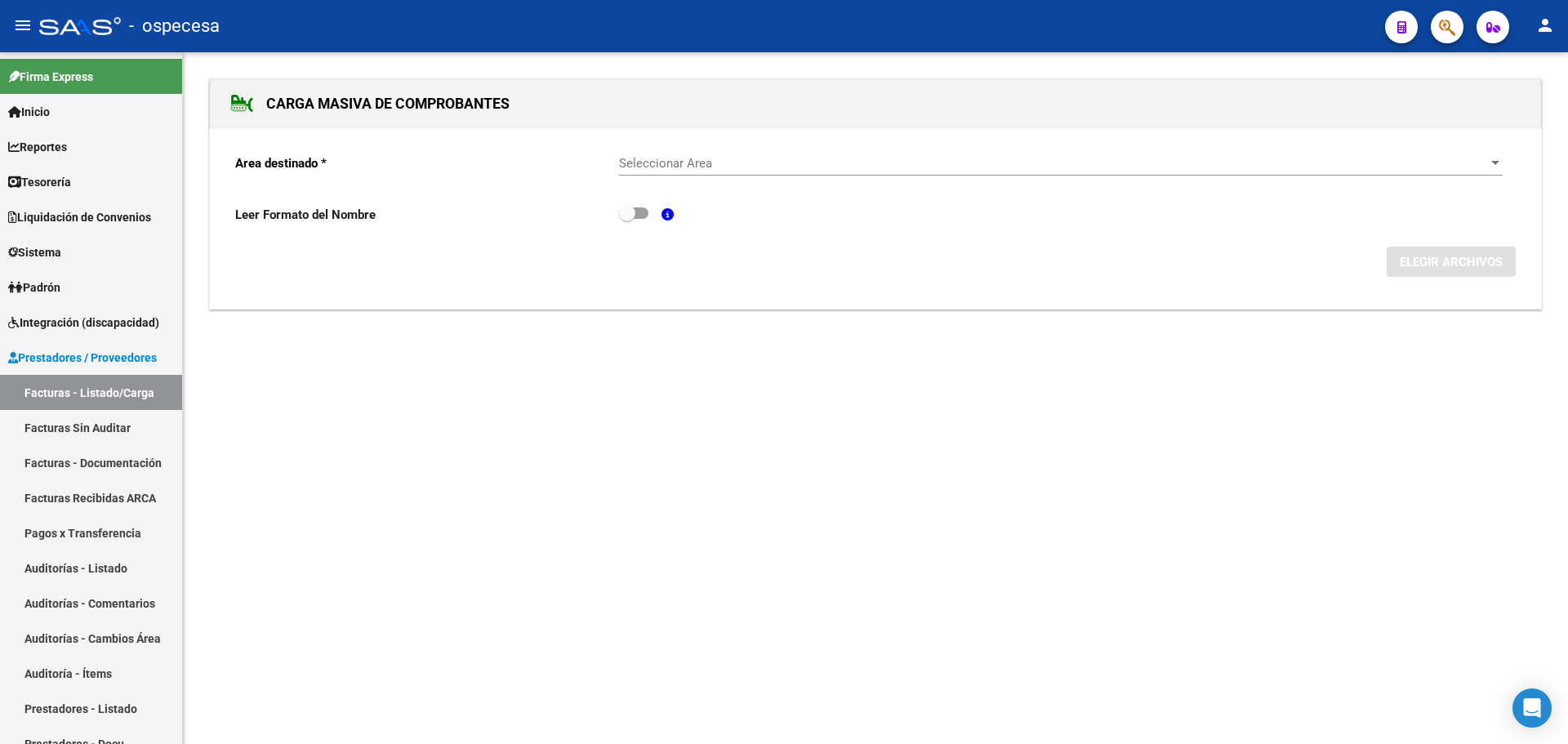
click at [746, 152] on div "Seleccionar Area Seleccionar Area" at bounding box center [1061, 158] width 883 height 35
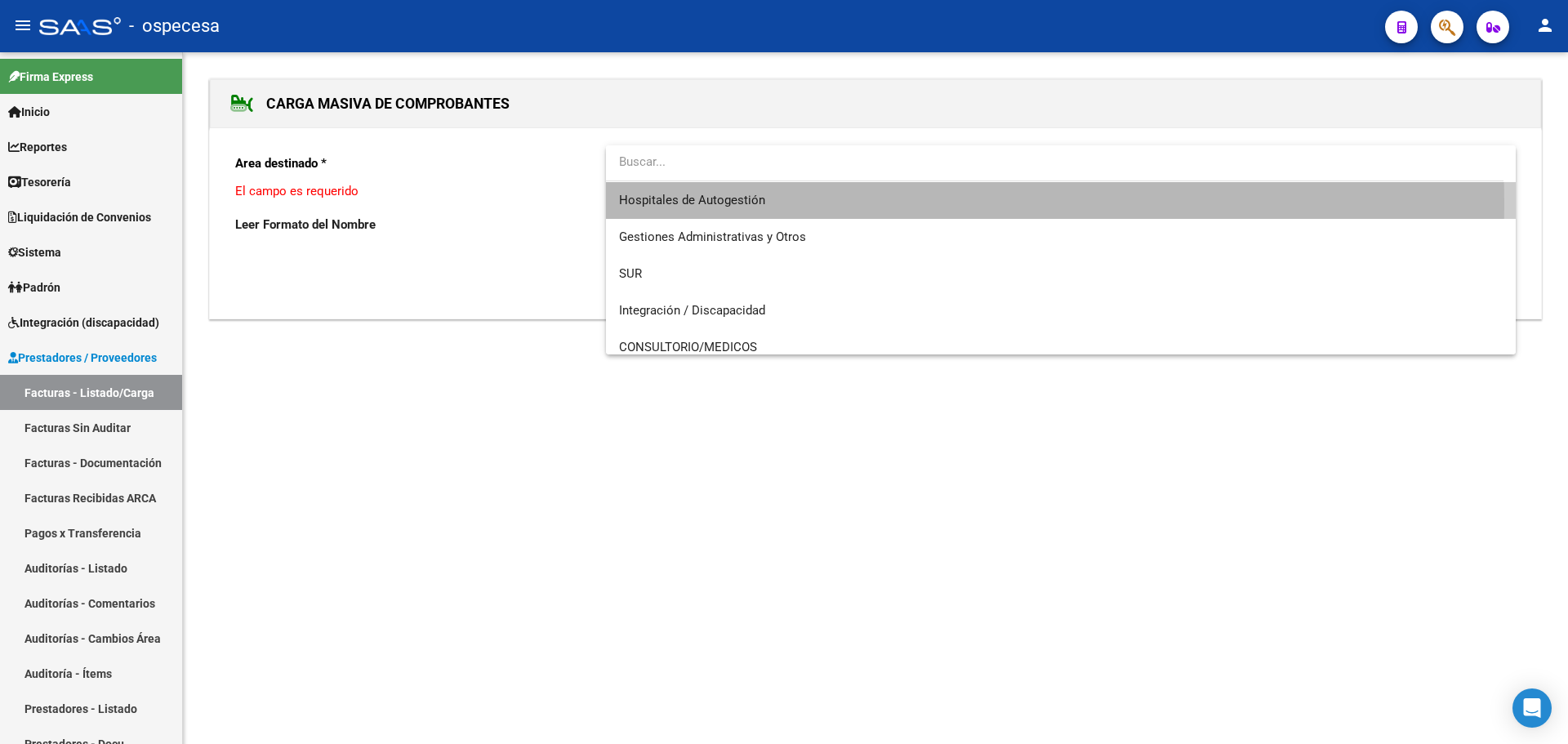
click at [770, 204] on span "Hospitales de Autogestión" at bounding box center [1061, 200] width 883 height 37
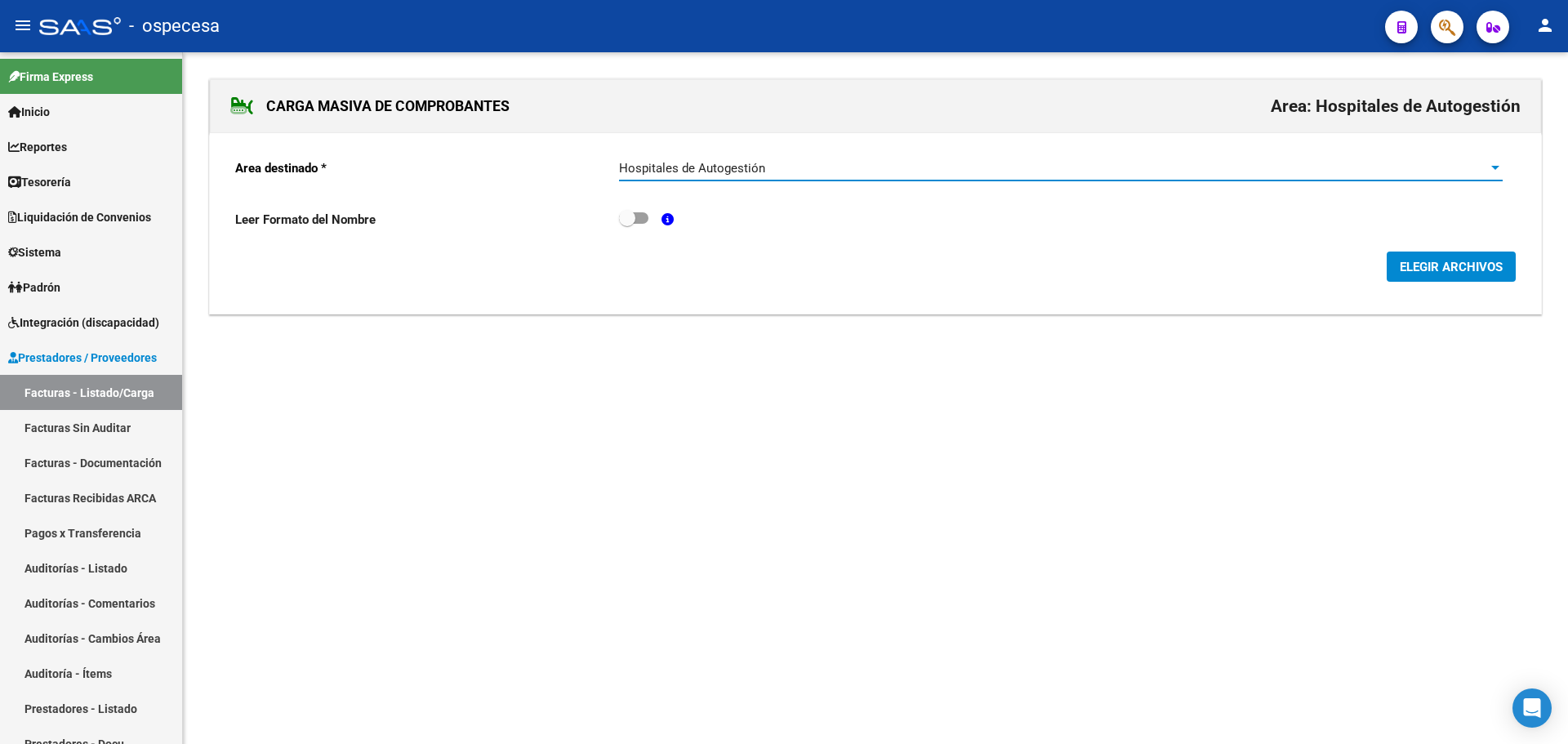
click at [1433, 271] on span "ELEGIR ARCHIVOS" at bounding box center [1450, 267] width 103 height 15
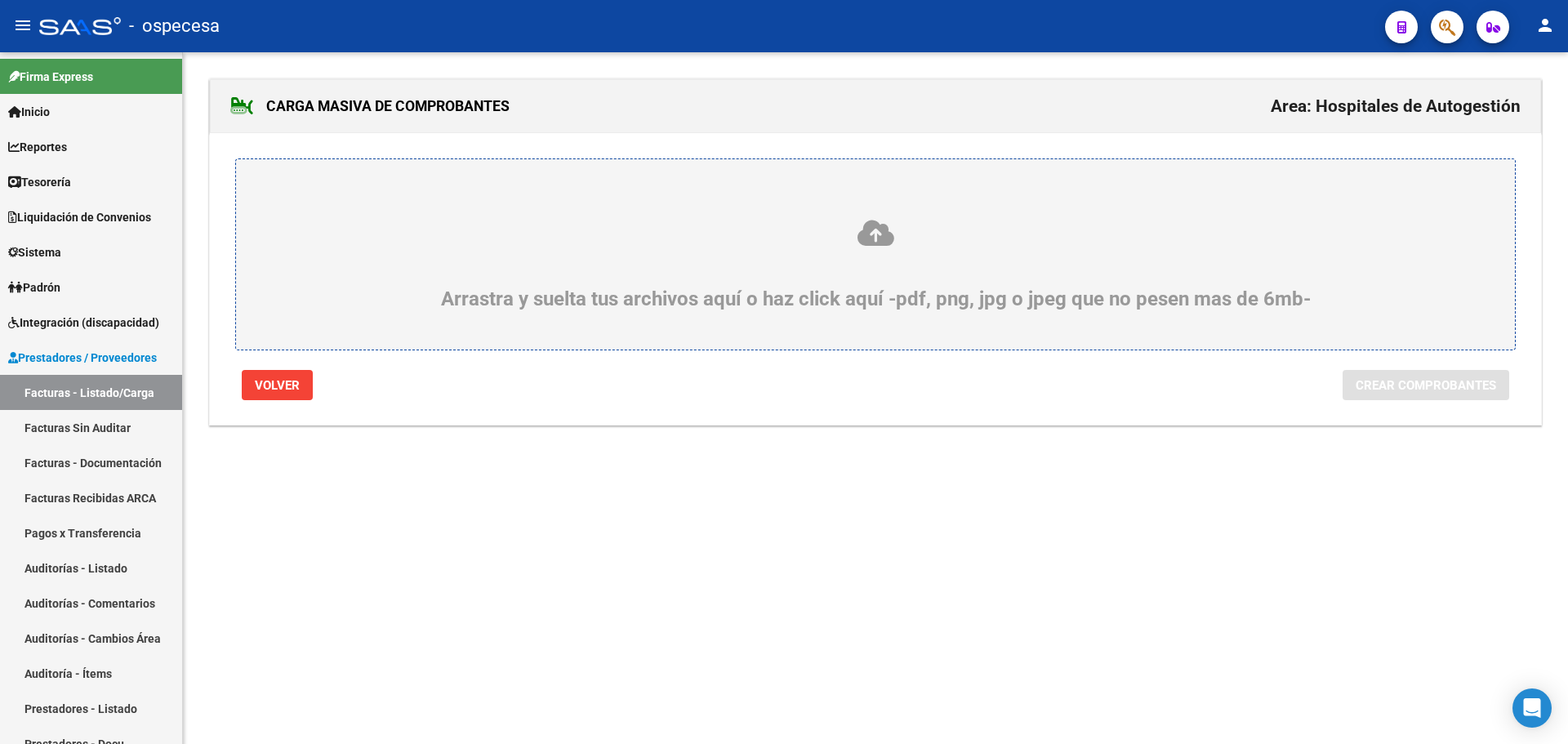
click at [867, 187] on div "Arrastra y suelta tus archivos aquí o haz click aquí -pdf, png, jpg o jpeg que …" at bounding box center [875, 254] width 1280 height 192
click at [927, 273] on div "Arrastra y suelta tus archivos aquí o haz click aquí -pdf, png, jpg o jpeg que …" at bounding box center [876, 264] width 1200 height 92
click at [0, 0] on input "Arrastra y suelta tus archivos aquí o haz click aquí -pdf, png, jpg o jpeg que …" at bounding box center [0, 0] width 0 height 0
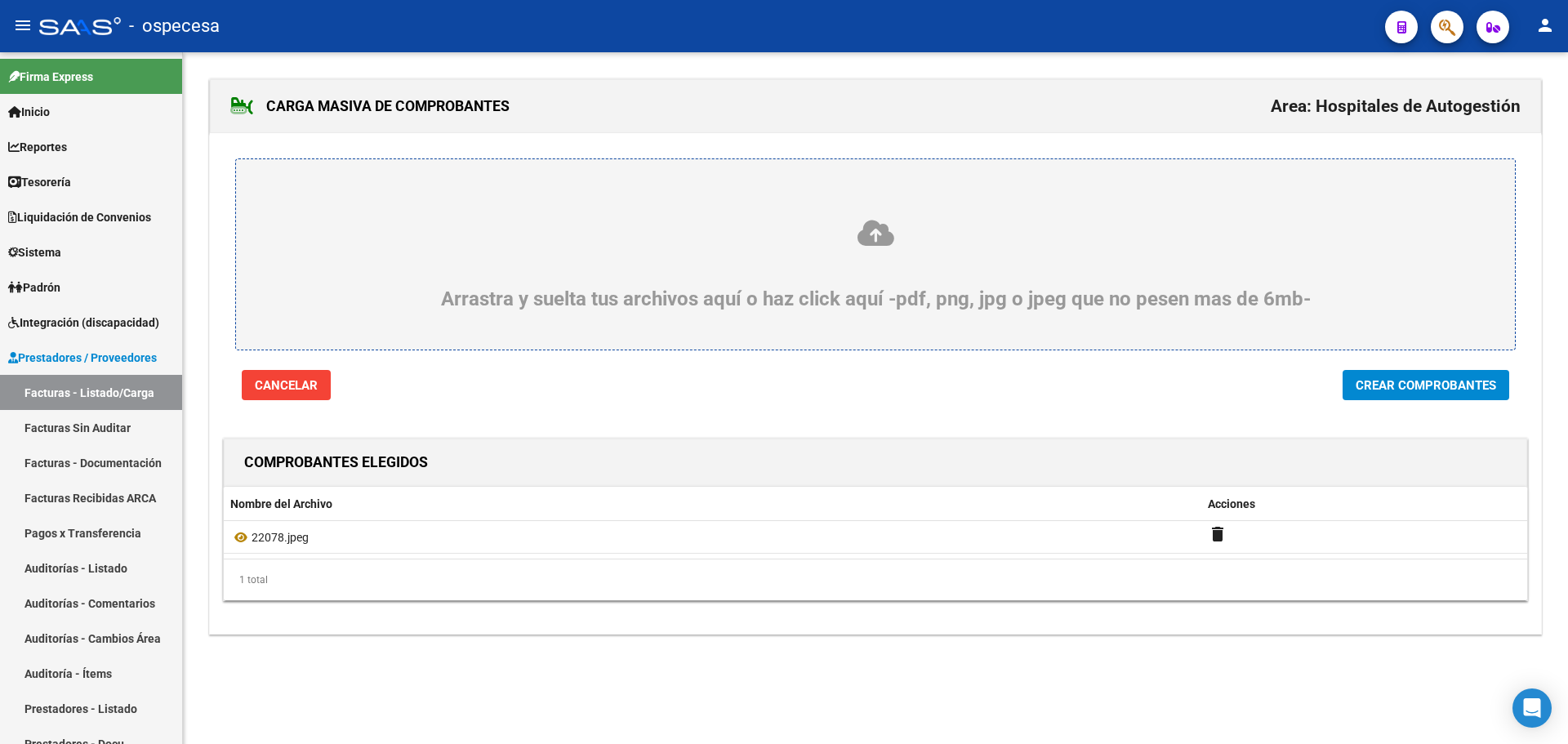
click at [1385, 378] on span "Crear Comprobantes" at bounding box center [1425, 386] width 141 height 15
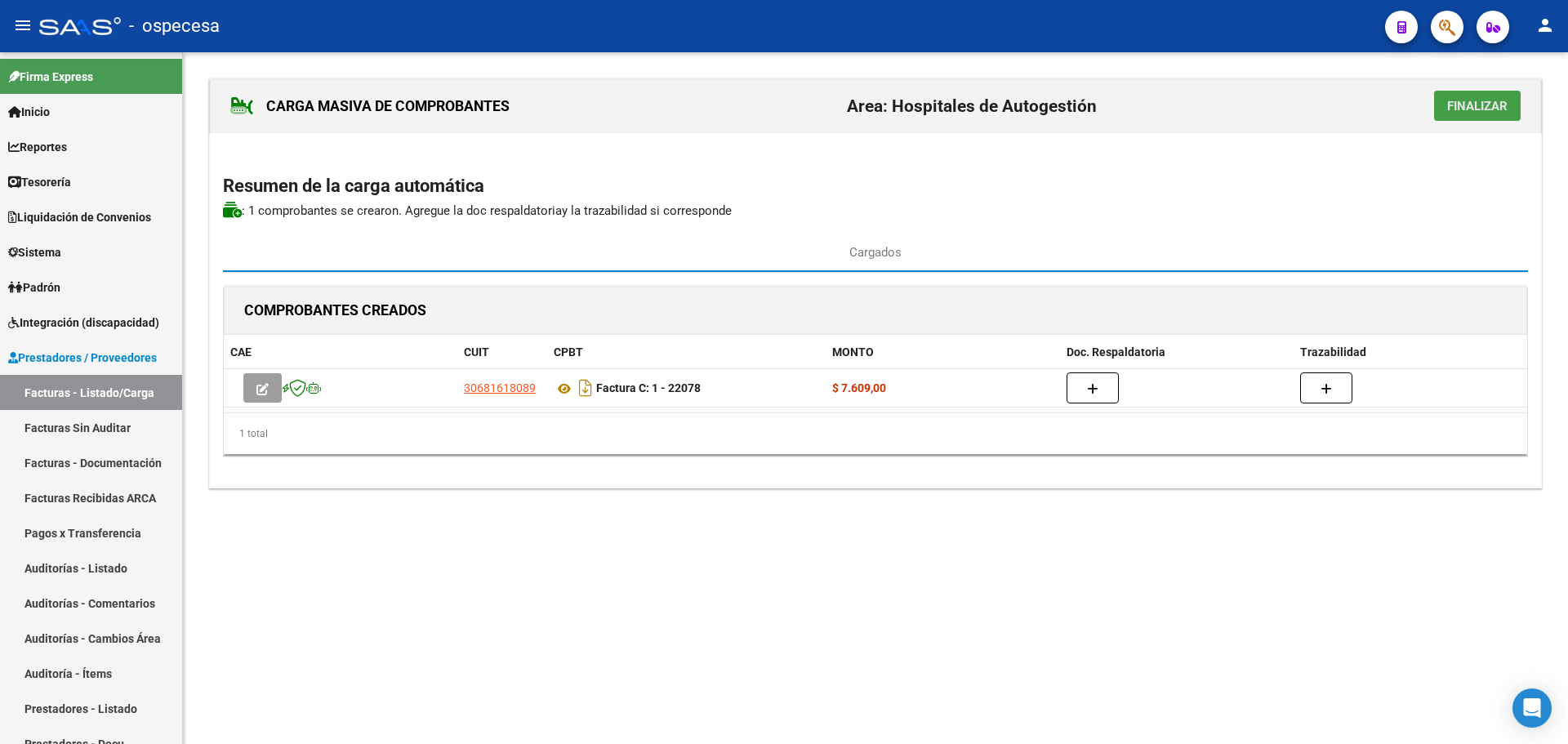
click at [1459, 107] on span "Finalizar" at bounding box center [1477, 106] width 60 height 15
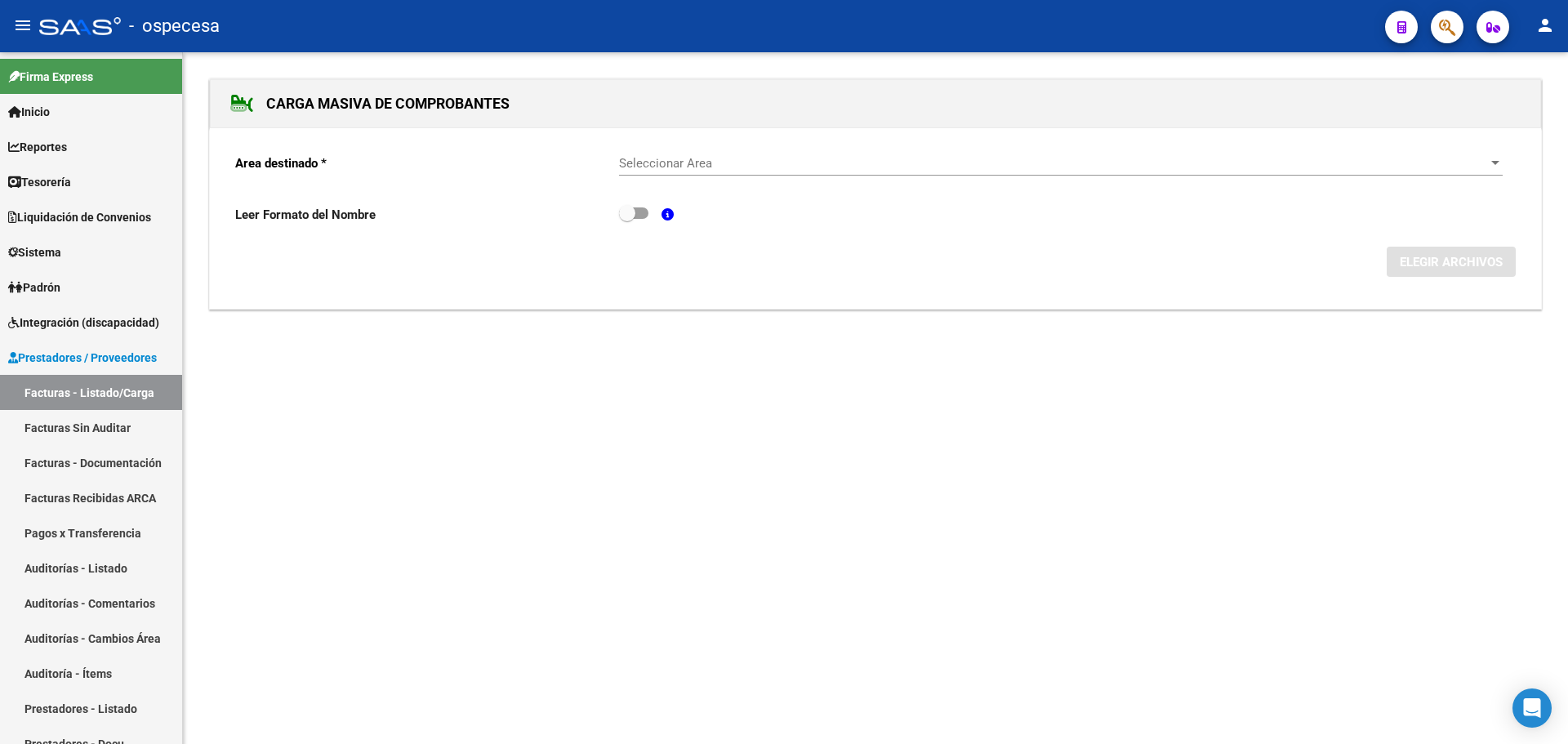
click at [829, 153] on div "Seleccionar Area Seleccionar Area" at bounding box center [1061, 158] width 883 height 35
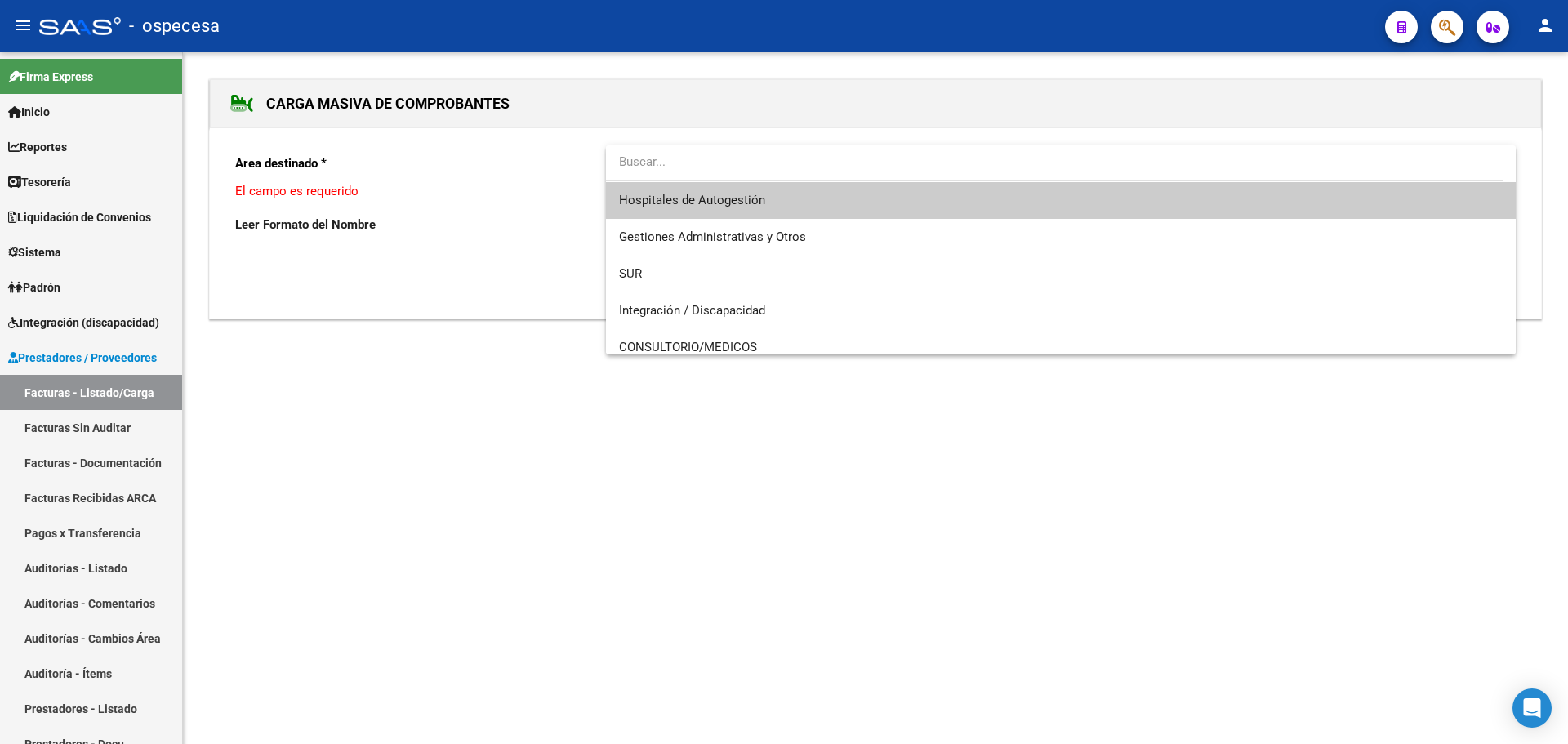
click at [785, 211] on span "Hospitales de Autogestión" at bounding box center [1061, 200] width 883 height 37
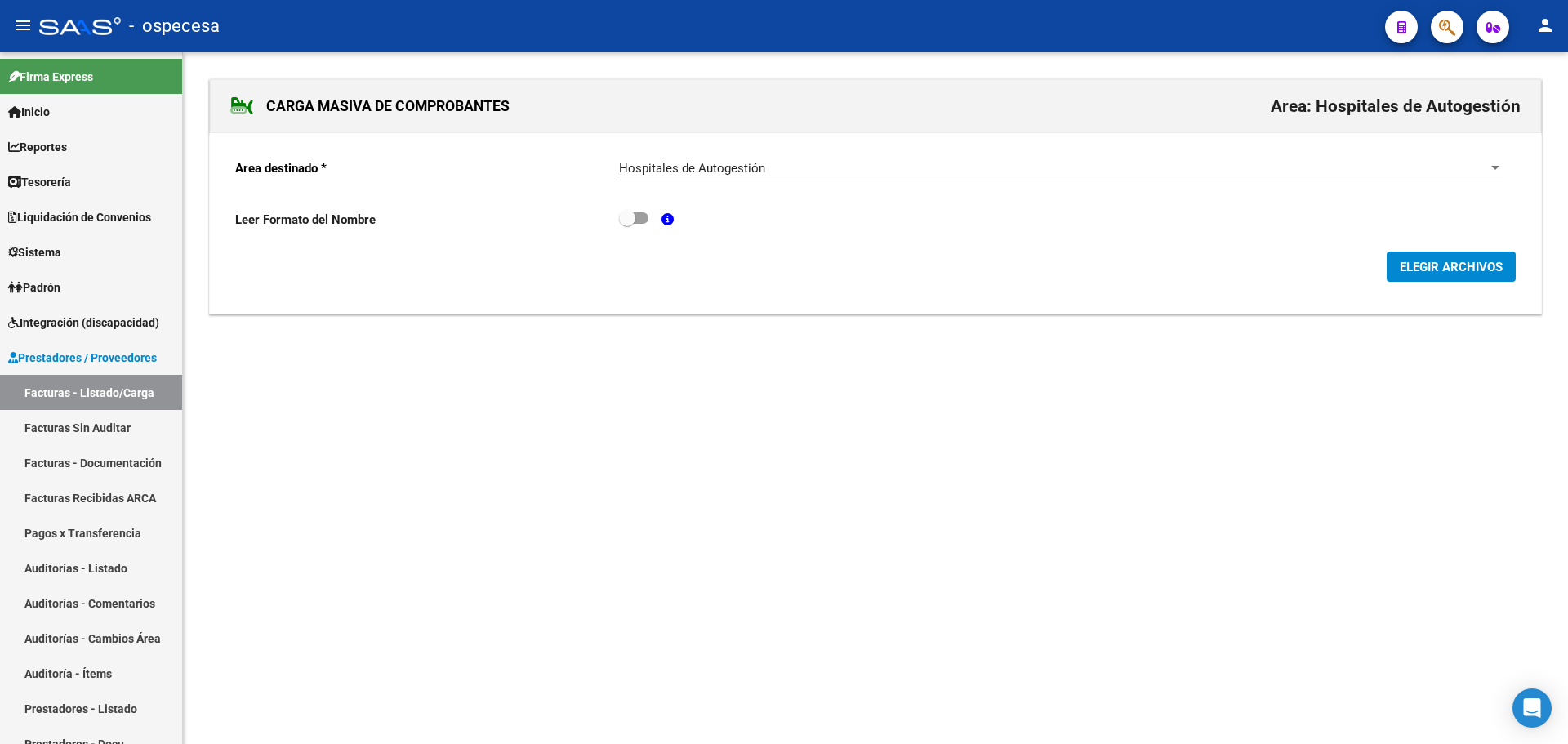
click at [1462, 284] on div "Area destinado * Hospitales de Autogestión Seleccionar Area Leer Formato del No…" at bounding box center [875, 224] width 1331 height 181
click at [1454, 274] on span "ELEGIR ARCHIVOS" at bounding box center [1450, 267] width 103 height 15
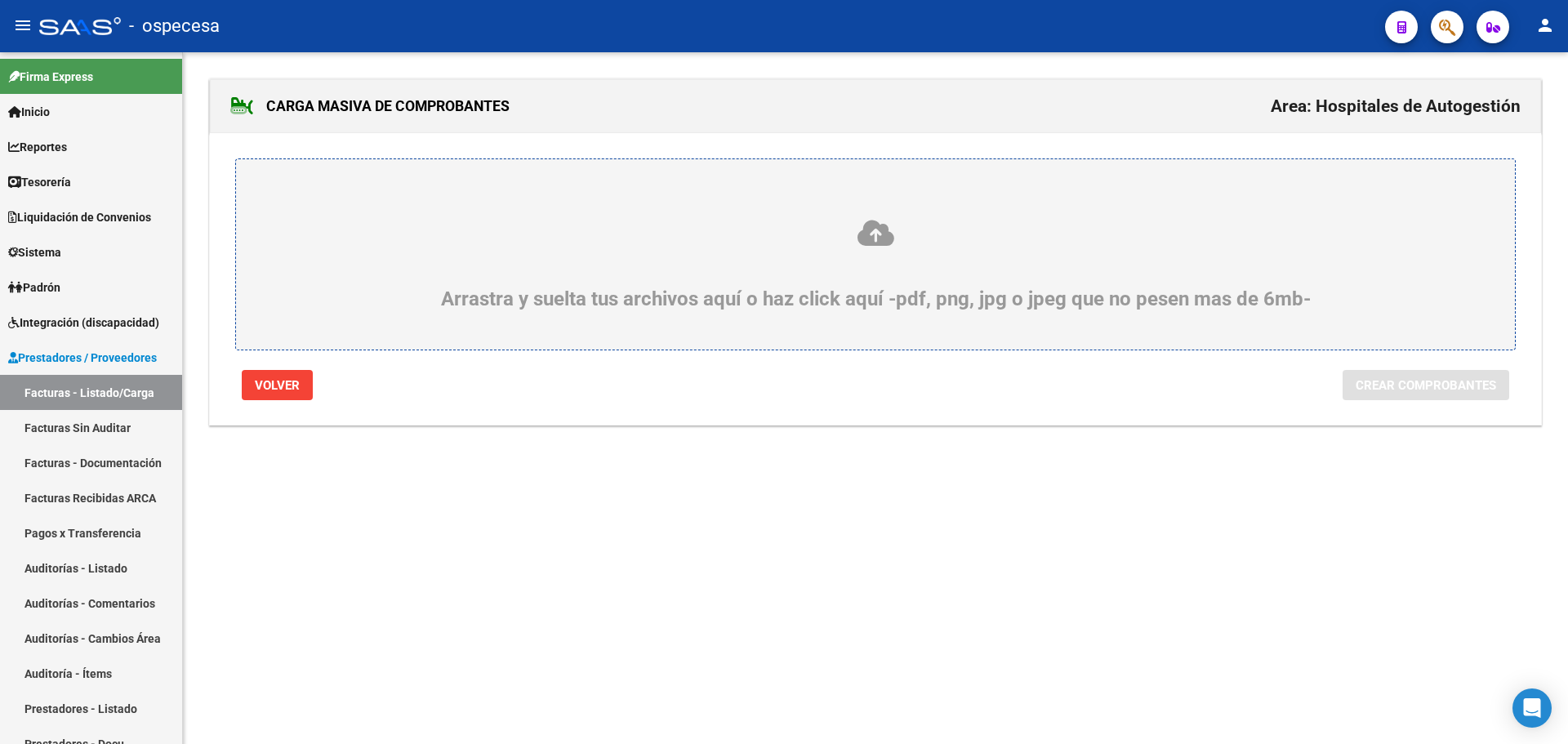
click at [996, 223] on icon at bounding box center [876, 233] width 1200 height 30
click at [0, 0] on input "Arrastra y suelta tus archivos aquí o haz click aquí -pdf, png, jpg o jpeg que …" at bounding box center [0, 0] width 0 height 0
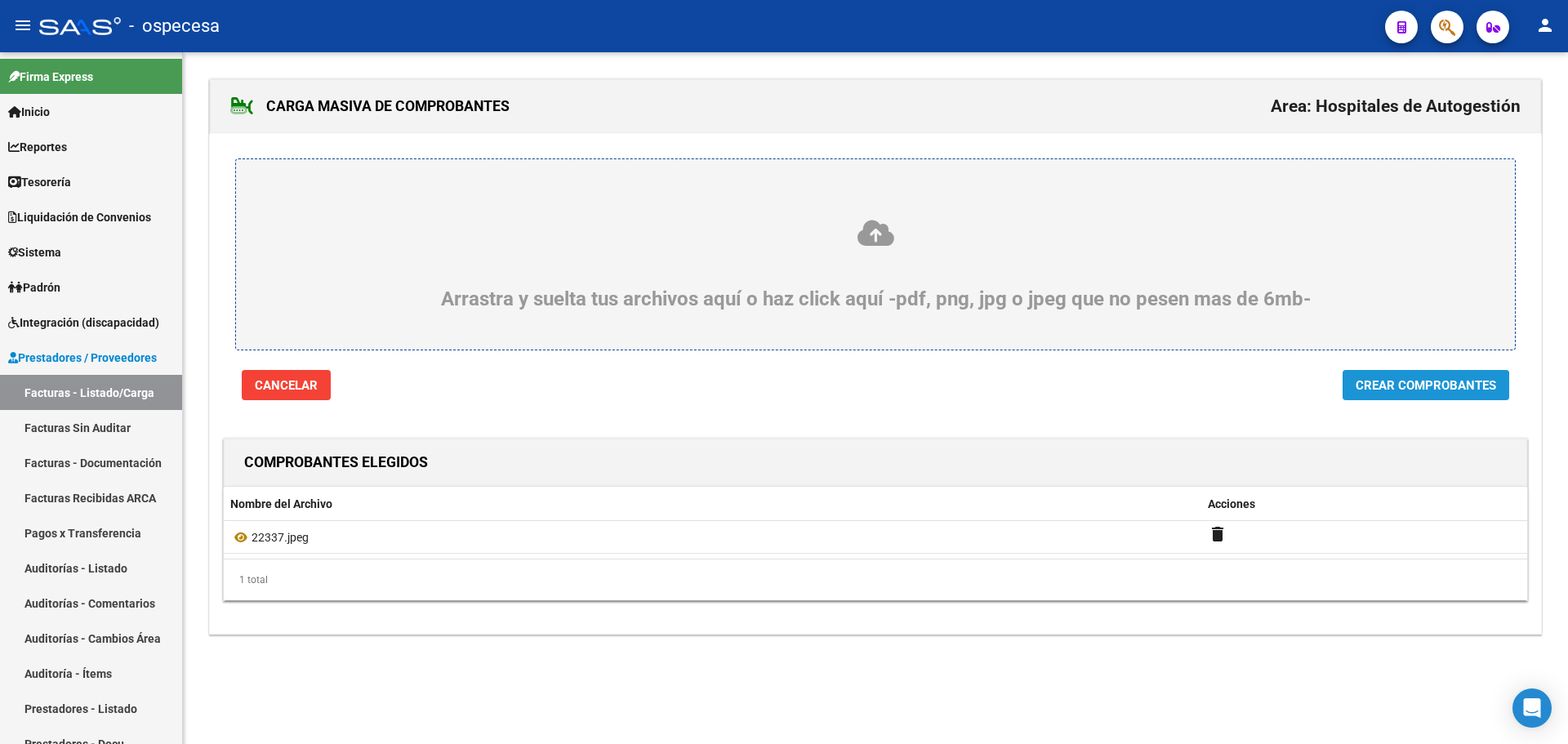
click at [1408, 394] on button "Crear Comprobantes" at bounding box center [1426, 385] width 167 height 30
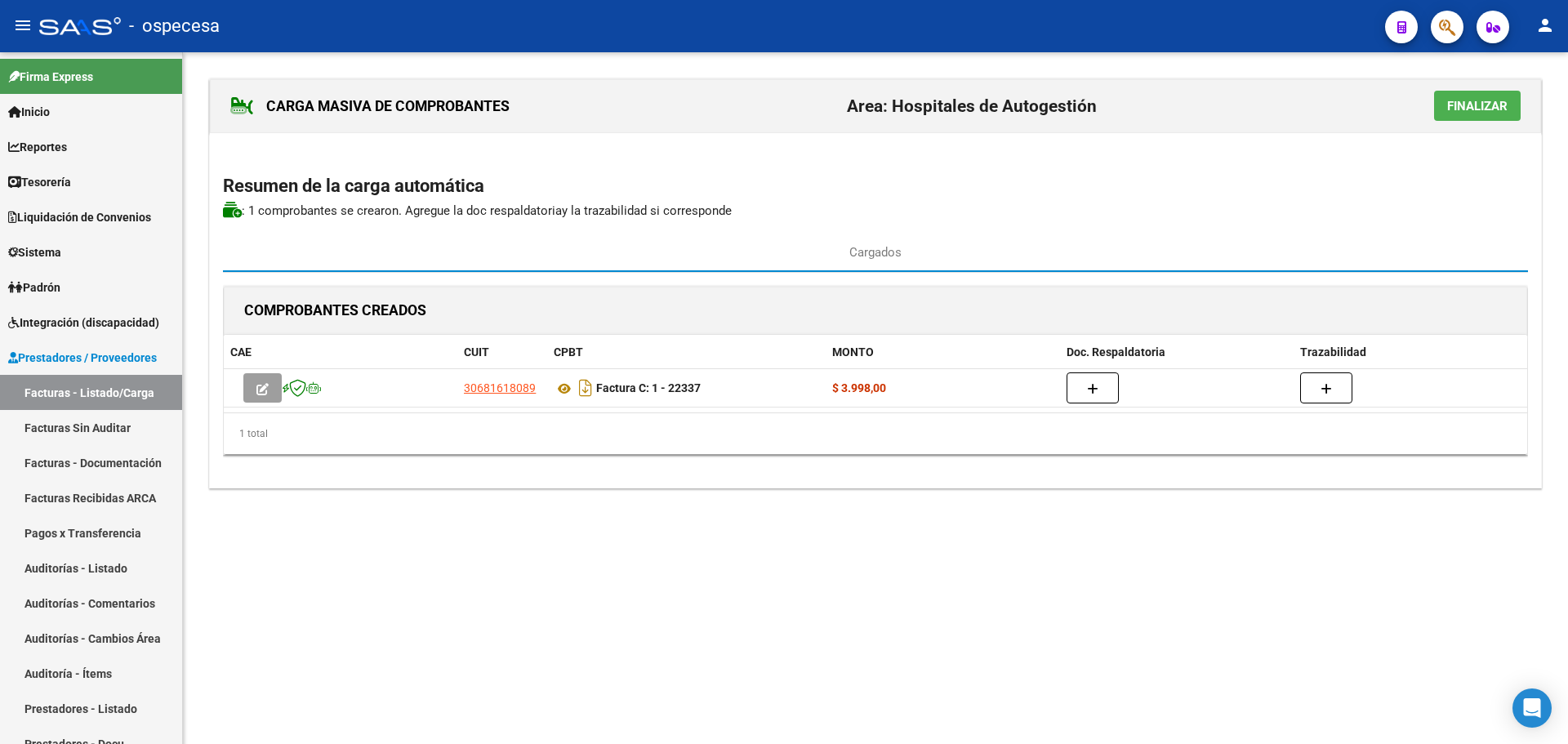
click at [1484, 107] on span "Finalizar" at bounding box center [1477, 106] width 60 height 15
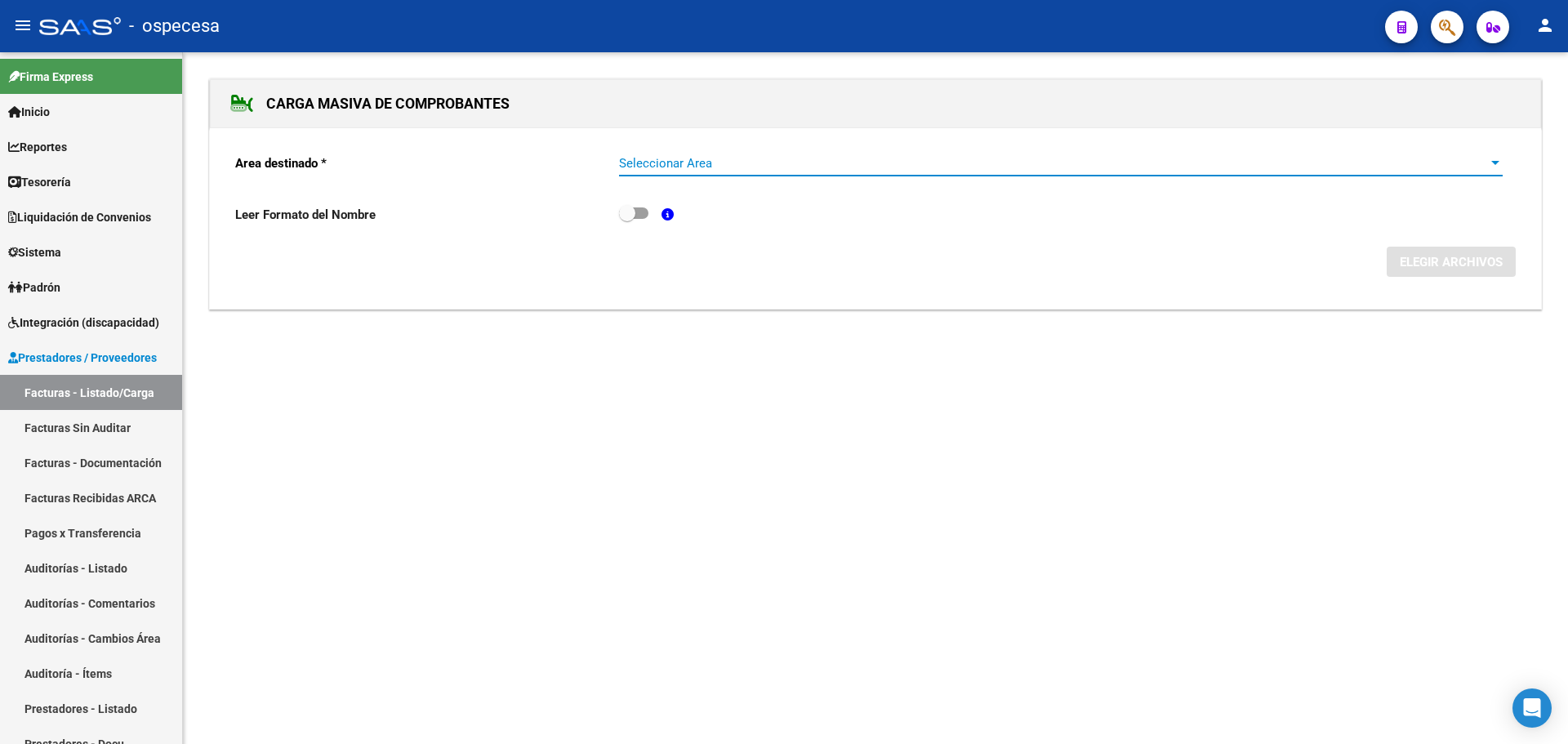
click at [761, 158] on span "Seleccionar Area" at bounding box center [1053, 164] width 869 height 15
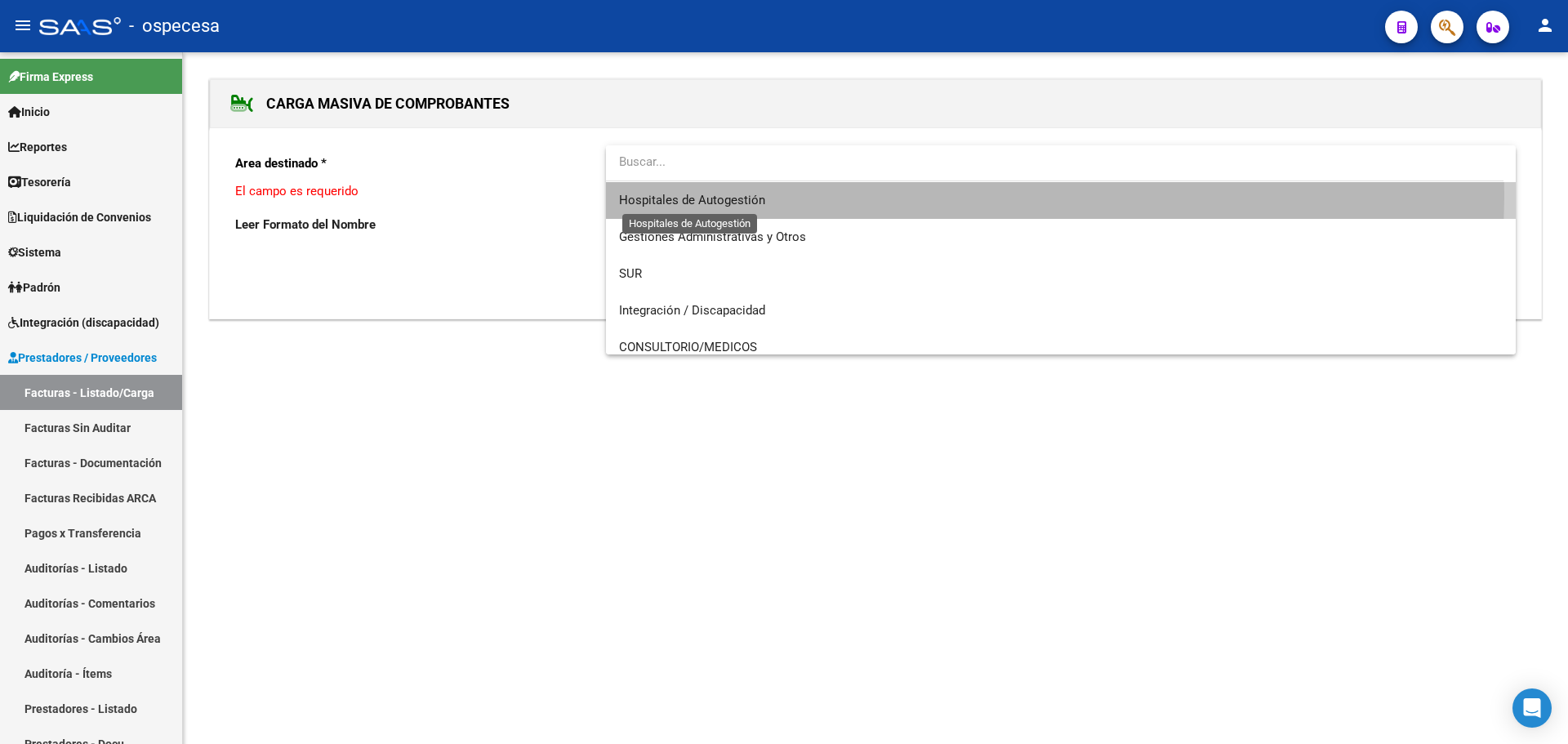
drag, startPoint x: 740, startPoint y: 196, endPoint x: 749, endPoint y: 200, distance: 9.8
click at [741, 196] on span "Hospitales de Autogestión" at bounding box center [692, 200] width 146 height 15
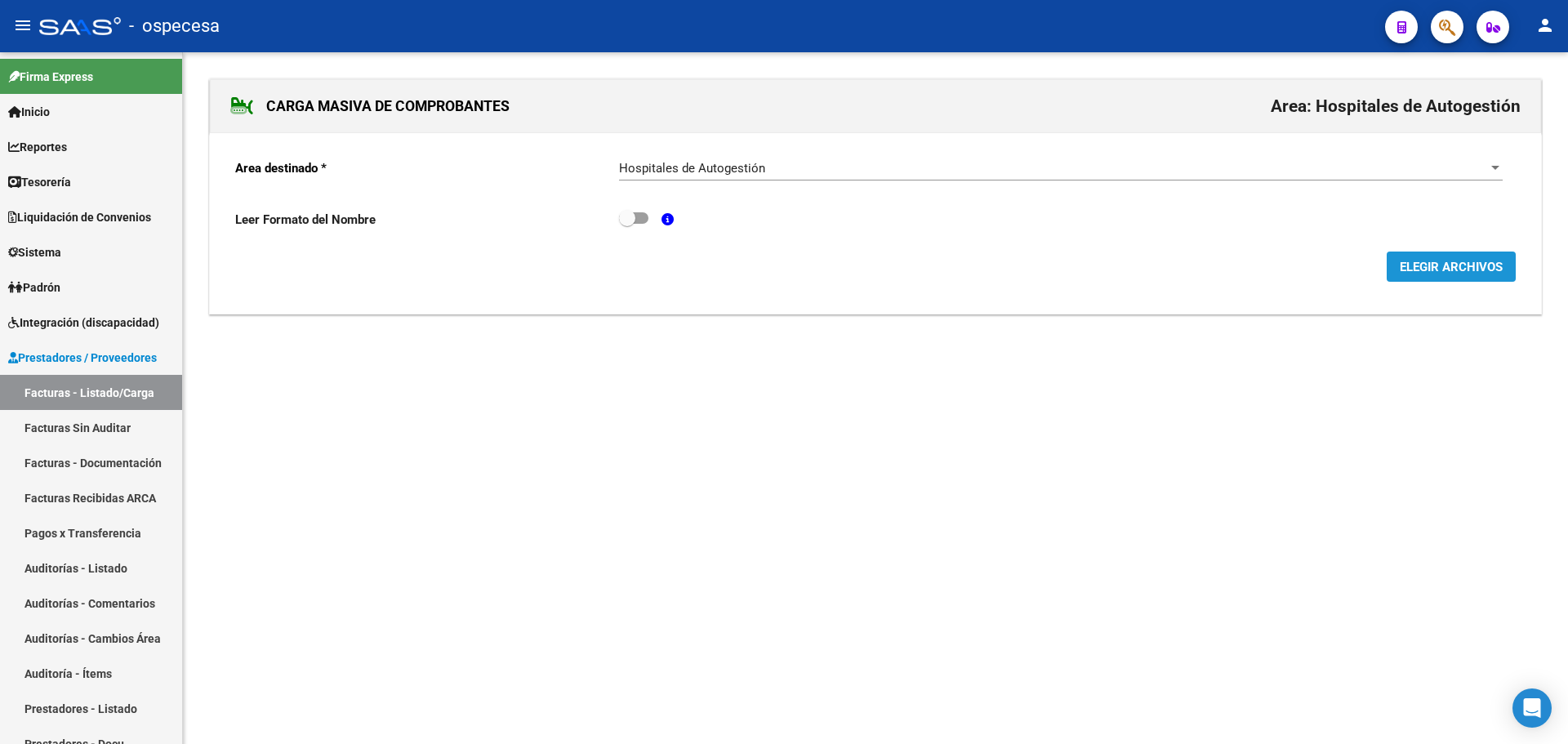
click at [1457, 272] on span "ELEGIR ARCHIVOS" at bounding box center [1450, 267] width 103 height 15
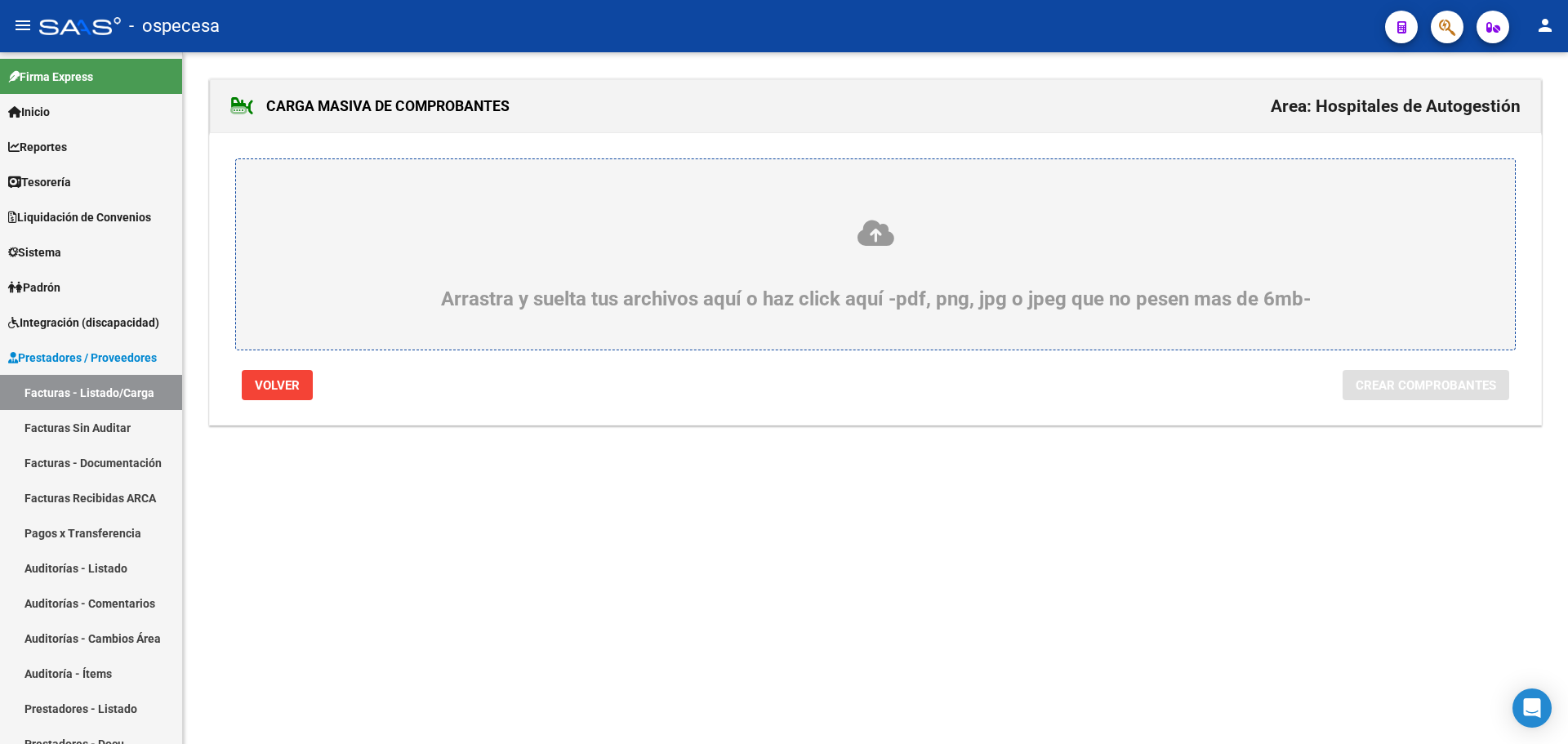
click at [939, 266] on div "Arrastra y suelta tus archivos aquí o haz click aquí -pdf, png, jpg o jpeg que …" at bounding box center [876, 264] width 1200 height 92
click at [0, 0] on input "Arrastra y suelta tus archivos aquí o haz click aquí -pdf, png, jpg o jpeg que …" at bounding box center [0, 0] width 0 height 0
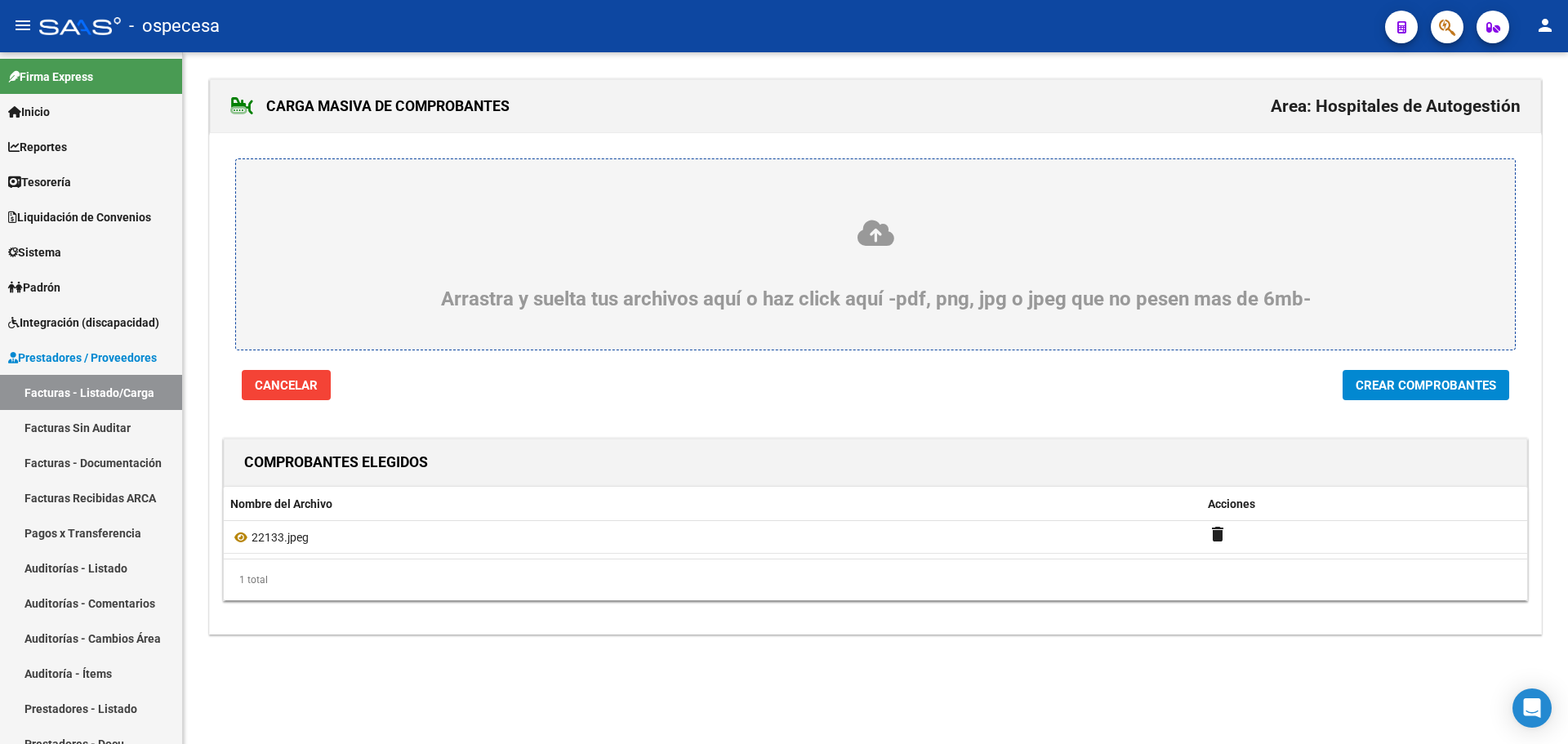
click at [1368, 389] on span "Crear Comprobantes" at bounding box center [1425, 386] width 141 height 15
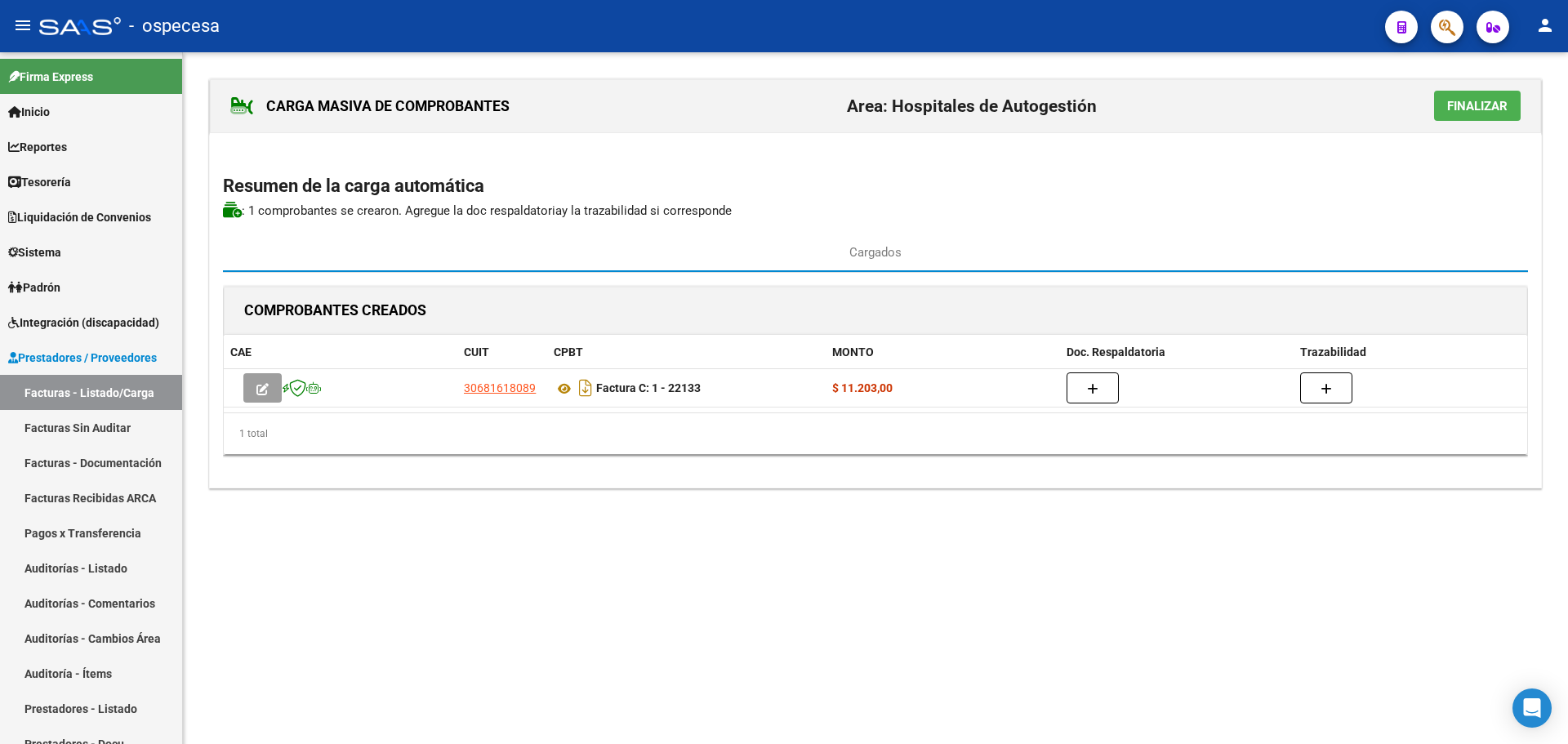
click at [1463, 105] on span "Finalizar" at bounding box center [1477, 106] width 60 height 15
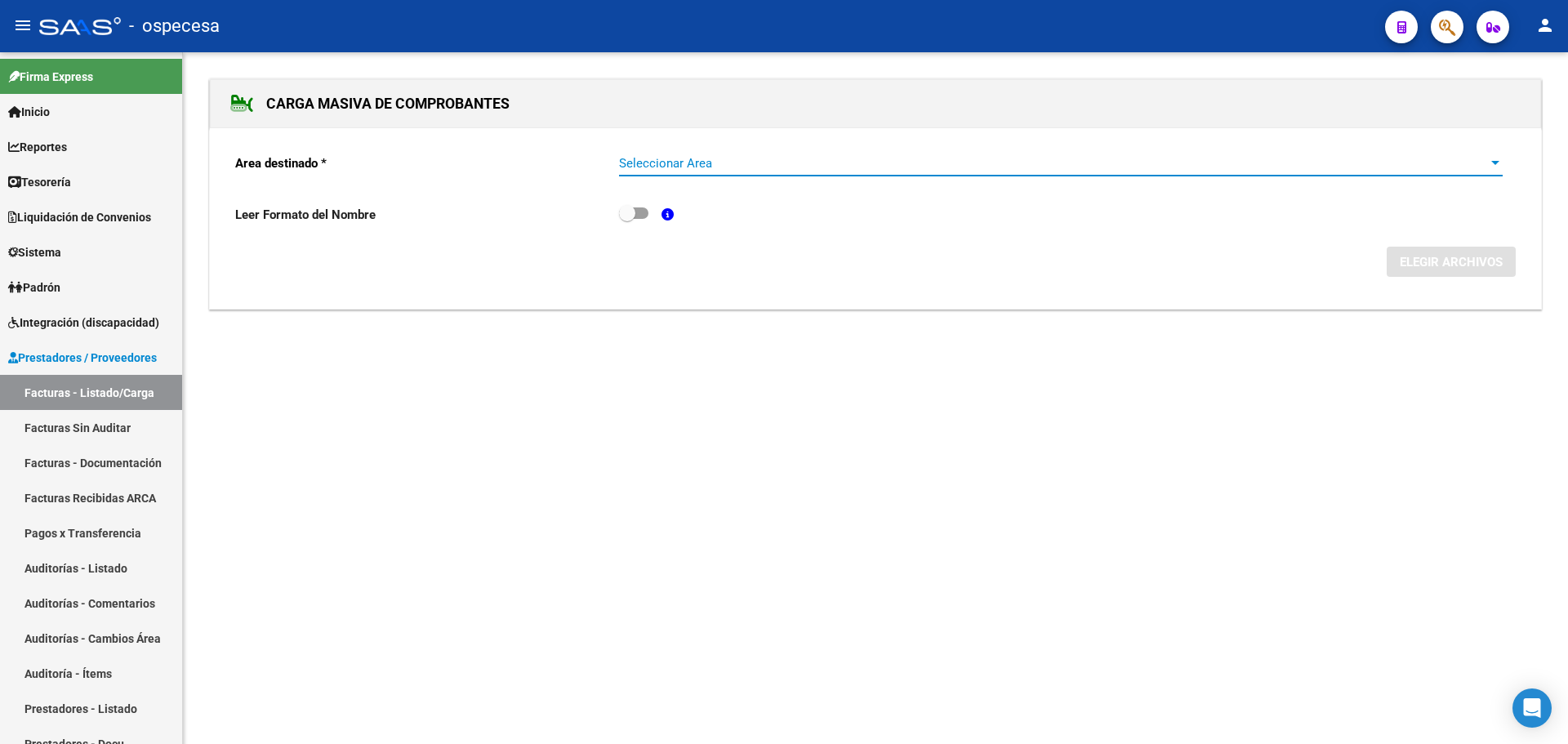
click at [646, 169] on span "Seleccionar Area" at bounding box center [1053, 164] width 869 height 15
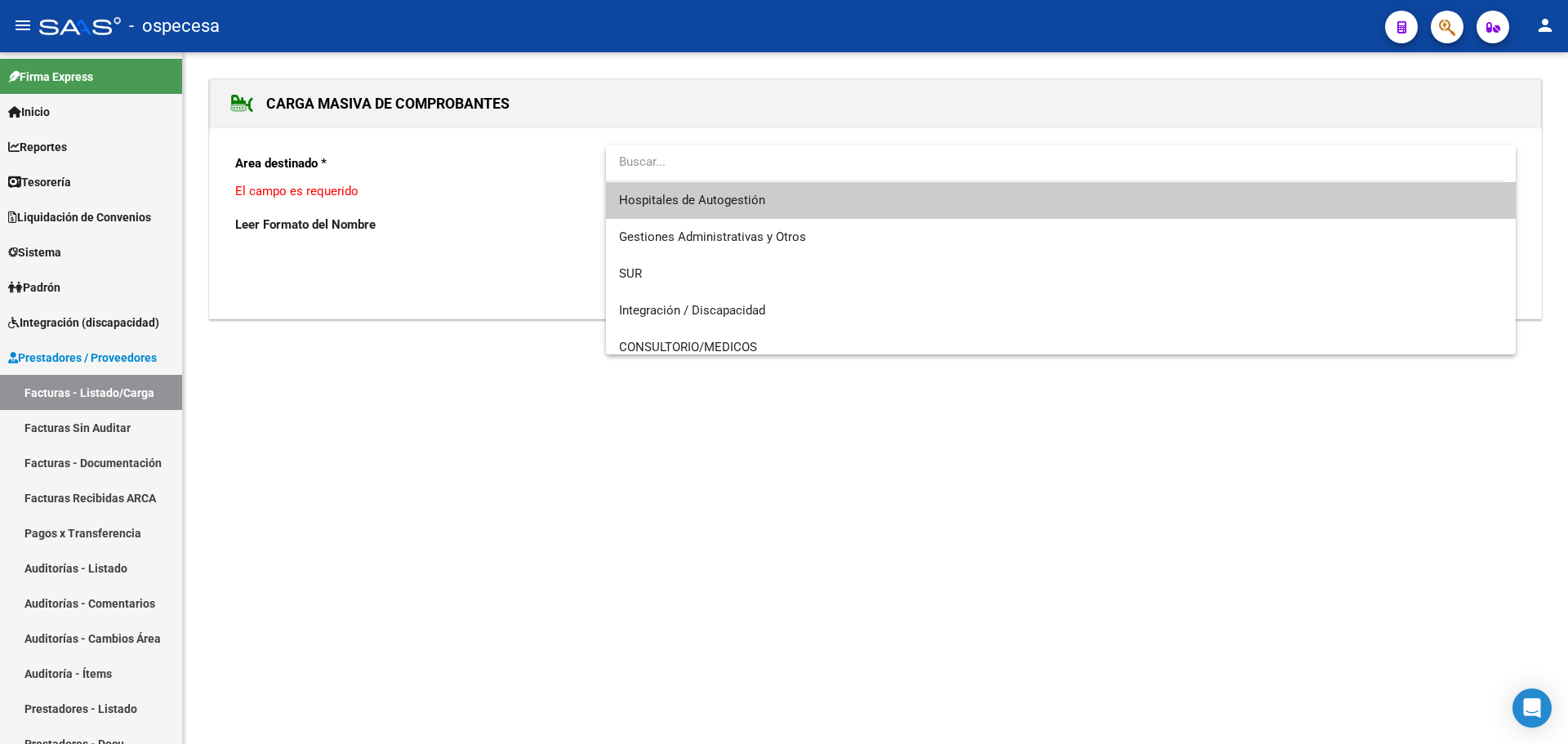
click at [421, 175] on div at bounding box center [784, 372] width 1568 height 744
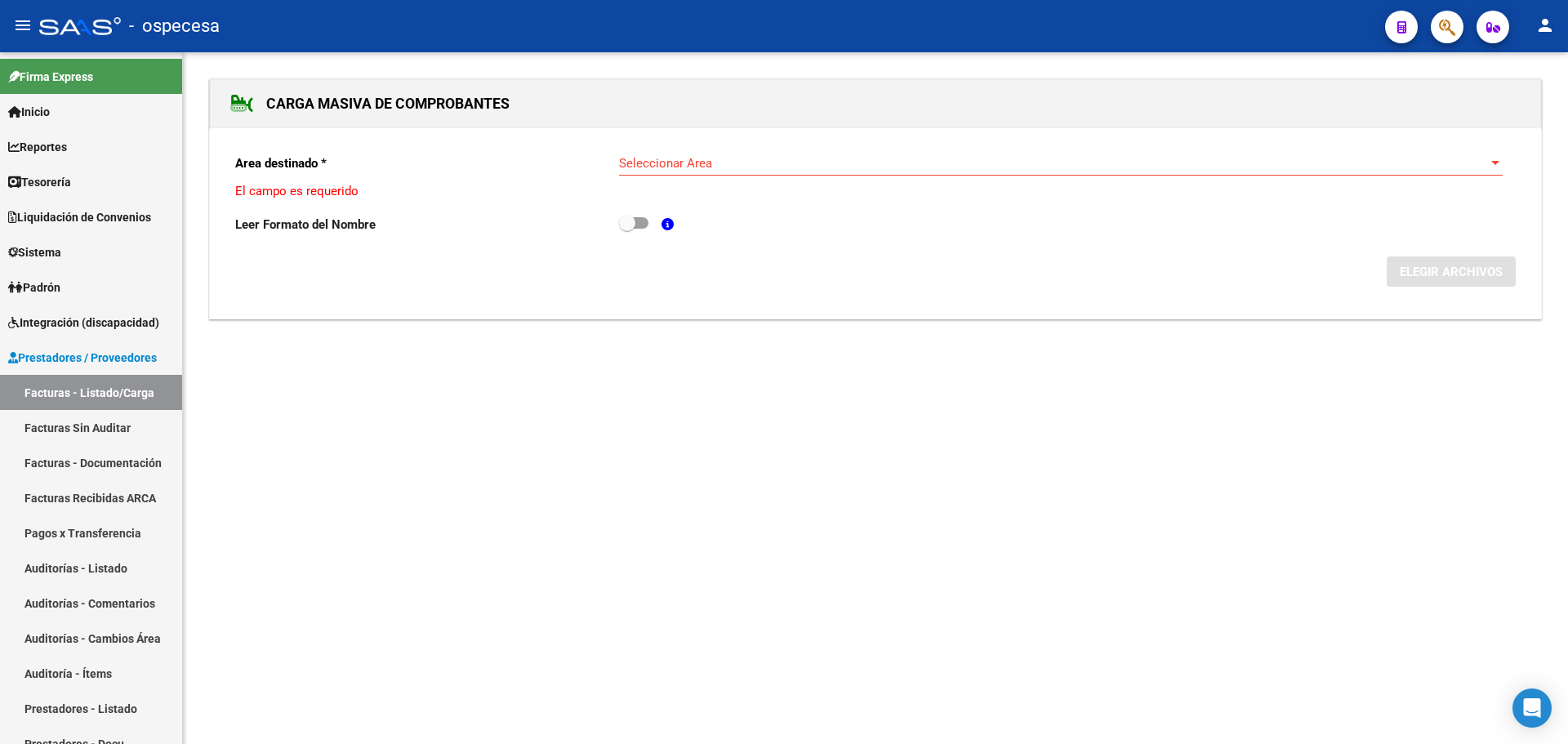
click at [891, 149] on div "Seleccionar Area Seleccionar Area" at bounding box center [1061, 158] width 883 height 35
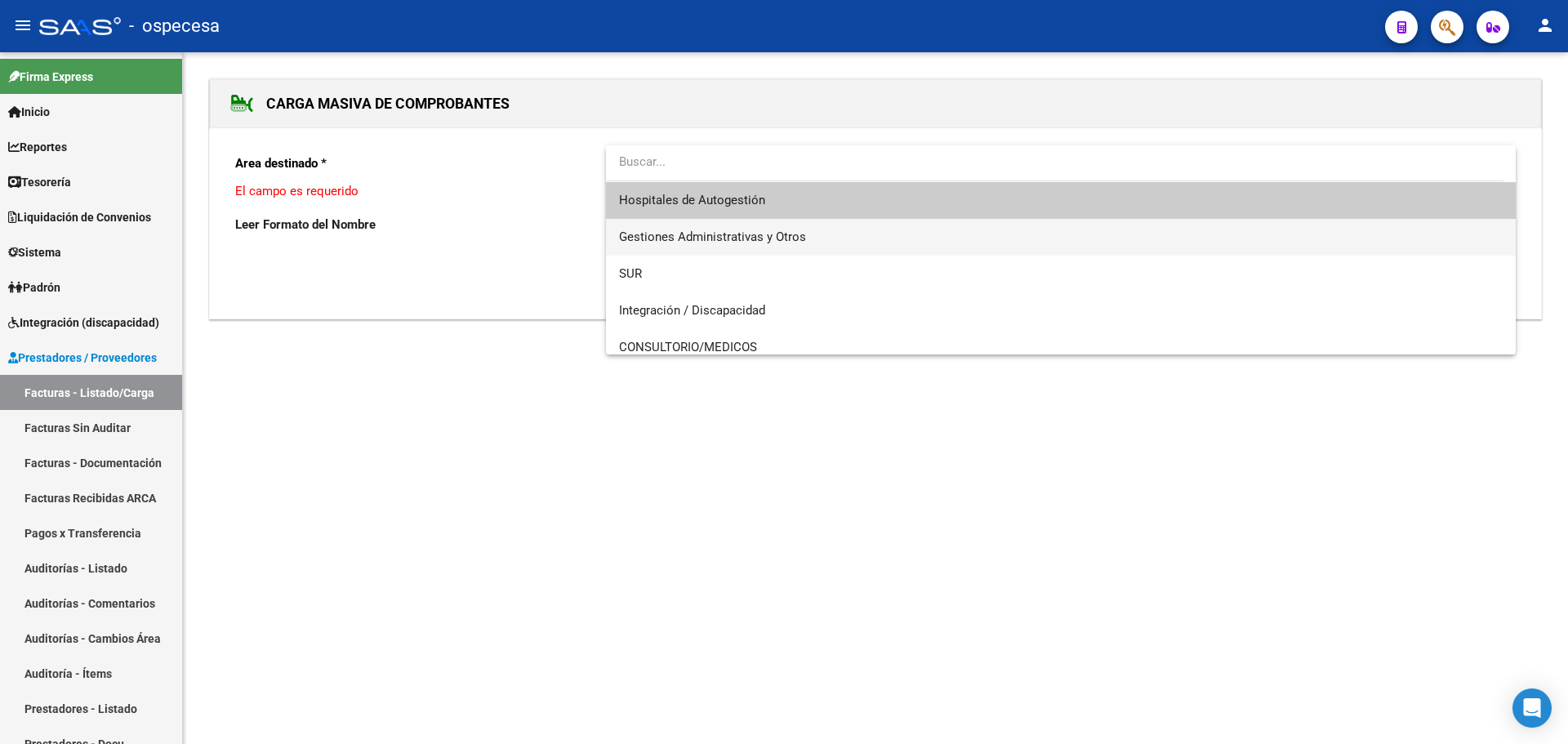
click at [822, 232] on span "Gestiones Administrativas y Otros" at bounding box center [1061, 237] width 883 height 37
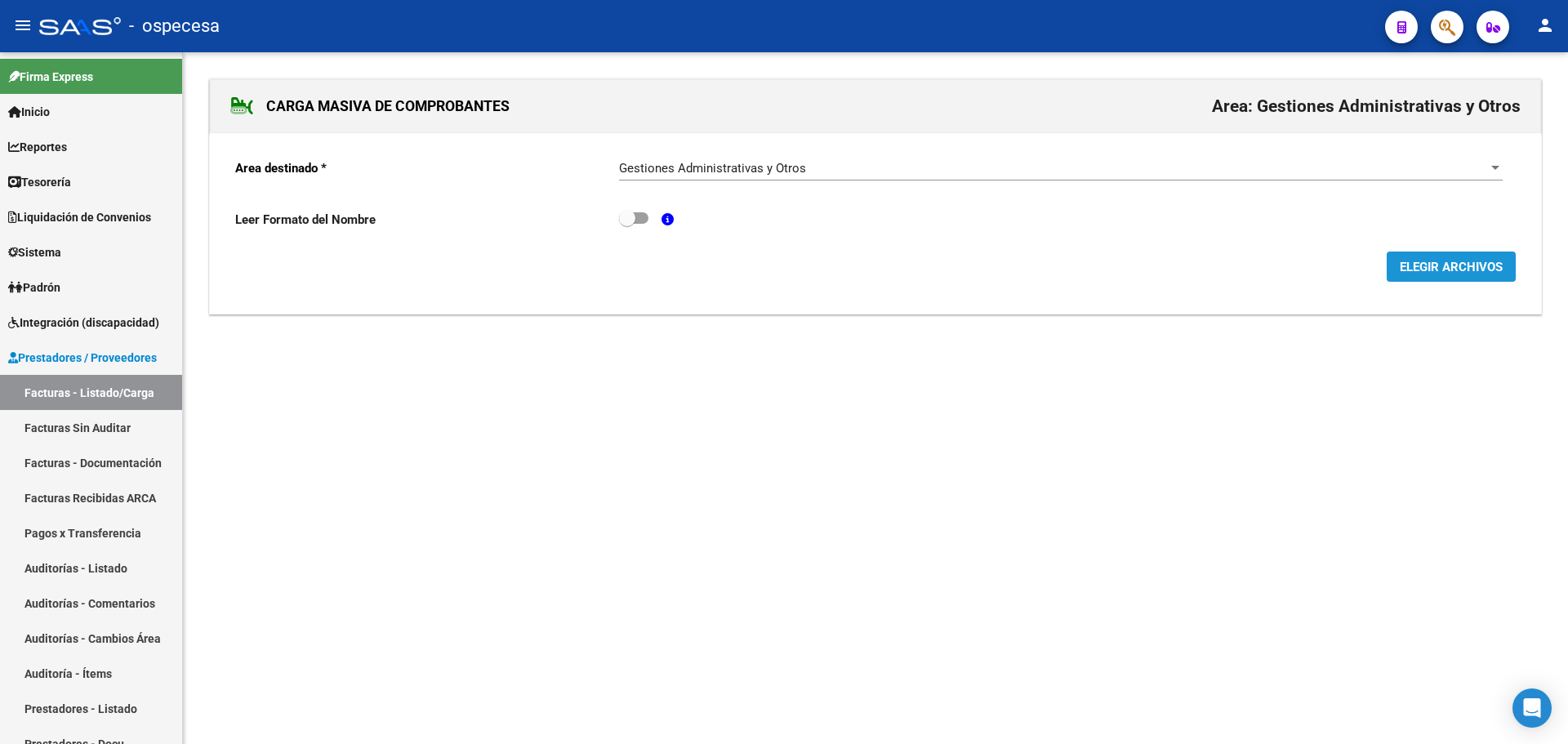
click at [1436, 261] on span "ELEGIR ARCHIVOS" at bounding box center [1450, 267] width 103 height 15
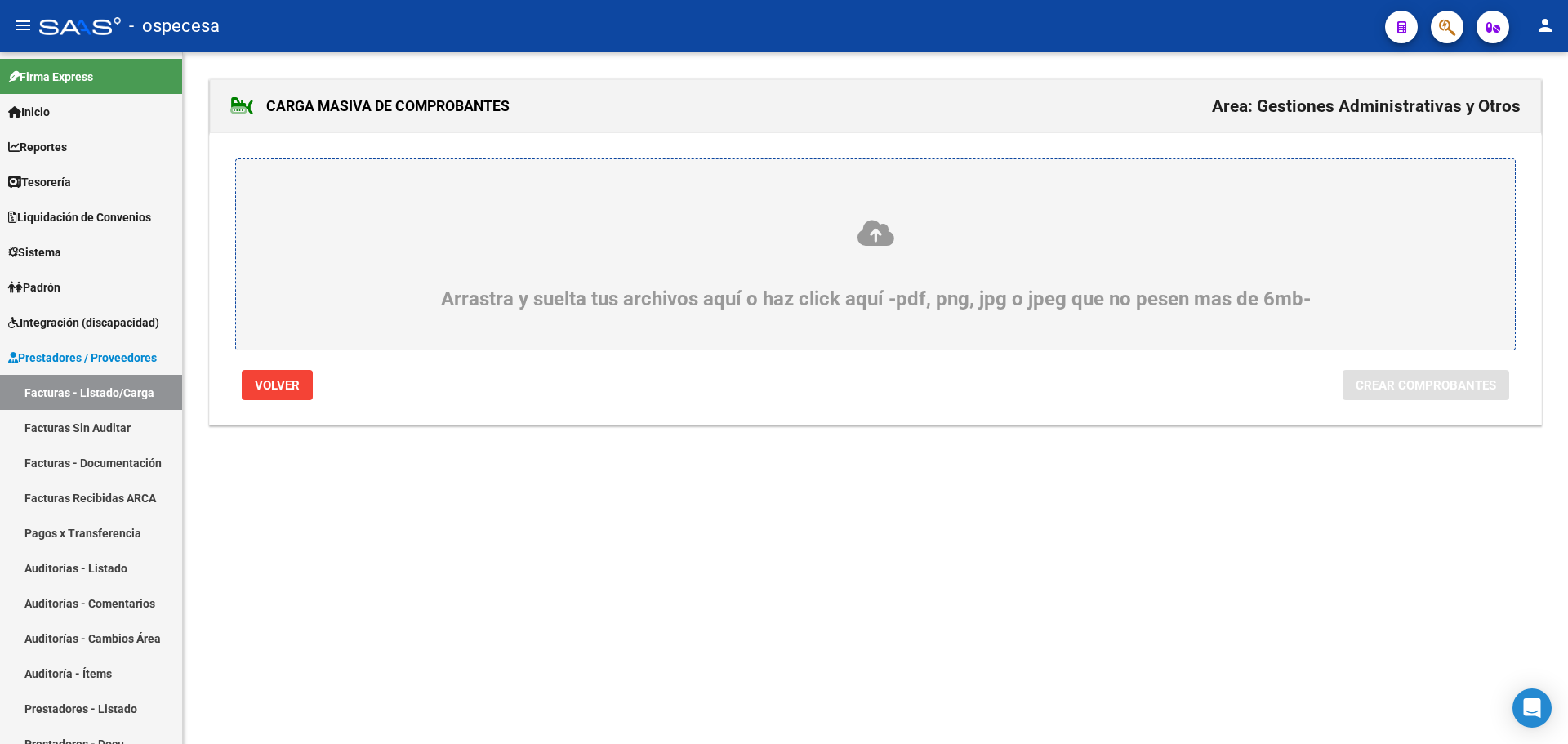
click at [861, 215] on label "Arrastra y suelta tus archivos aquí o haz click aquí -pdf, png, jpg o jpeg que …" at bounding box center [876, 254] width 1200 height 112
click at [0, 0] on input "Arrastra y suelta tus archivos aquí o haz click aquí -pdf, png, jpg o jpeg que …" at bounding box center [0, 0] width 0 height 0
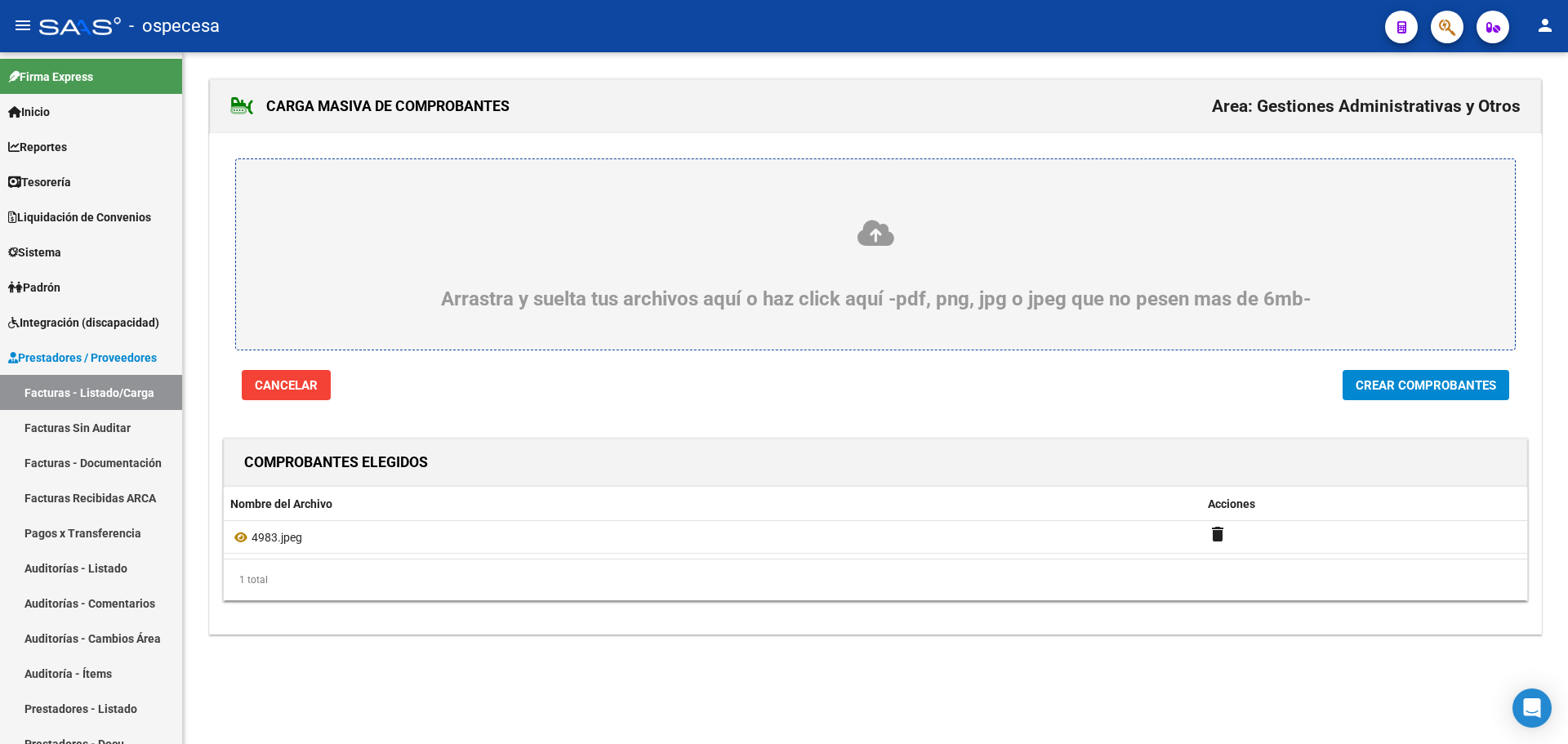
click at [1381, 375] on button "Crear Comprobantes" at bounding box center [1426, 385] width 167 height 30
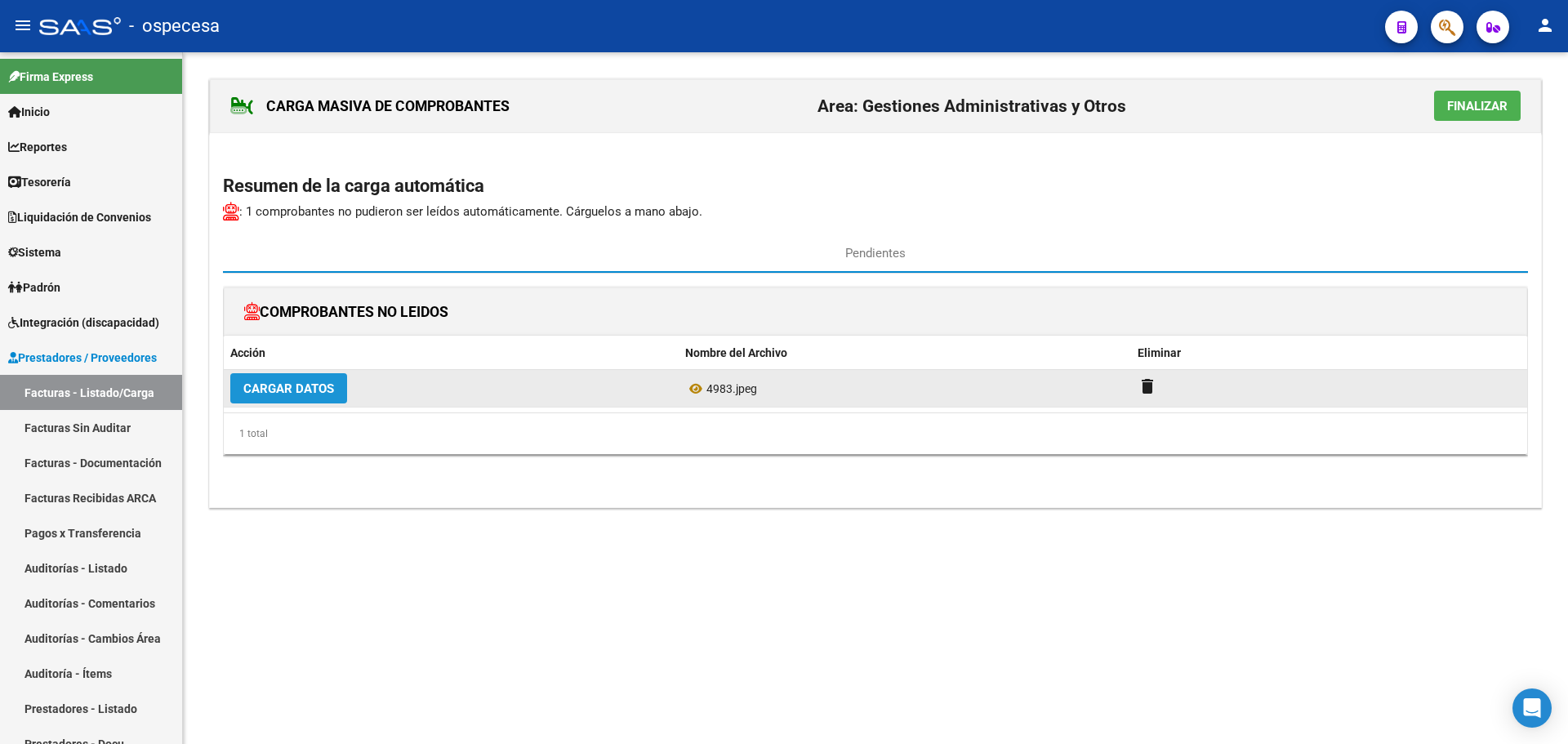
click at [289, 377] on button "Cargar Datos" at bounding box center [289, 388] width 117 height 30
click at [317, 402] on button "Cargar Datos" at bounding box center [289, 388] width 117 height 30
click at [316, 400] on button "Cargar Datos" at bounding box center [289, 388] width 117 height 30
click at [320, 391] on span "Cargar Datos" at bounding box center [289, 389] width 90 height 15
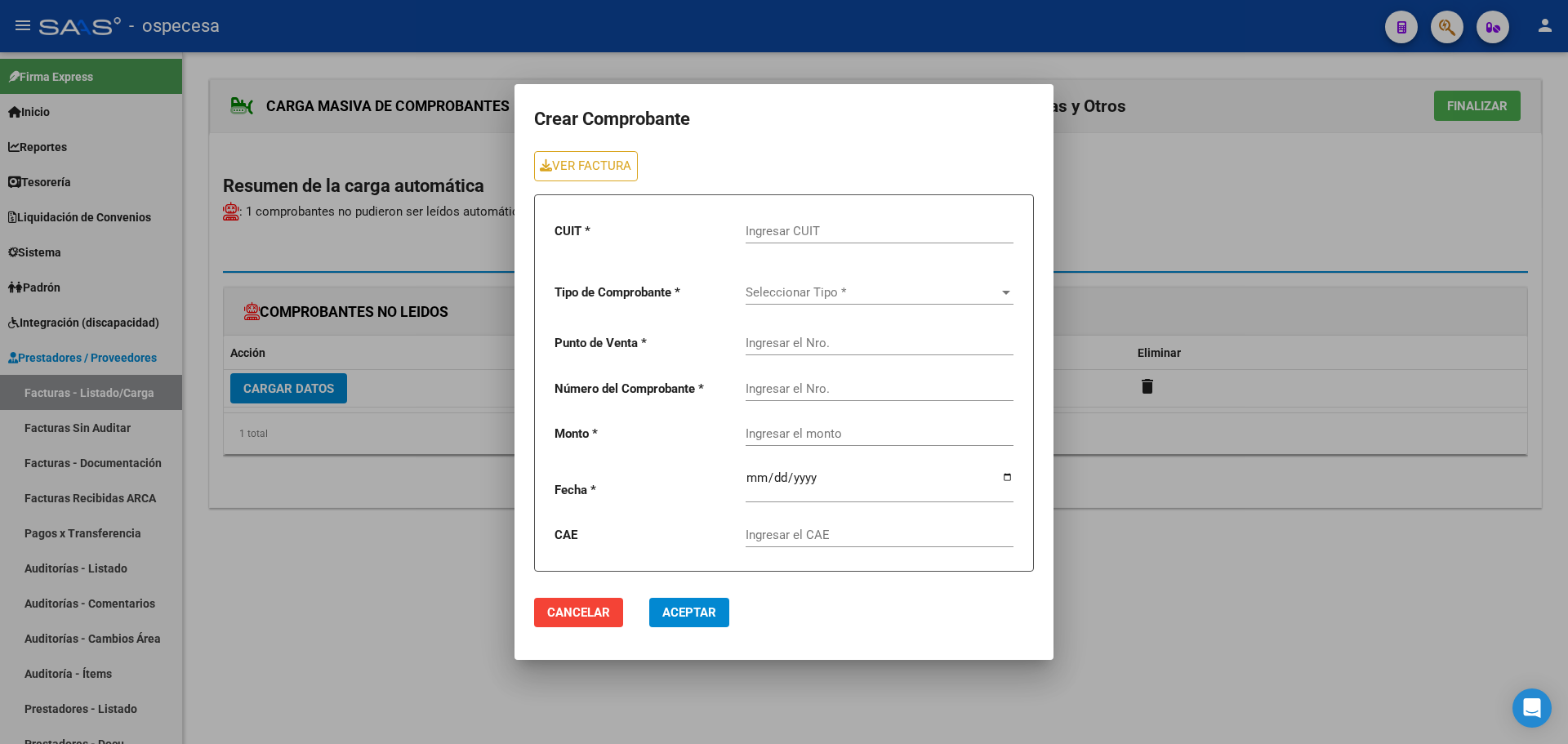
click at [834, 226] on input "Ingresar CUIT" at bounding box center [880, 231] width 268 height 15
click at [811, 539] on input "Ingresar el CAE" at bounding box center [880, 535] width 268 height 15
type input "75390264714789"
click at [818, 218] on div "Ingresar CUIT" at bounding box center [880, 225] width 268 height 35
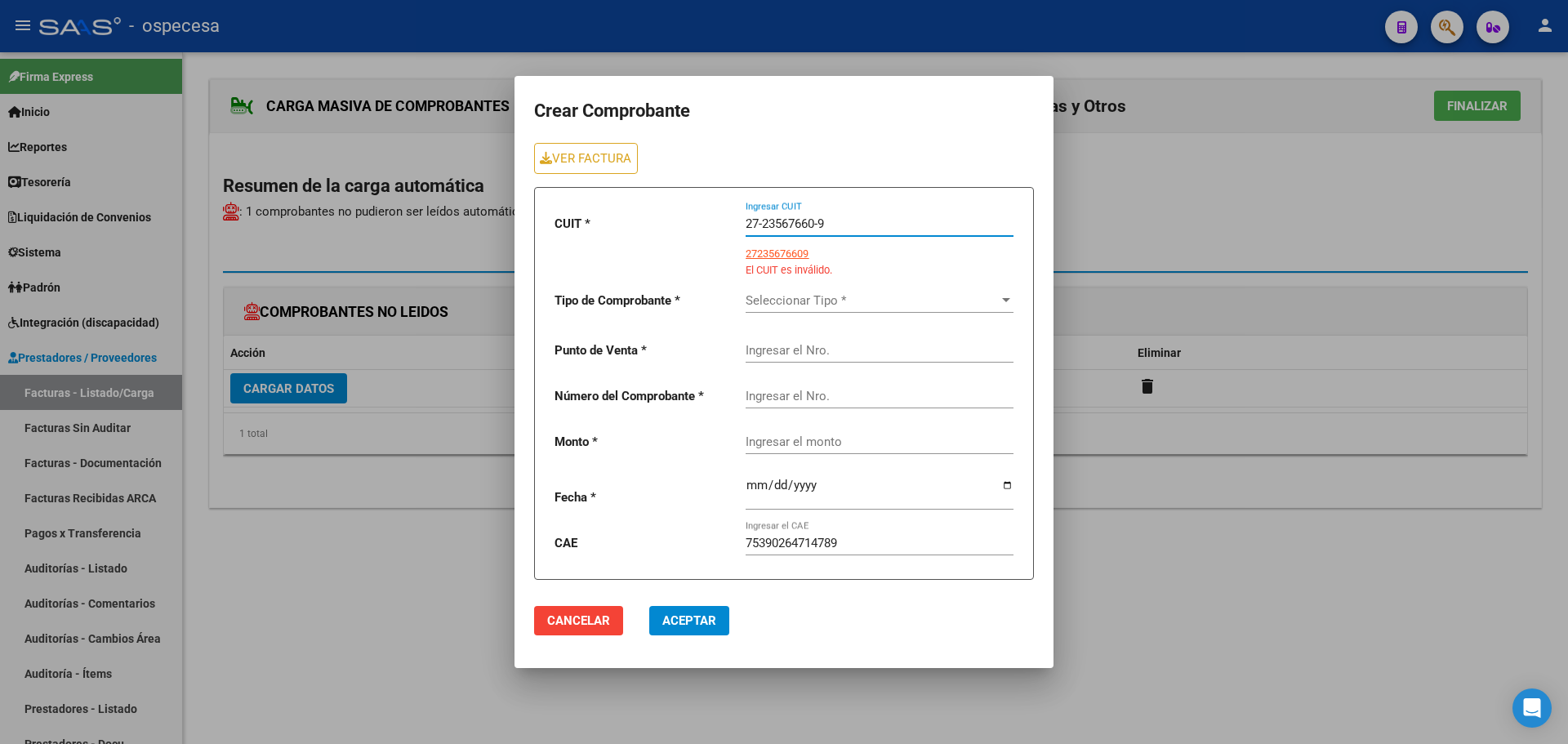
type input "27-23567660-9"
click at [930, 302] on span "Seleccionar Tipo *" at bounding box center [872, 301] width 253 height 15
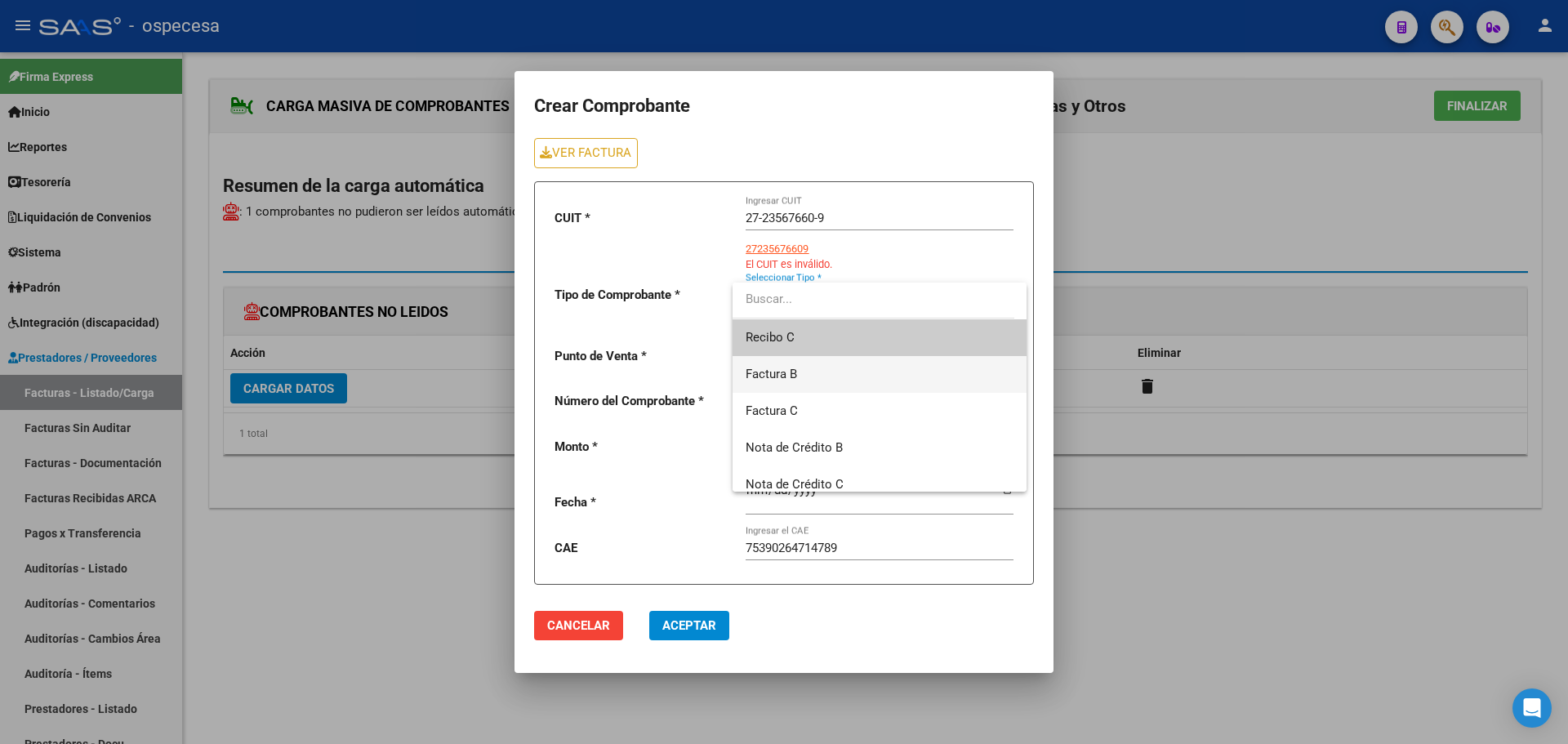
click at [885, 373] on span "Factura B" at bounding box center [880, 374] width 268 height 37
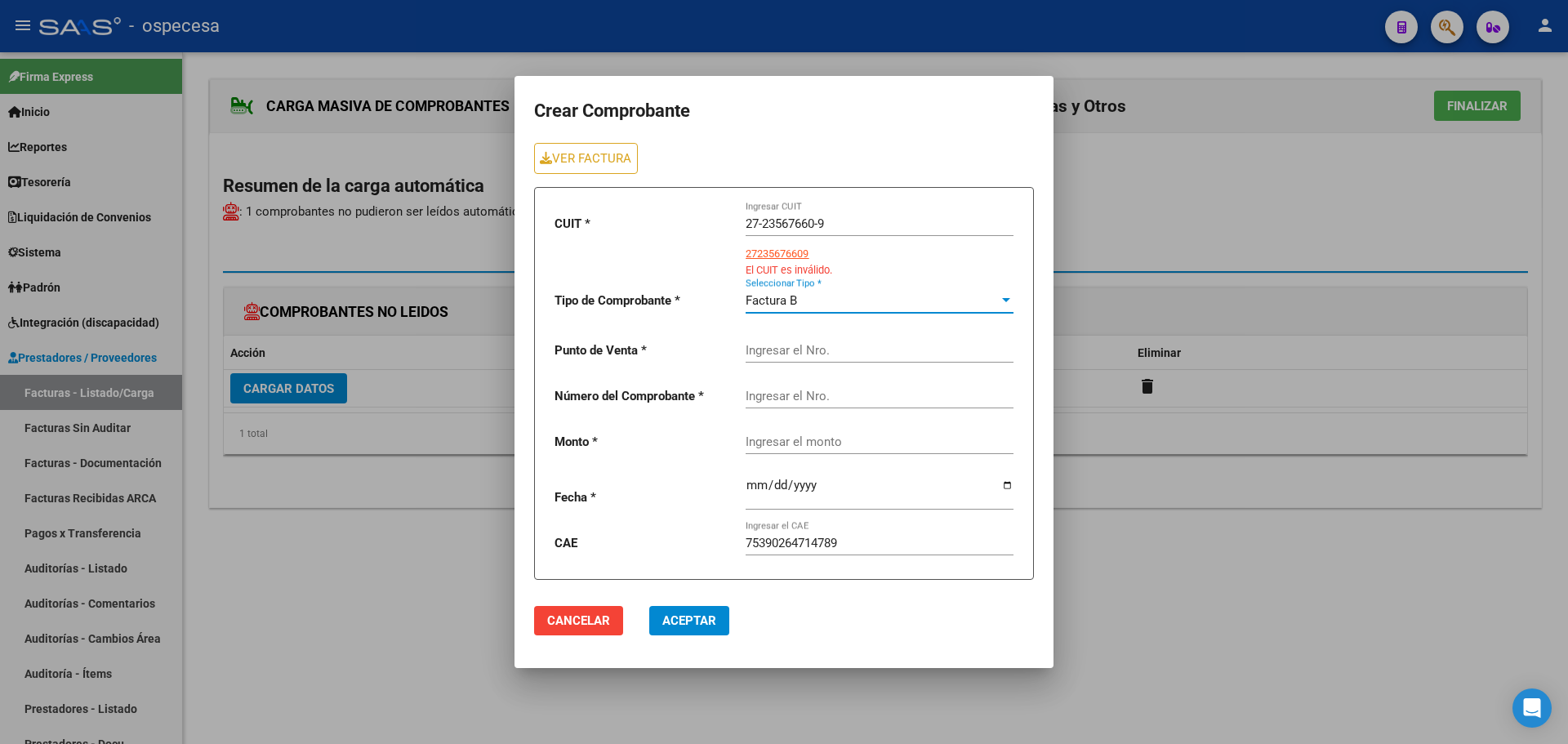
click at [855, 344] on input "Ingresar el Nro." at bounding box center [880, 350] width 268 height 15
type input "10"
click at [806, 394] on input "Ingresar el Nro." at bounding box center [880, 396] width 268 height 15
type input "4983"
click at [886, 440] on input "Ingresar el monto" at bounding box center [880, 441] width 268 height 15
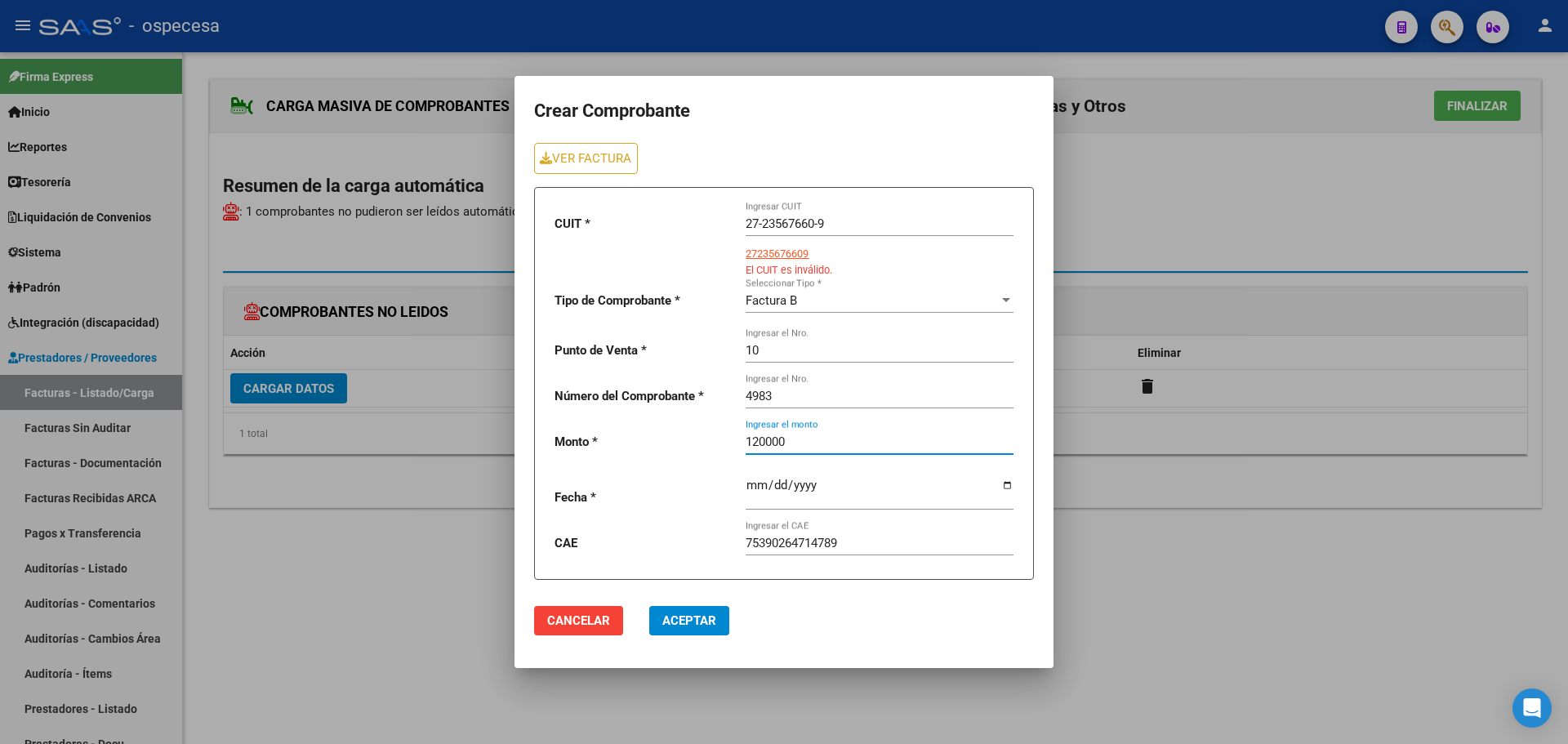
type input "120000"
click at [1010, 483] on input "date" at bounding box center [880, 492] width 268 height 26
type input "[DATE]"
click at [671, 633] on button "Aceptar" at bounding box center [688, 621] width 80 height 30
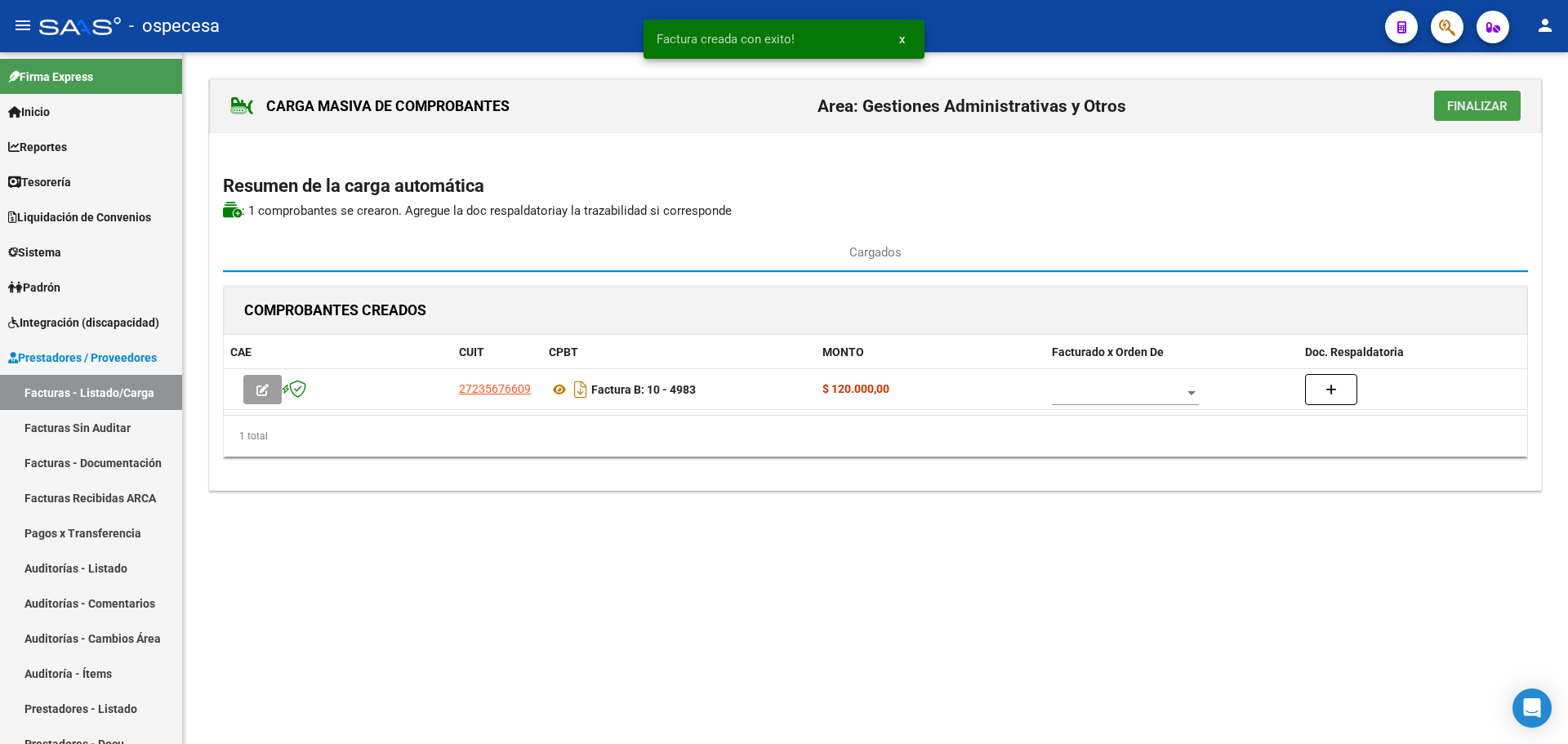
click at [1480, 106] on span "Finalizar" at bounding box center [1477, 106] width 60 height 15
